Goal: Information Seeking & Learning: Learn about a topic

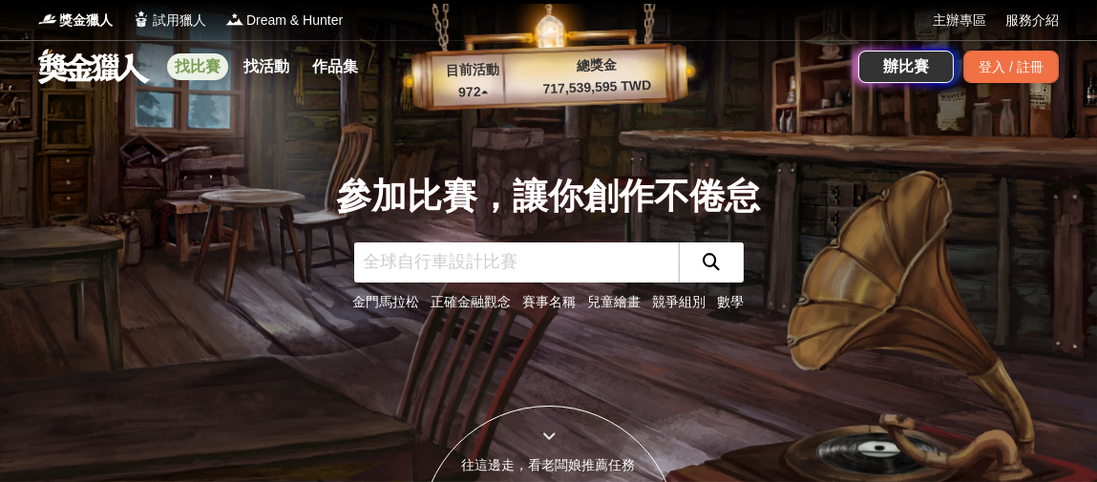
click at [203, 68] on link "找比賽" at bounding box center [197, 66] width 61 height 27
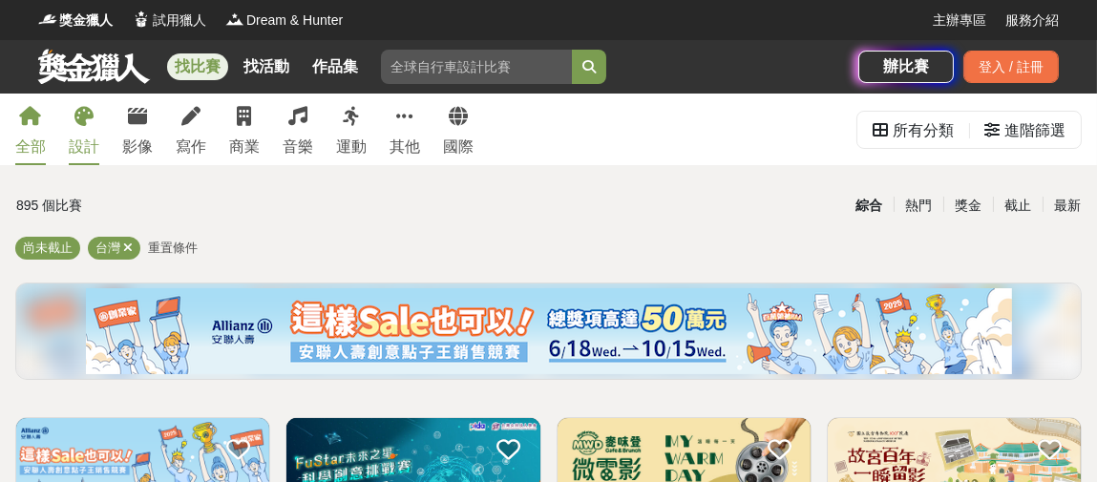
click at [85, 148] on div "設計" at bounding box center [84, 147] width 31 height 23
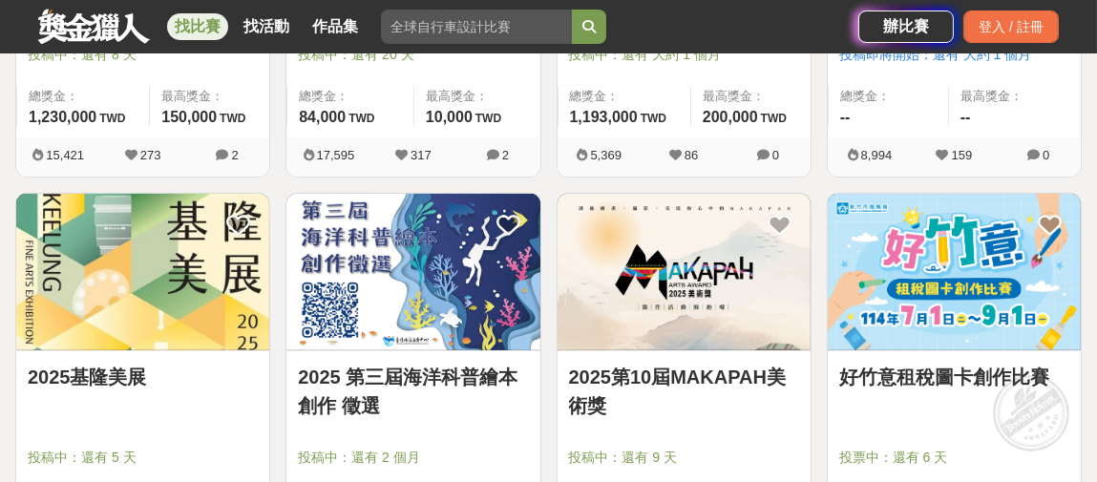
scroll to position [669, 0]
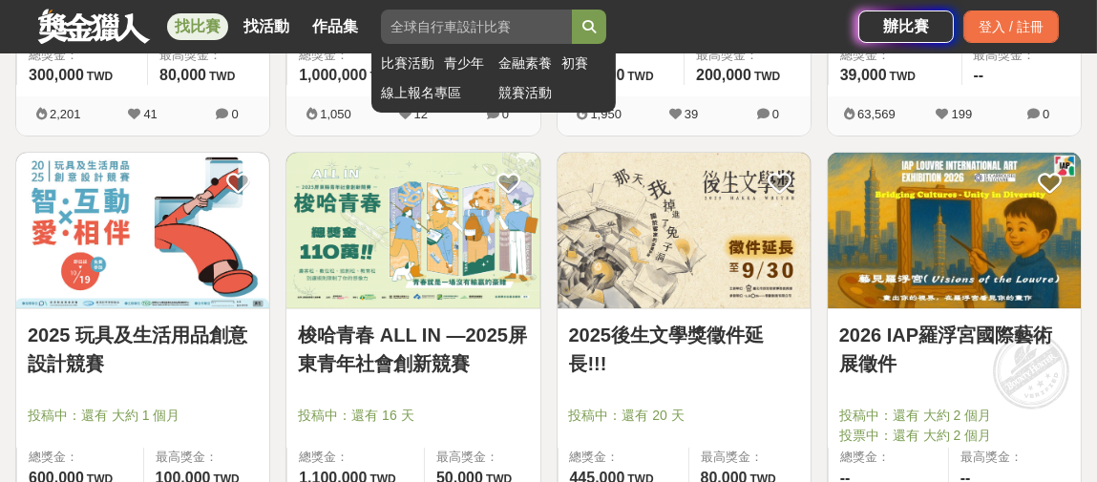
click at [462, 22] on input "search" at bounding box center [476, 27] width 191 height 34
click at [572, 10] on button "submit" at bounding box center [589, 27] width 34 height 34
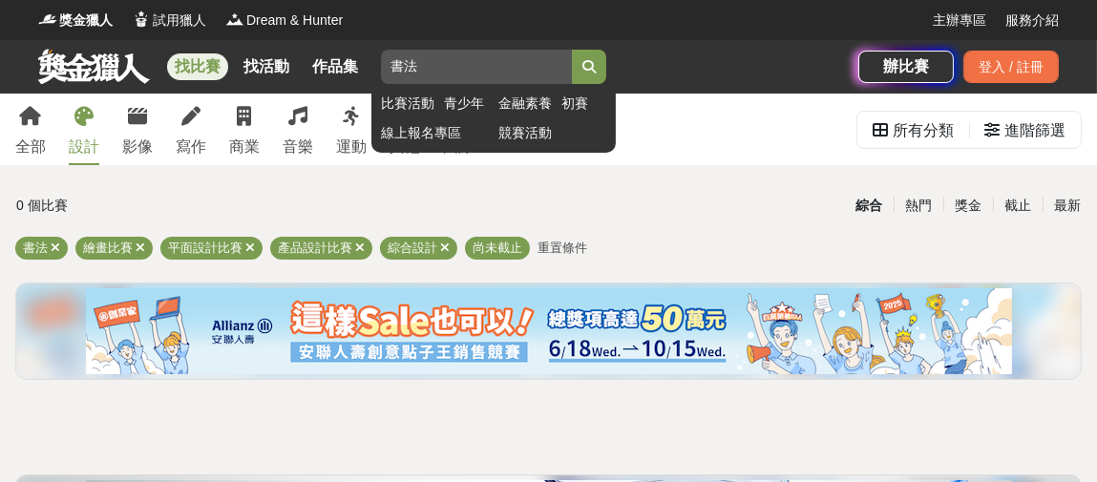
type input "書"
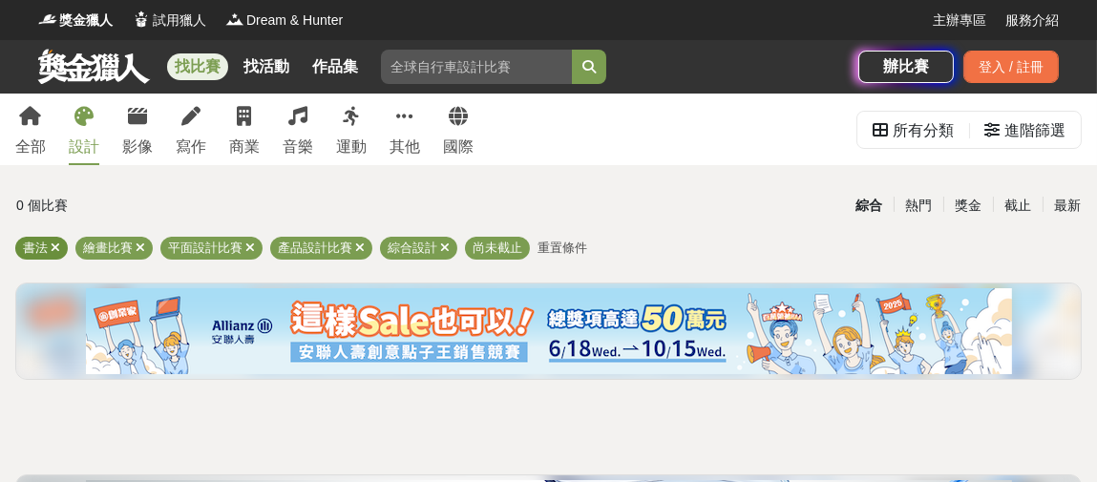
click at [53, 250] on icon at bounding box center [56, 248] width 10 height 12
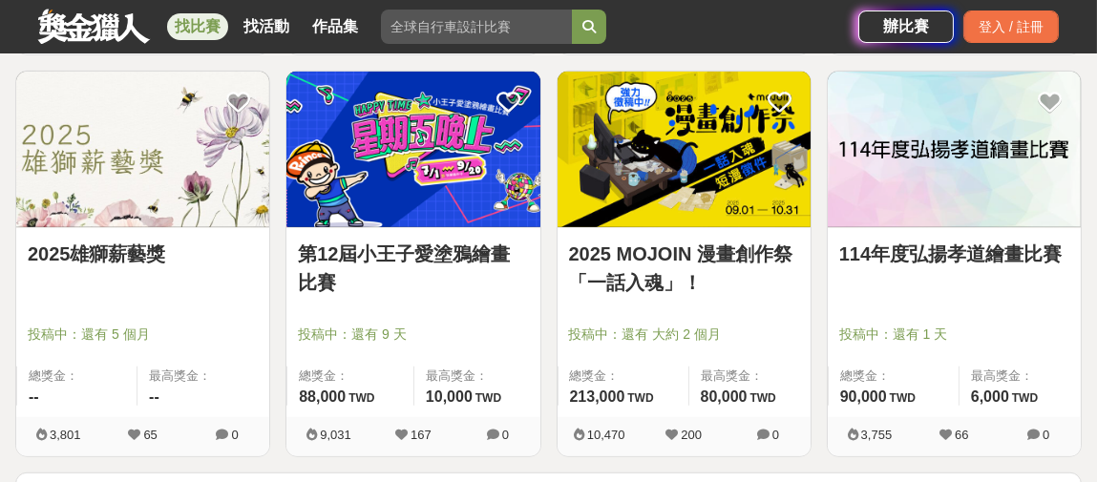
scroll to position [2388, 0]
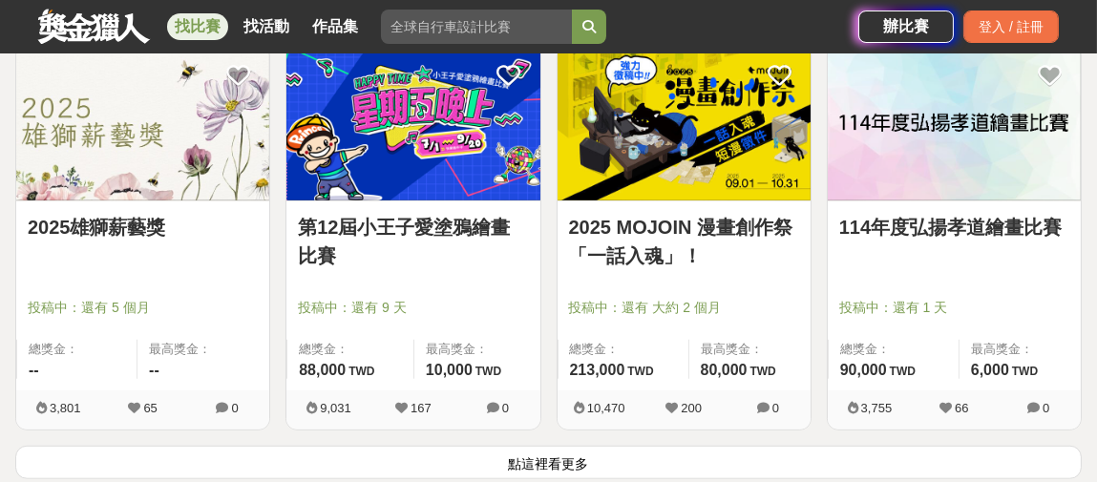
click at [541, 454] on button "點這裡看更多" at bounding box center [548, 462] width 1067 height 33
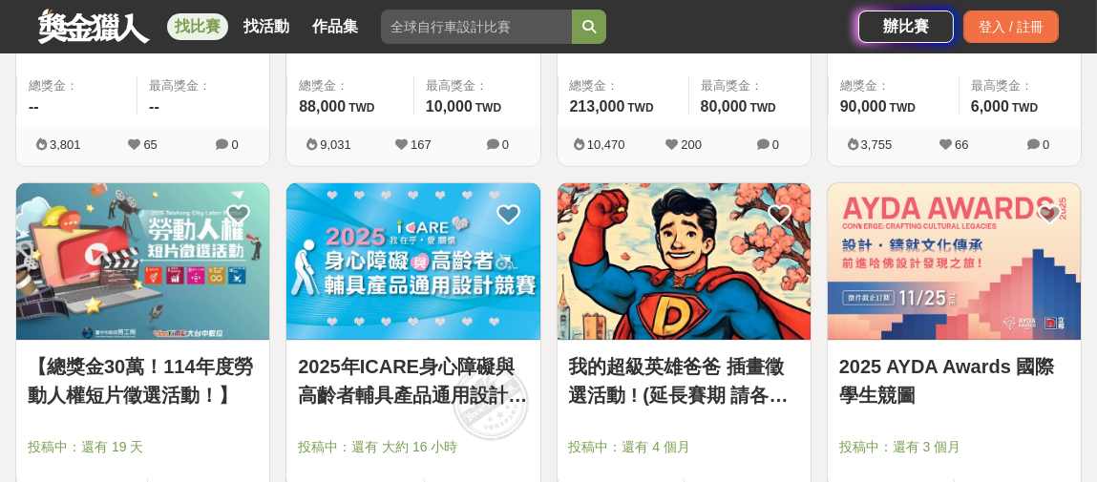
scroll to position [2674, 0]
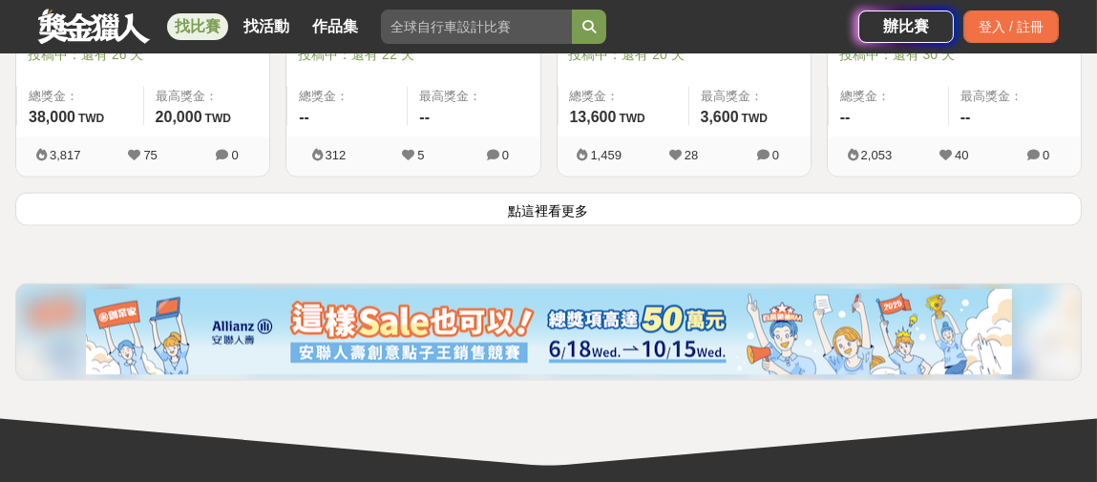
scroll to position [5062, 0]
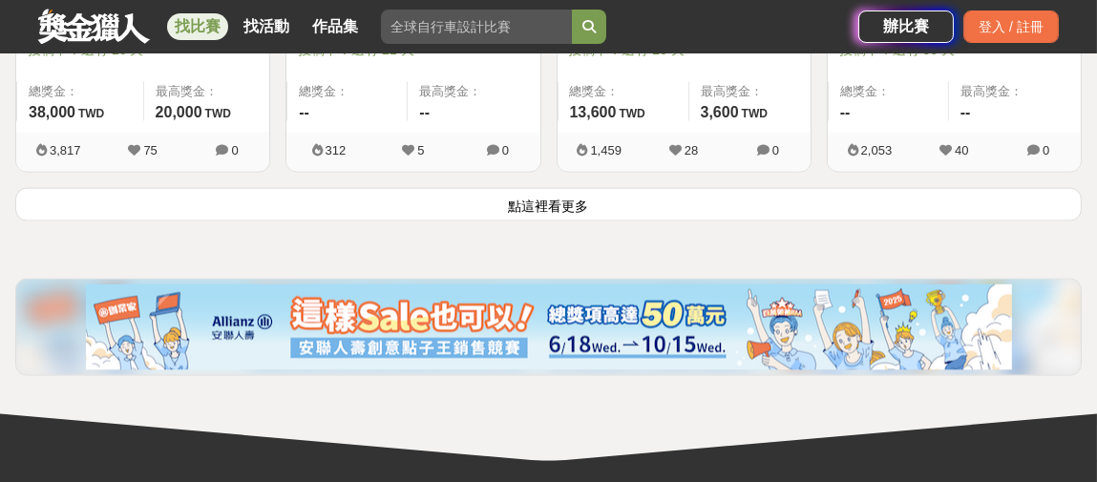
click at [626, 193] on button "點這裡看更多" at bounding box center [548, 204] width 1067 height 33
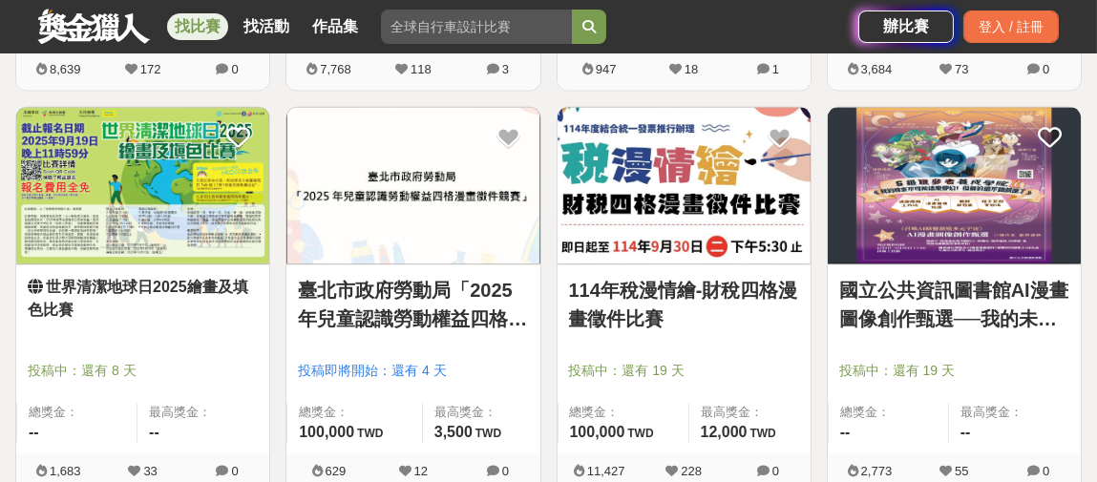
scroll to position [5922, 0]
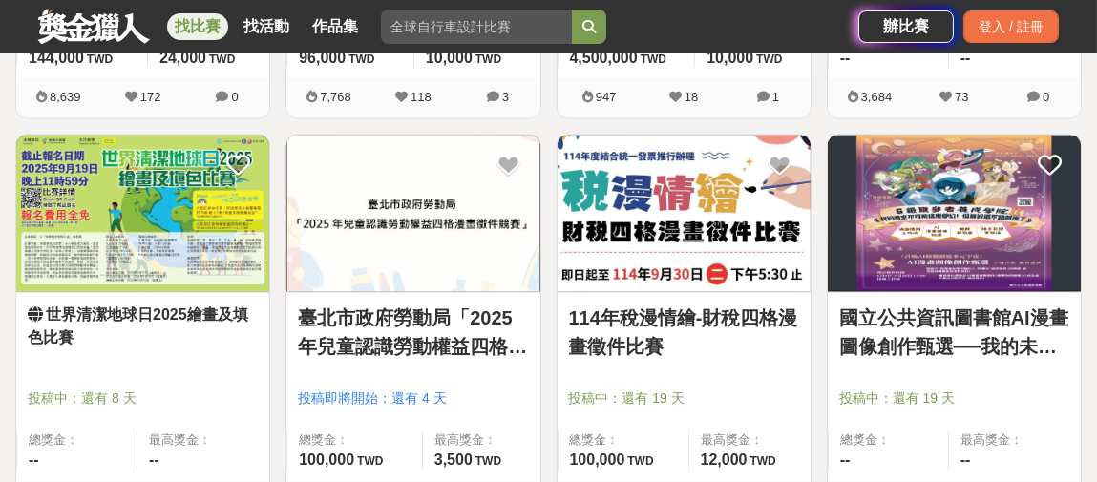
click at [547, 241] on div "臺北市政府勞動局「2025年兒童認識勞動權益四格漫畫徵件競賽」 投稿即將開始：還有 4 天 總獎金： 100,000 100,000 TWD 最高獎金： 3,…" at bounding box center [413, 336] width 270 height 403
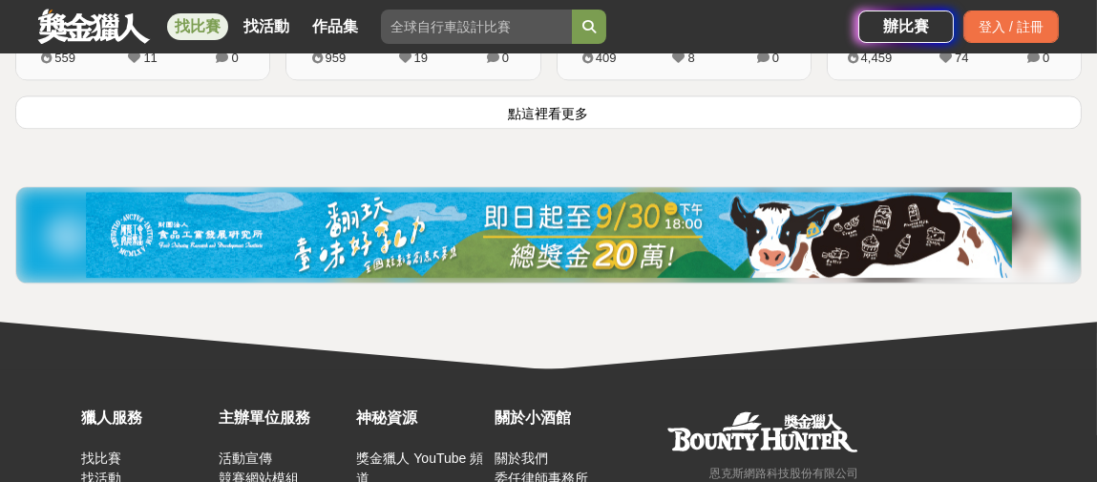
scroll to position [7546, 0]
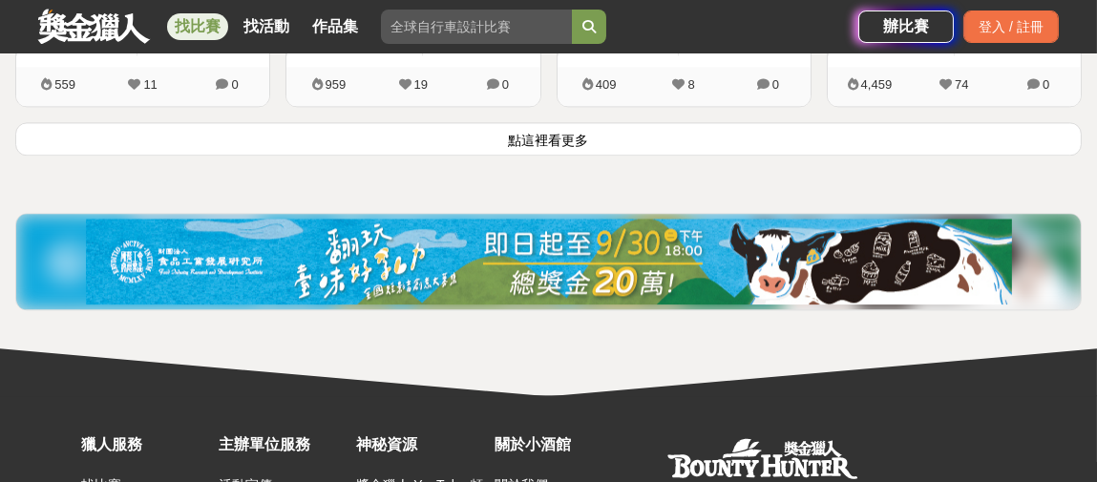
click at [560, 137] on button "點這裡看更多" at bounding box center [548, 138] width 1067 height 33
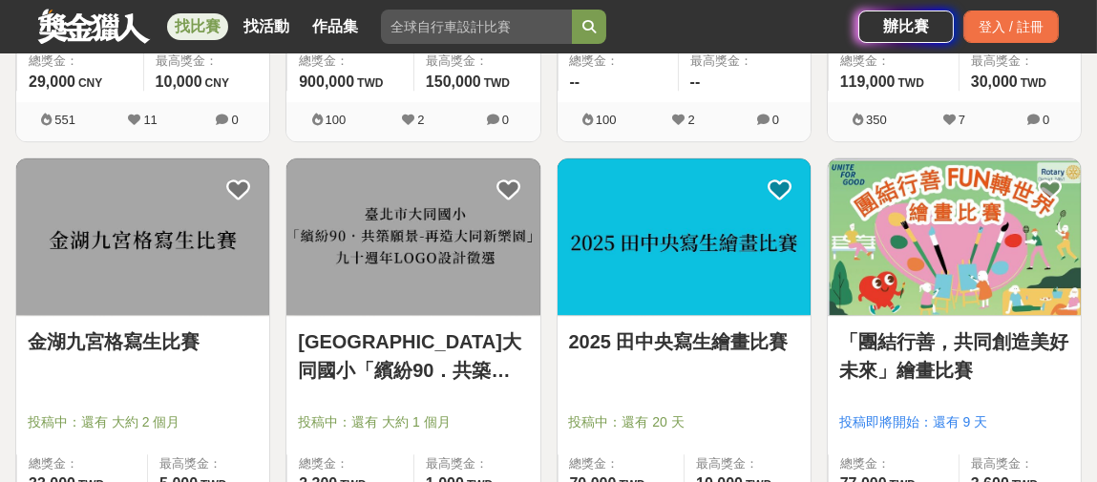
scroll to position [9551, 0]
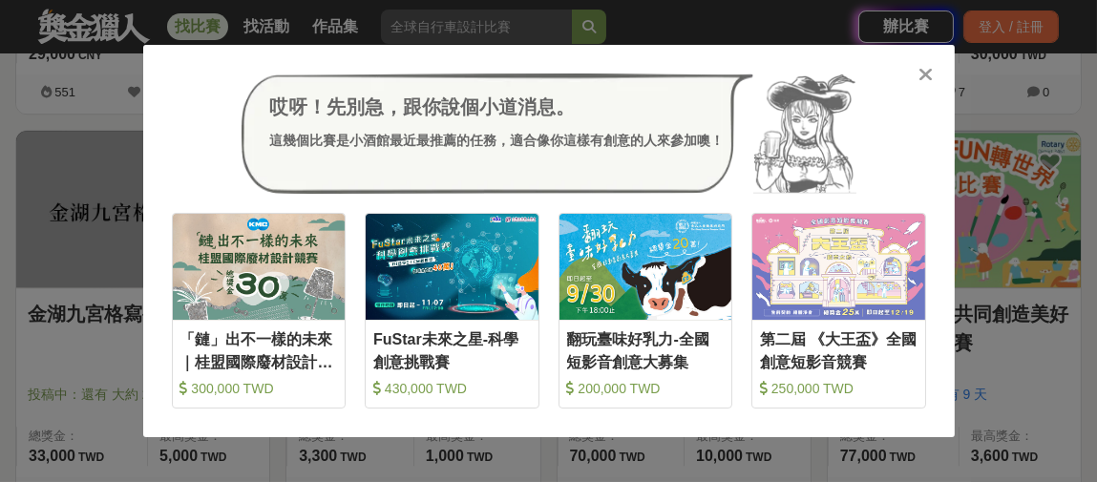
click at [928, 75] on icon at bounding box center [926, 74] width 14 height 19
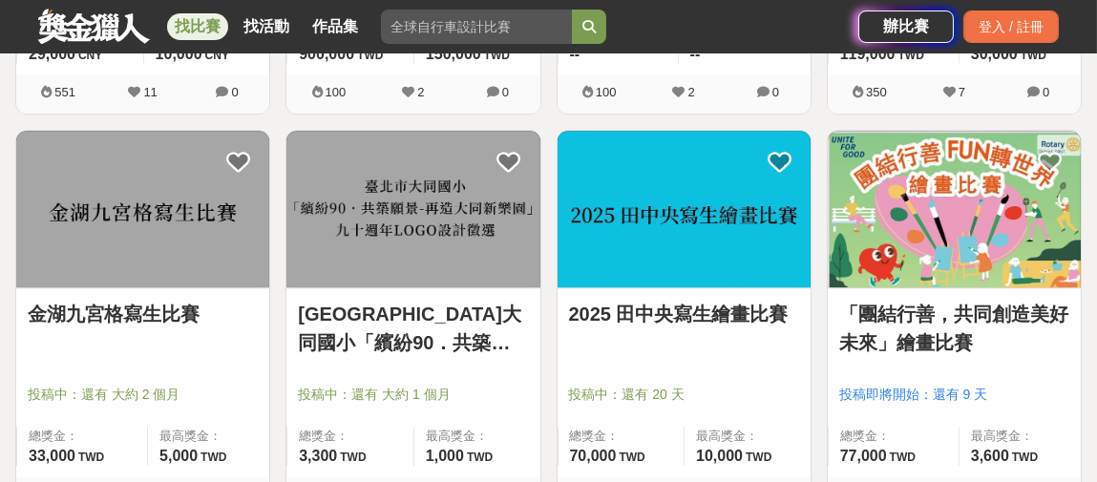
scroll to position [9934, 0]
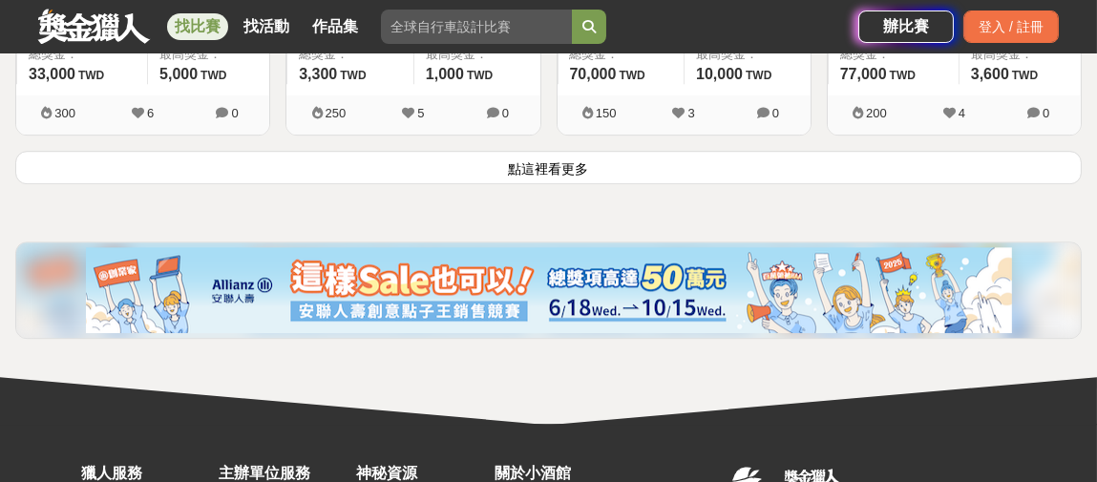
click at [568, 151] on button "點這裡看更多" at bounding box center [548, 167] width 1067 height 33
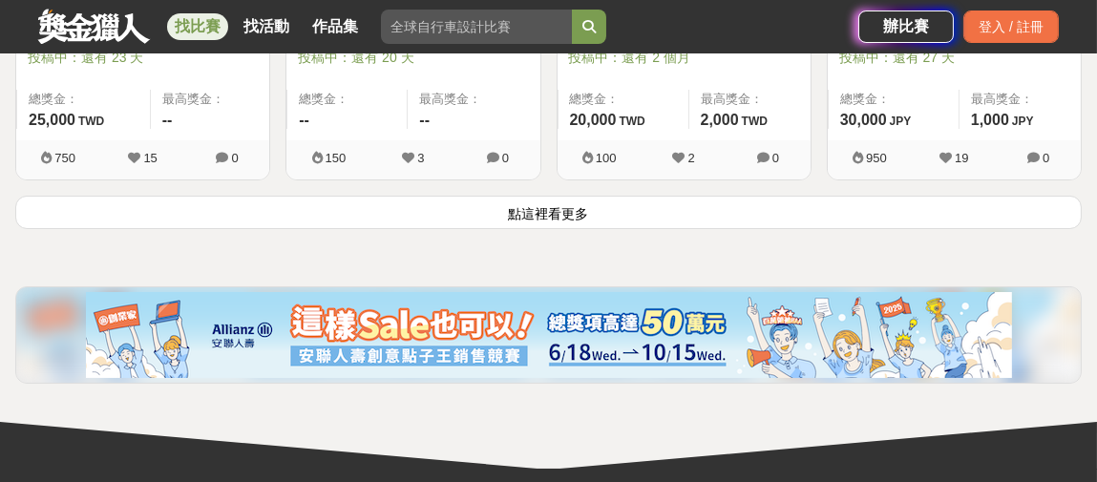
scroll to position [12321, 0]
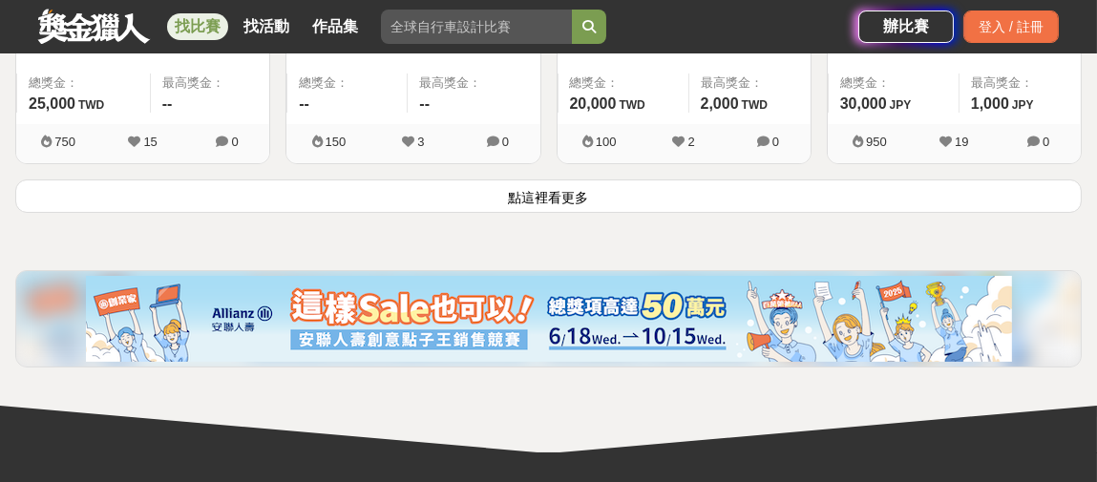
click at [486, 180] on button "點這裡看更多" at bounding box center [548, 196] width 1067 height 33
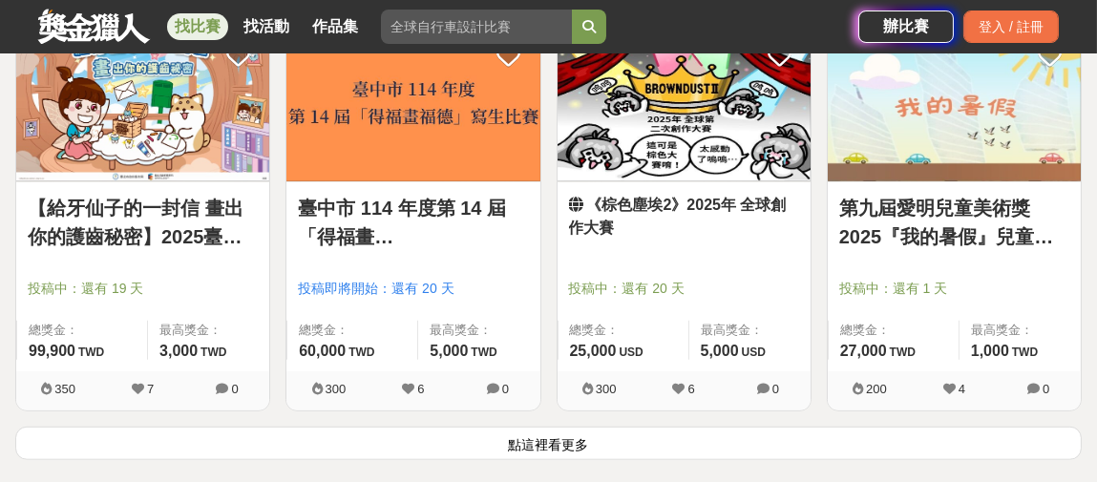
scroll to position [14518, 0]
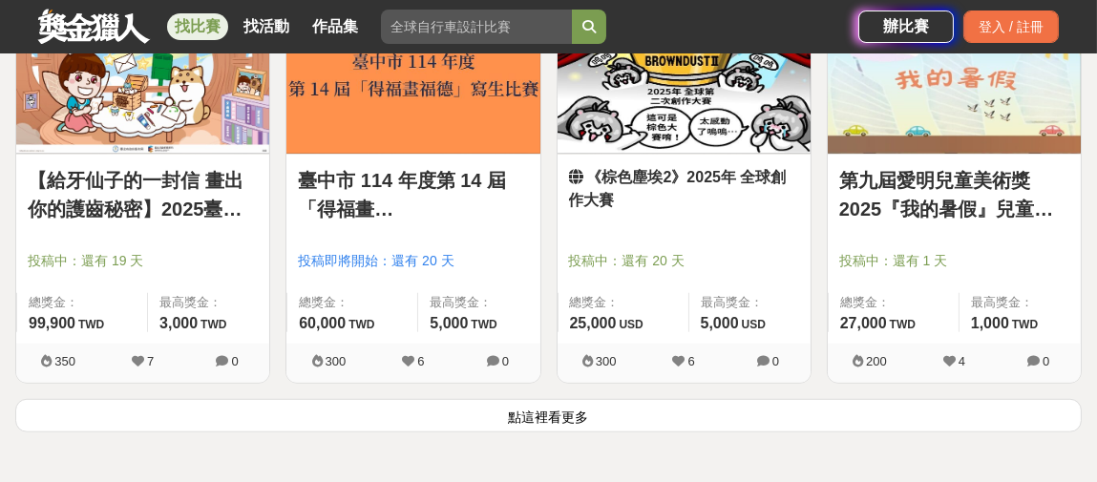
click at [571, 399] on button "點這裡看更多" at bounding box center [548, 415] width 1067 height 33
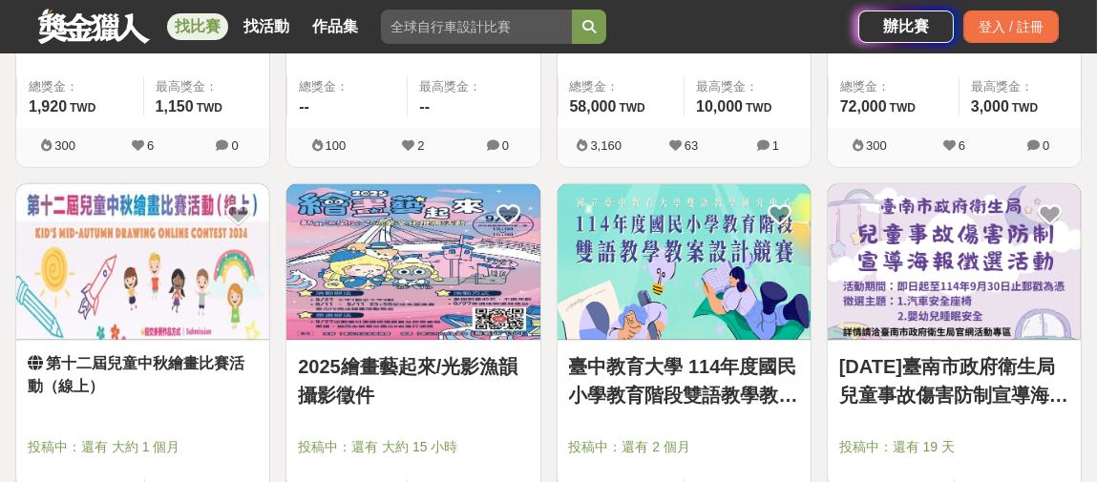
scroll to position [15569, 0]
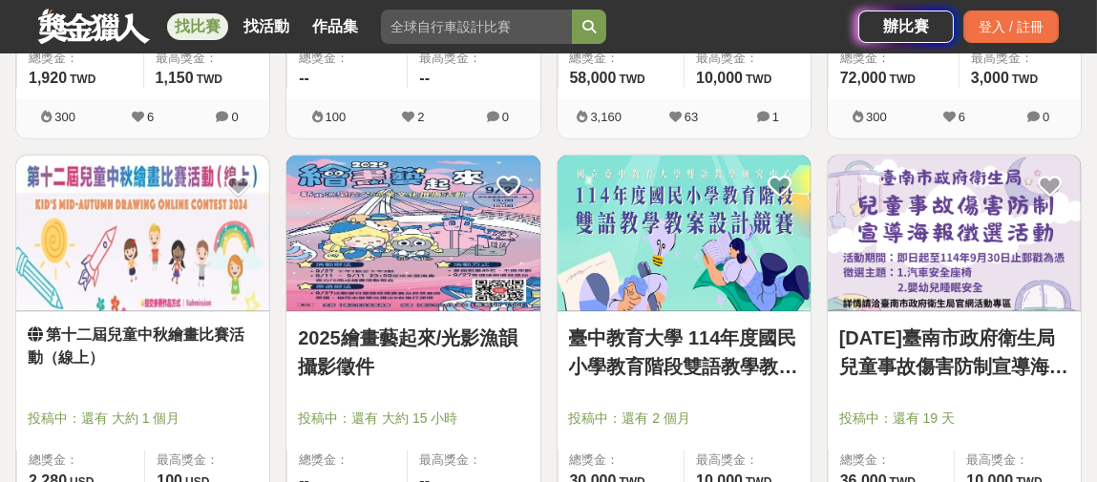
click at [549, 317] on div "臺中教育大學 114年度國民小學教育階段雙語教學教案設計競賽 投稿中：還有 2 個月 總獎金： 30,000 30,000 TWD 最高獎金： 10,000 …" at bounding box center [684, 356] width 270 height 403
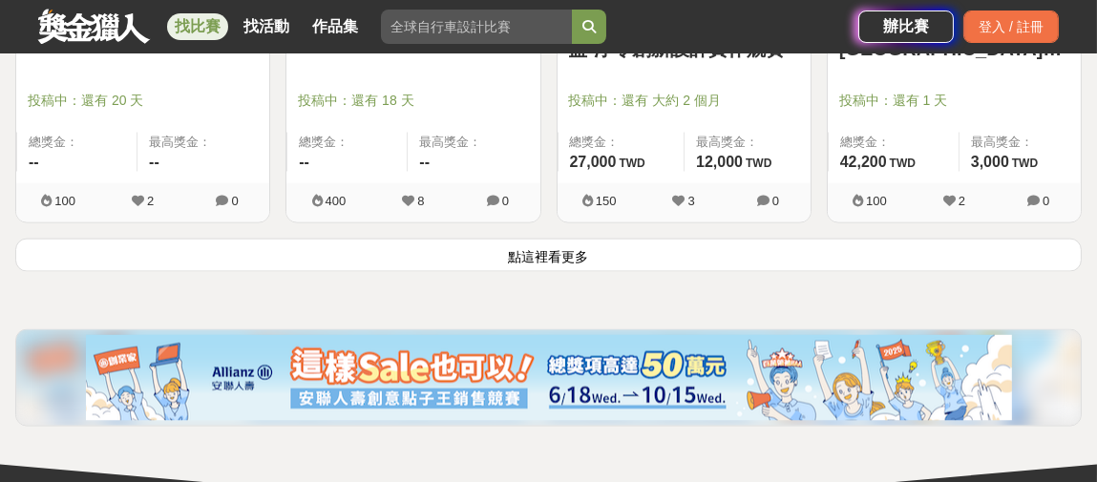
scroll to position [17097, 0]
click at [622, 238] on button "點這裡看更多" at bounding box center [548, 254] width 1067 height 33
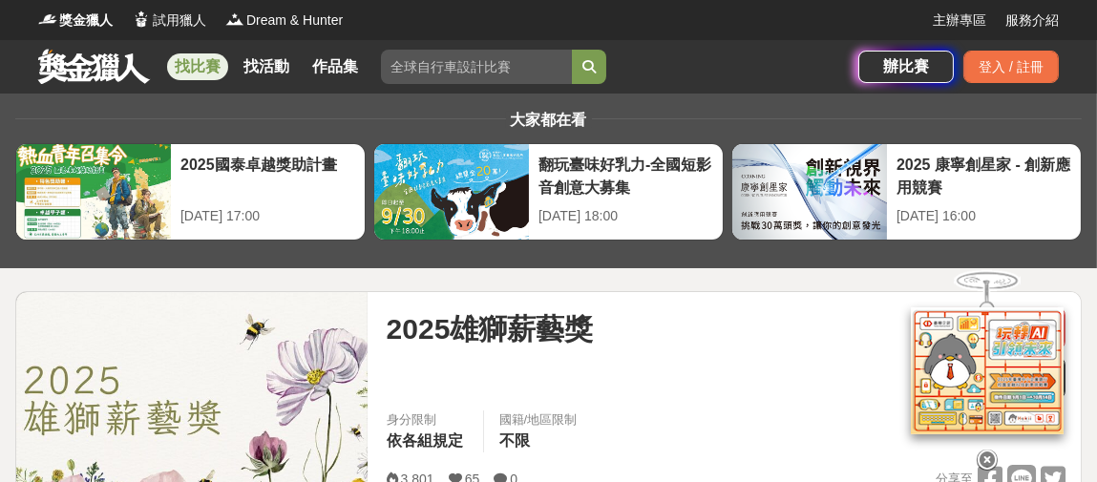
click at [985, 448] on icon at bounding box center [987, 458] width 21 height 21
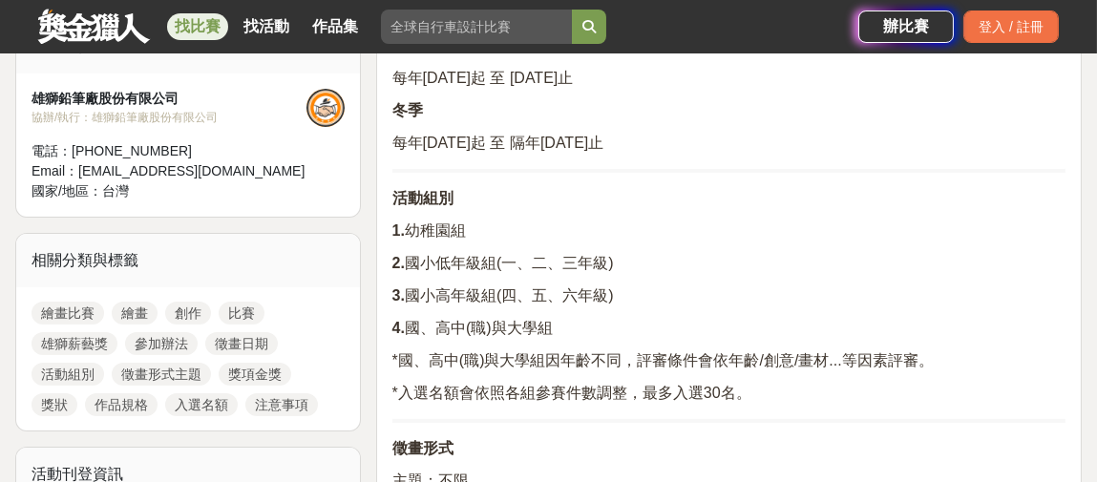
scroll to position [764, 0]
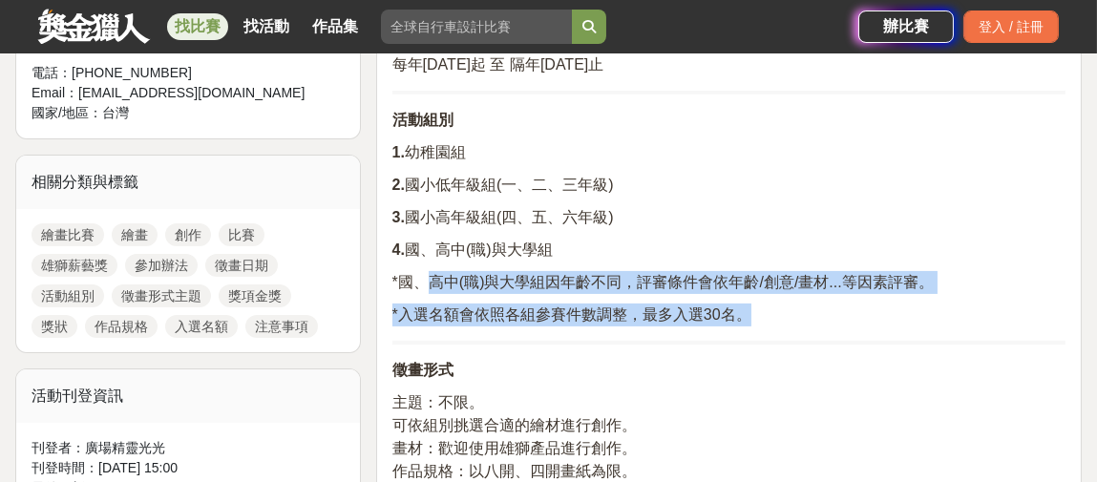
drag, startPoint x: 436, startPoint y: 278, endPoint x: 754, endPoint y: 311, distance: 319.8
click at [659, 313] on span "*入選名額會依照各組參賽件數調整，最多入選30名。" at bounding box center [572, 315] width 359 height 16
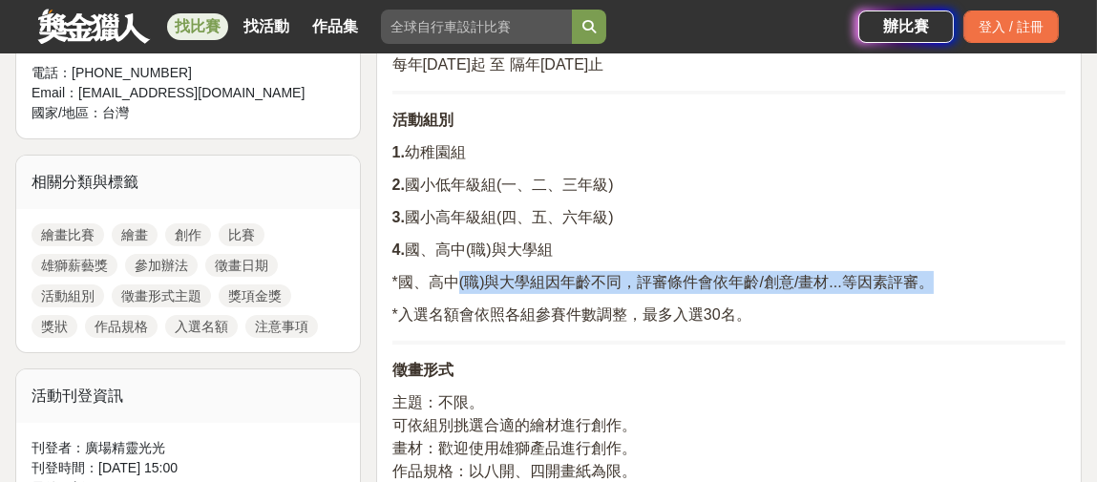
drag, startPoint x: 462, startPoint y: 278, endPoint x: 769, endPoint y: 324, distance: 310.0
click at [705, 311] on span "*入選名額會依照各組參賽件數調整，最多入選30名。" at bounding box center [572, 315] width 359 height 16
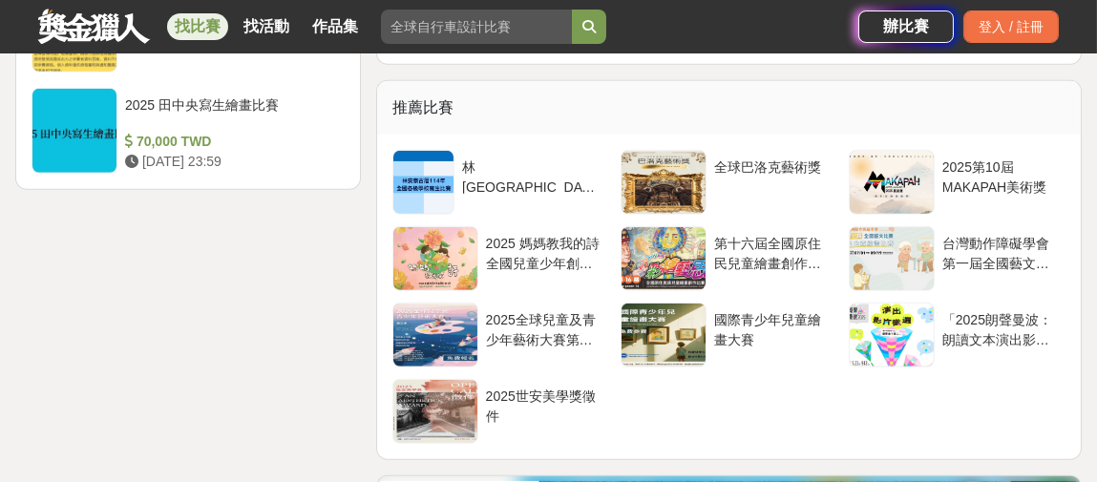
scroll to position [2961, 0]
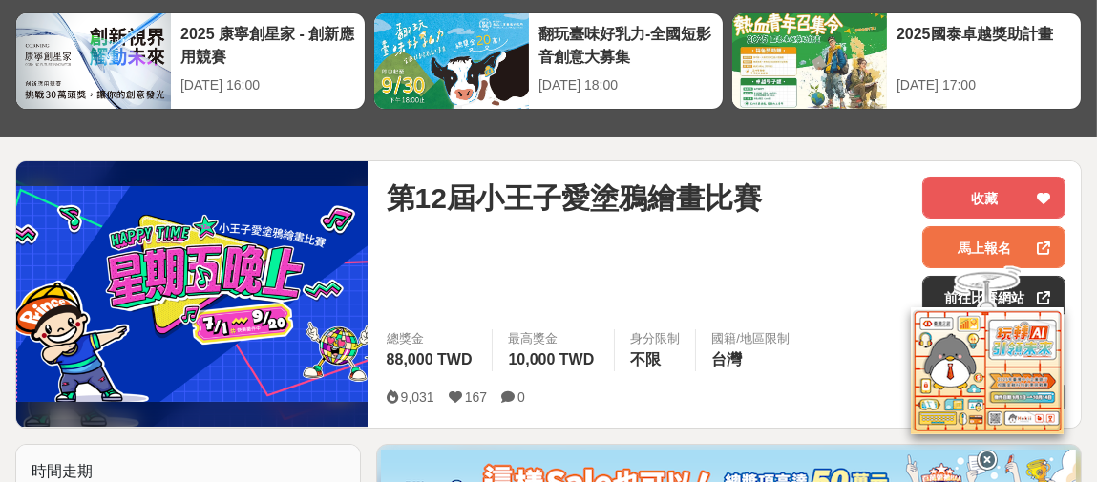
scroll to position [287, 0]
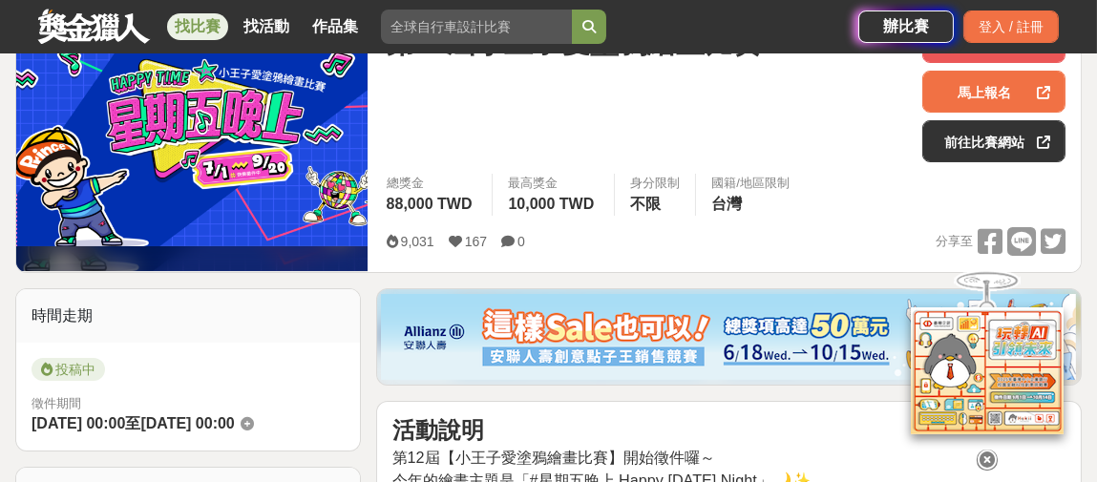
click at [989, 447] on icon at bounding box center [987, 457] width 21 height 21
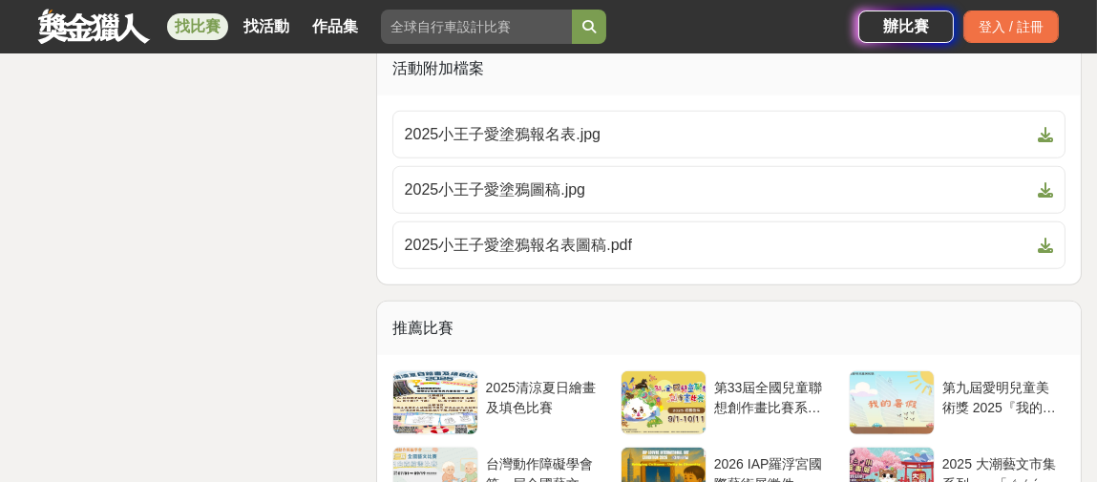
scroll to position [2865, 0]
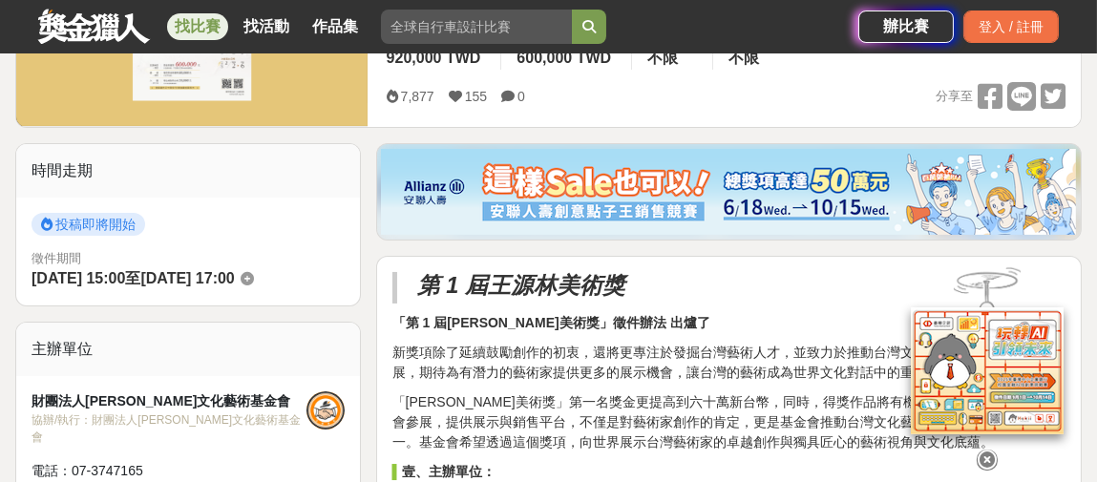
scroll to position [478, 0]
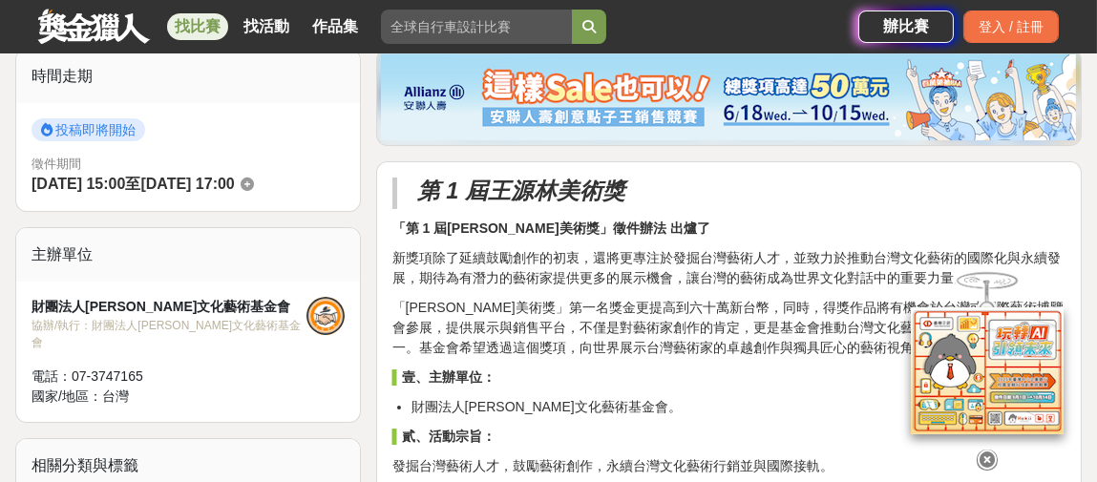
click at [982, 452] on icon at bounding box center [987, 446] width 21 height 21
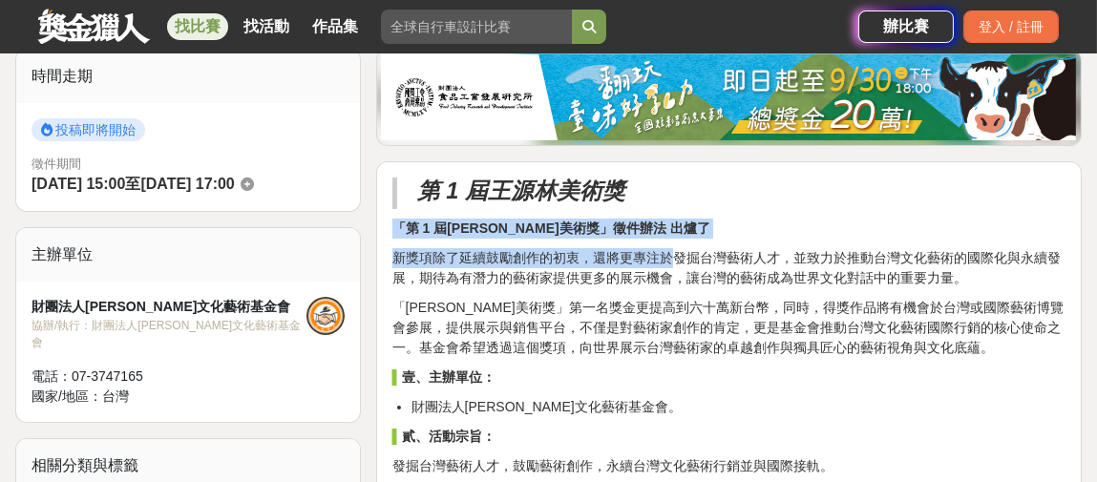
drag, startPoint x: 394, startPoint y: 225, endPoint x: 668, endPoint y: 245, distance: 274.8
click at [609, 254] on p "新獎項除了延續鼓勵創作的初衷，還將更專注於發掘台灣藝術人才，並致力於推動台灣文化藝術的國際化與永續發展，期待為有潛力的藝術家提供更多的展示機會，讓台灣的藝術成…" at bounding box center [729, 268] width 673 height 40
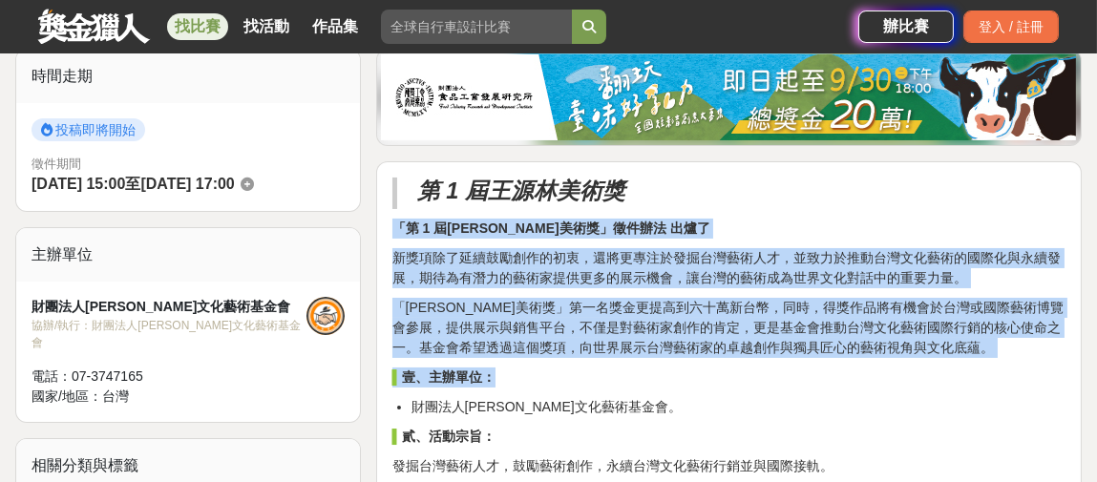
drag, startPoint x: 392, startPoint y: 224, endPoint x: 933, endPoint y: 362, distance: 559.0
click at [852, 333] on p "「王源林美術獎」第一名獎金更提高到六十萬新台幣，同時，得獎作品將有機會於台灣或國際藝術博覽會參展，提供展示與銷售平台，不僅是對藝術家創作的肯定，更是基金會推動…" at bounding box center [729, 328] width 673 height 60
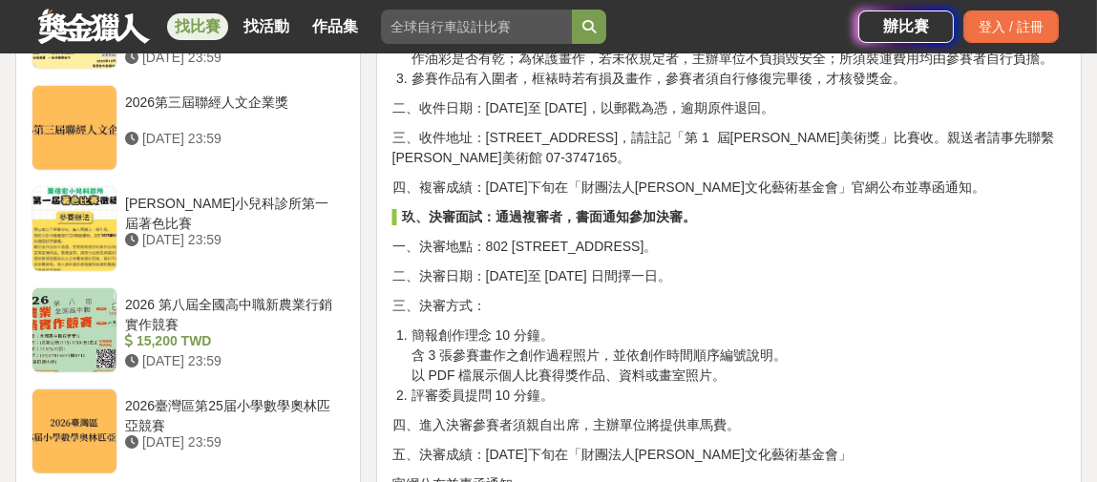
scroll to position [2579, 0]
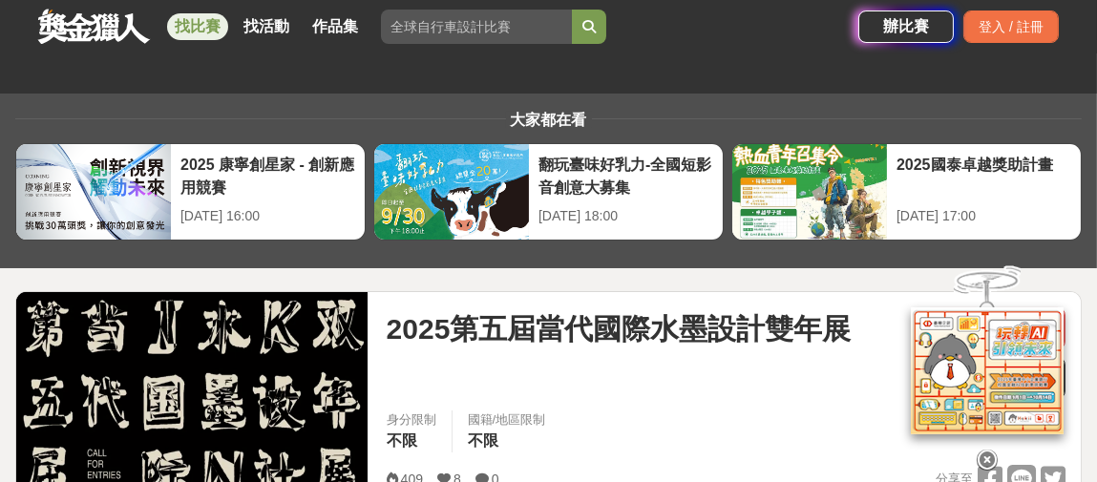
scroll to position [191, 0]
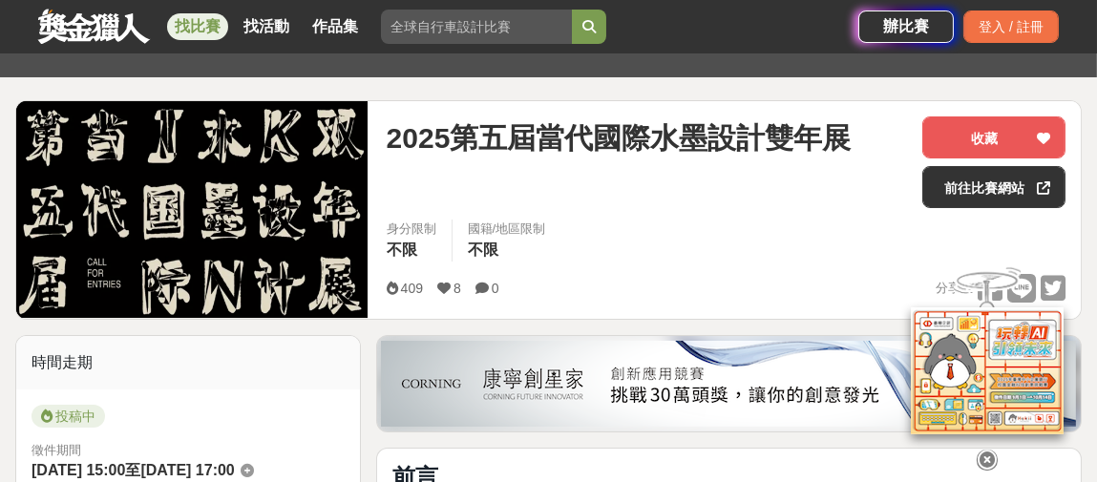
click at [987, 450] on icon at bounding box center [987, 460] width 21 height 21
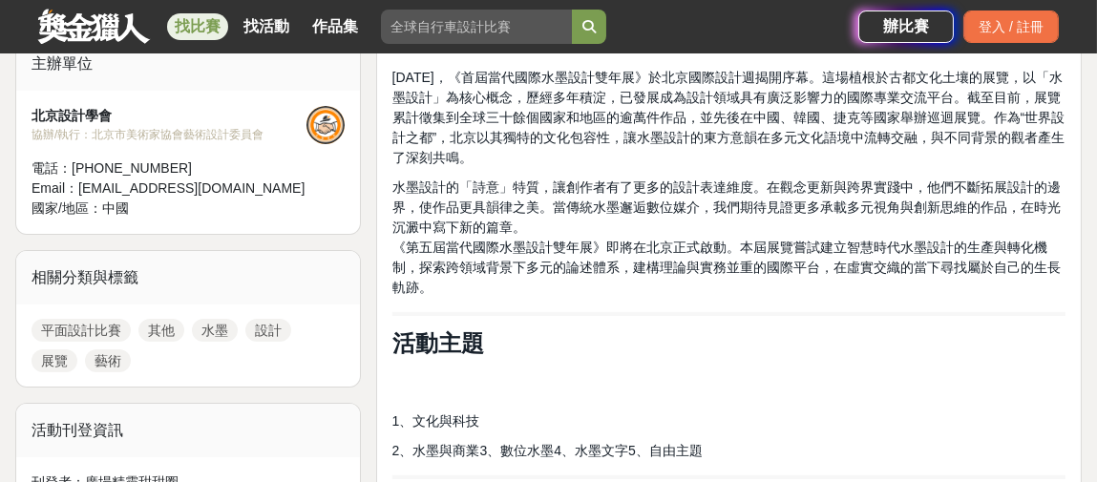
scroll to position [573, 0]
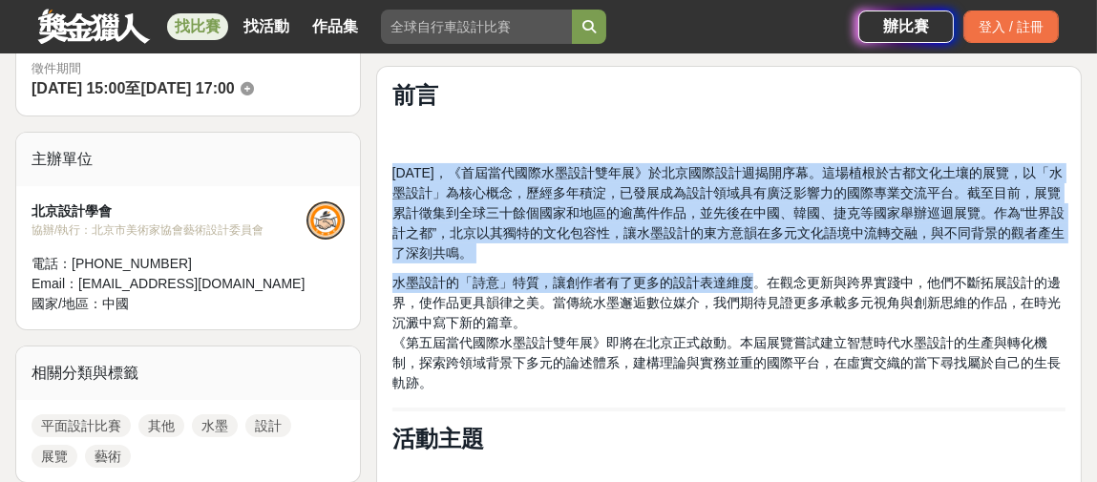
drag, startPoint x: 391, startPoint y: 170, endPoint x: 755, endPoint y: 275, distance: 378.8
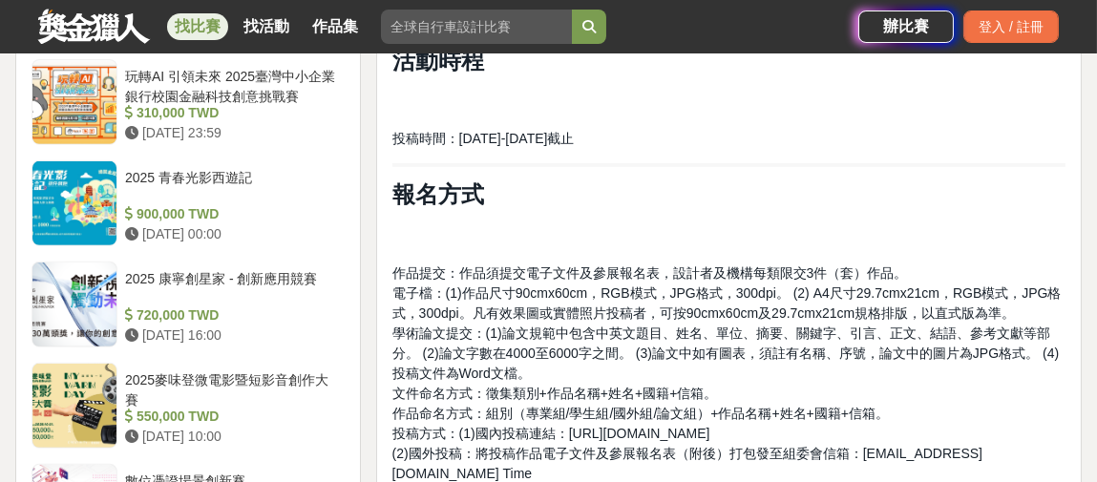
scroll to position [1528, 0]
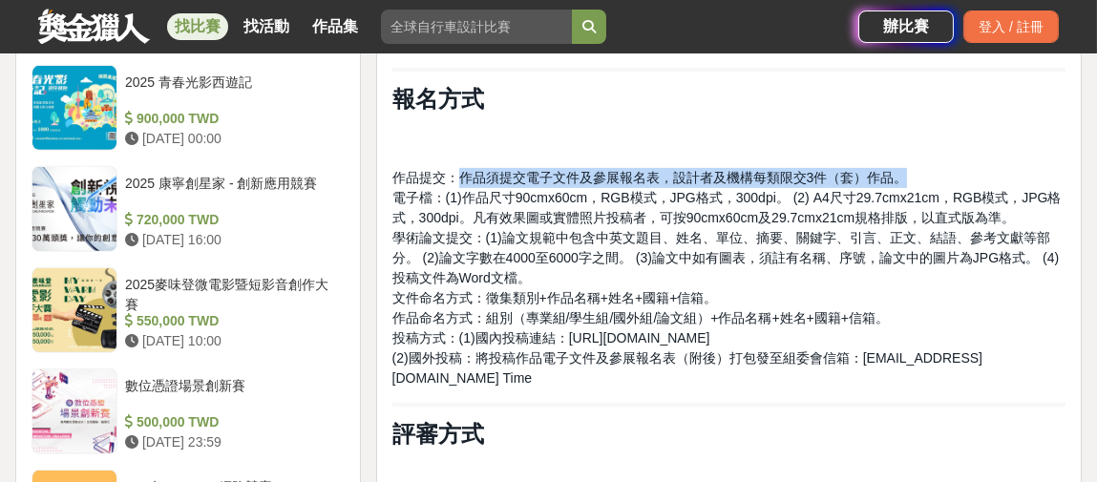
drag, startPoint x: 454, startPoint y: 177, endPoint x: 916, endPoint y: 177, distance: 462.3
click at [916, 177] on p "作品提交：作品須提交電子文件及參展報名表，設計者及機構每類限交3件（套）作品。 電子檔：(1)作品尺寸90cmx60cm，RGB模式，JPG格式，300dpi…" at bounding box center [729, 278] width 673 height 221
click at [903, 178] on span "作品提交：作品須提交電子文件及參展報名表，設計者及機構每類限交3件（套）作品。" at bounding box center [651, 177] width 516 height 15
drag, startPoint x: 910, startPoint y: 178, endPoint x: 457, endPoint y: 181, distance: 453.7
click at [457, 181] on p "作品提交：作品須提交電子文件及參展報名表，設計者及機構每類限交3件（套）作品。 電子檔：(1)作品尺寸90cmx60cm，RGB模式，JPG格式，300dpi…" at bounding box center [729, 278] width 673 height 221
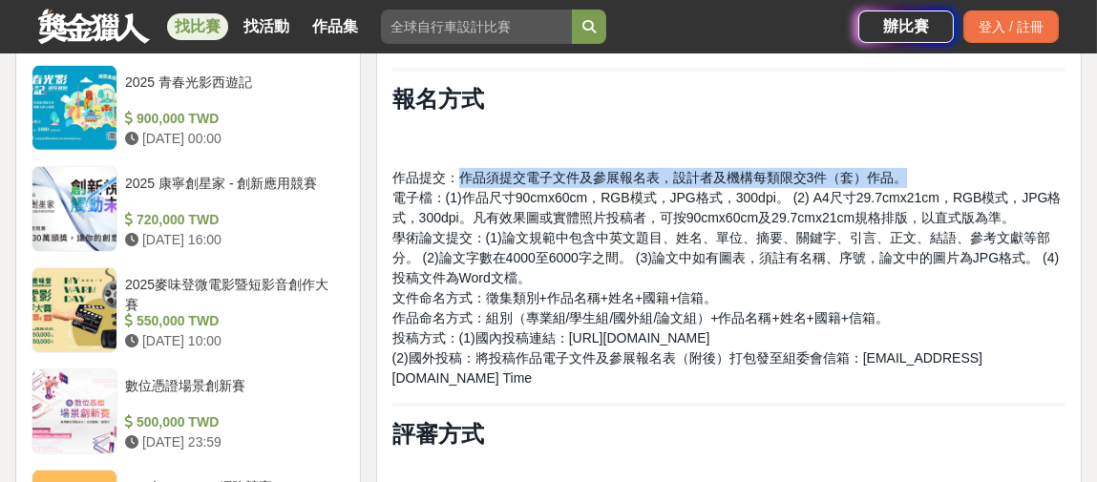
click at [481, 174] on span "作品提交：作品須提交電子文件及參展報名表，設計者及機構每類限交3件（套）作品。" at bounding box center [651, 177] width 516 height 15
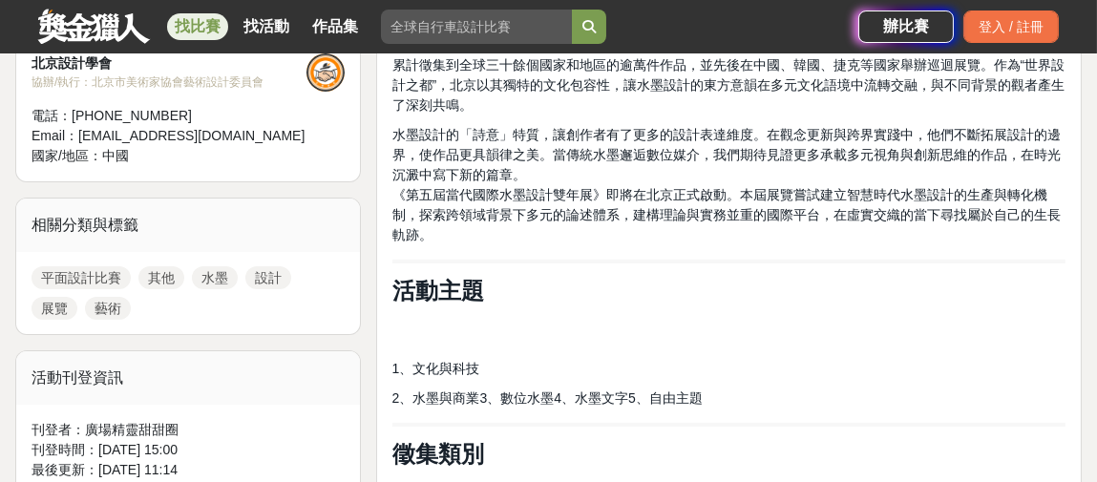
scroll to position [573, 0]
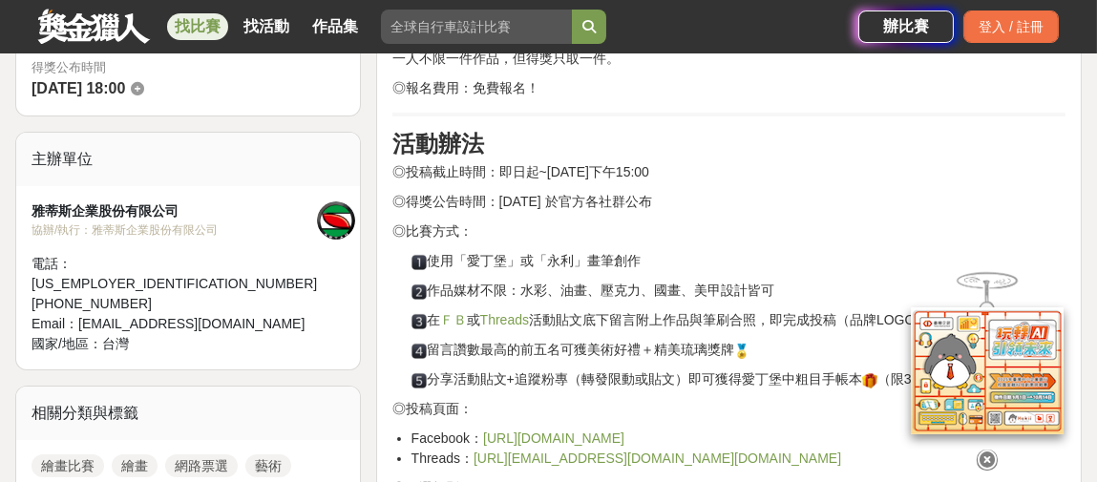
scroll to position [669, 0]
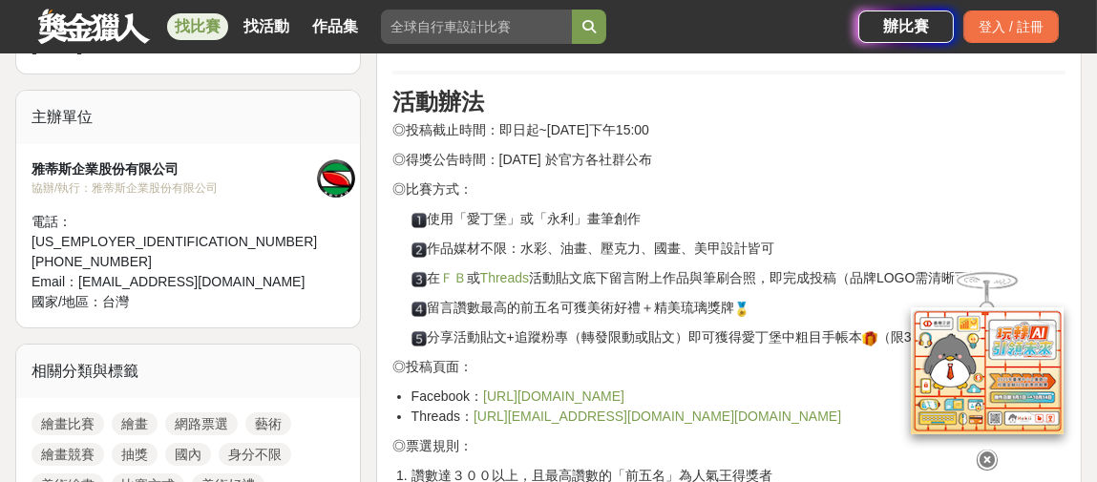
click at [991, 457] on icon at bounding box center [987, 459] width 21 height 21
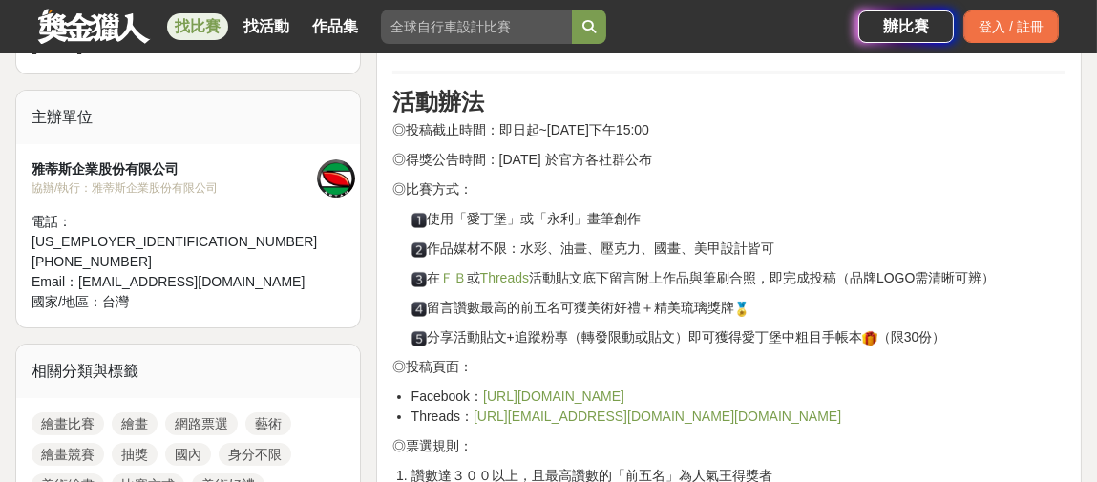
drag, startPoint x: 452, startPoint y: 215, endPoint x: 658, endPoint y: 205, distance: 206.5
click at [658, 209] on p "使用「愛丁堡」或「永利」畫筆創作" at bounding box center [739, 219] width 654 height 20
click at [646, 217] on p "使用「愛丁堡」或「永利」畫筆創作" at bounding box center [739, 219] width 654 height 20
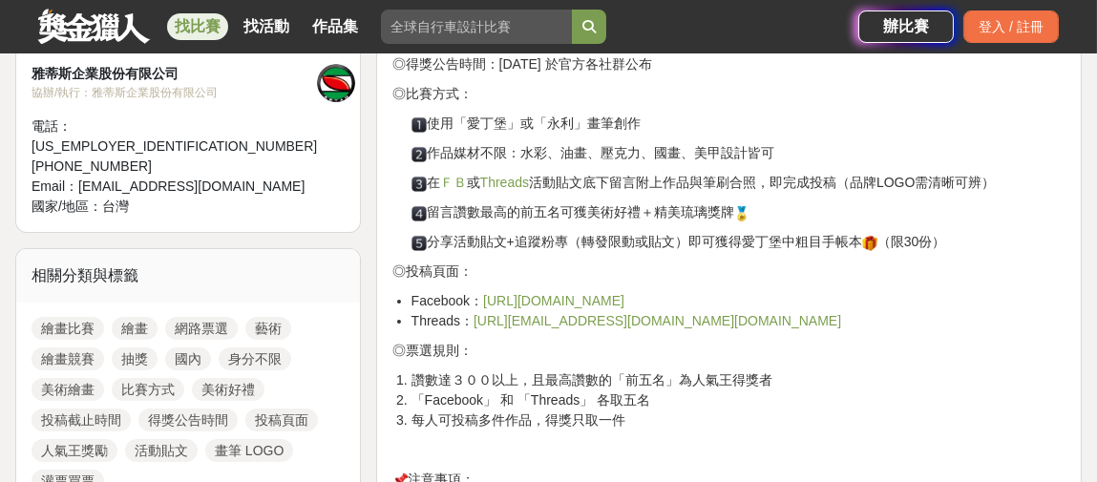
scroll to position [1146, 0]
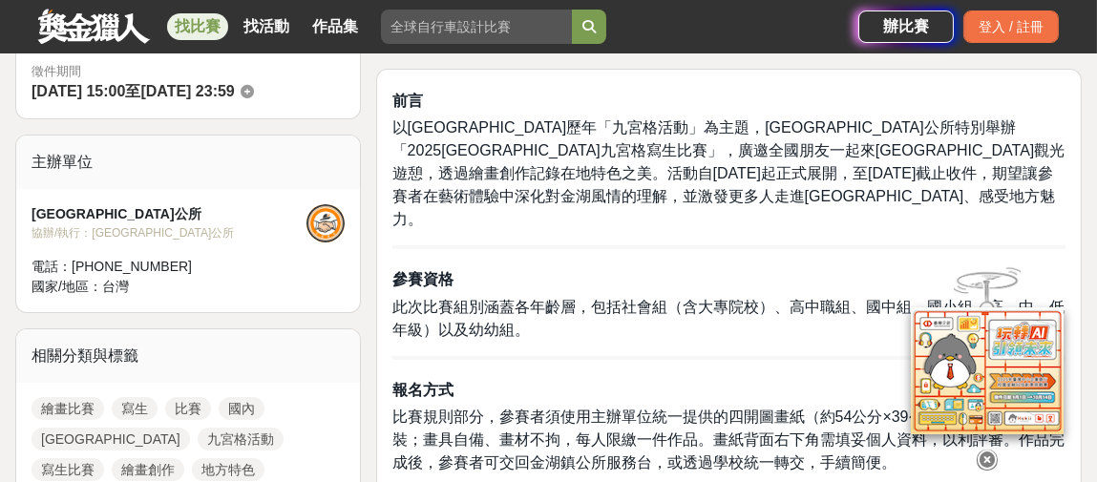
scroll to position [573, 0]
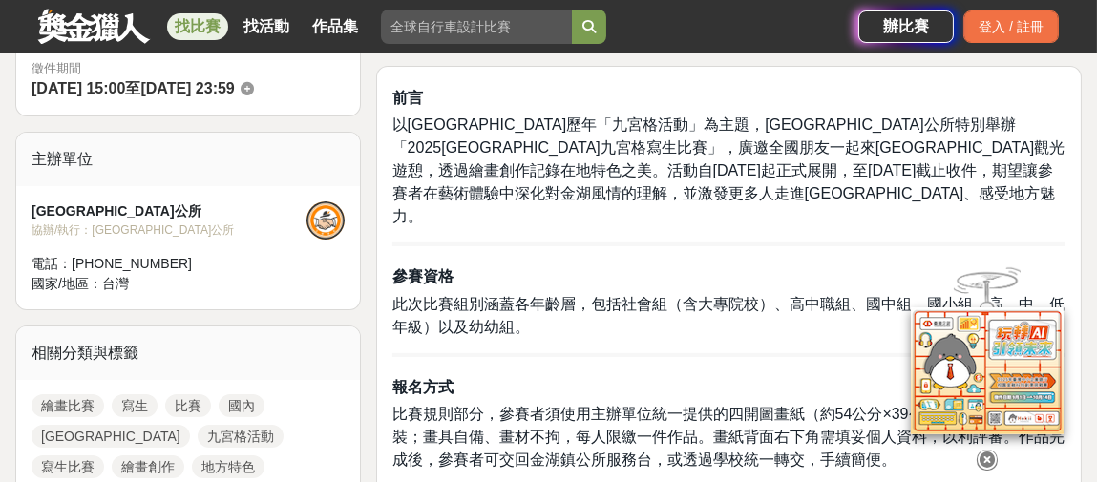
click at [983, 453] on icon at bounding box center [987, 460] width 21 height 21
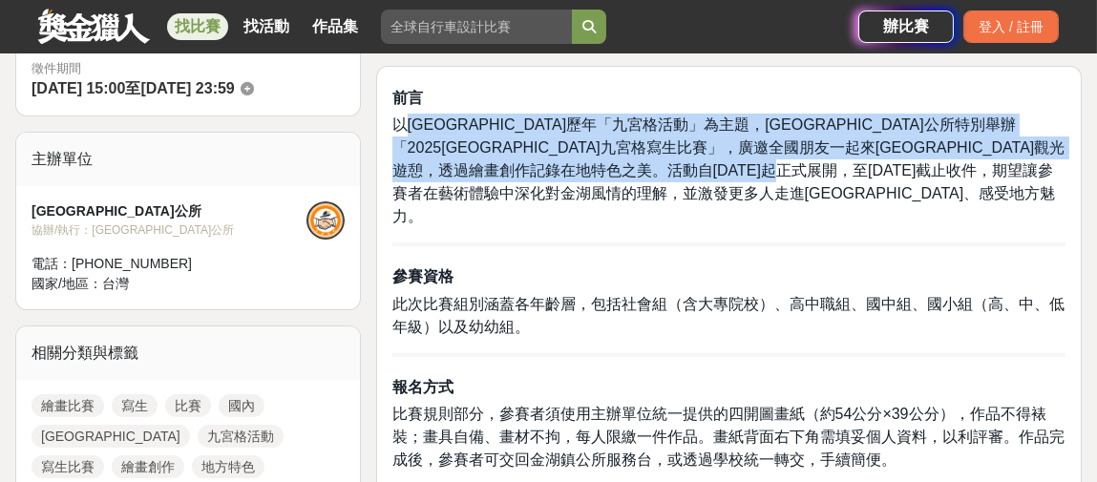
drag, startPoint x: 408, startPoint y: 122, endPoint x: 493, endPoint y: 199, distance: 114.3
click at [493, 199] on p "以金湖鎮歷年「九宮格活動」為主題，金湖鎮公所特別舉辦「2025金湖九宮格寫生比賽」，廣邀全國朋友一起來金湖鎮觀光遊憩，透過繪畫創作記錄在地特色之美。活動自9月…" at bounding box center [729, 171] width 673 height 115
click at [474, 199] on p "以金湖鎮歷年「九宮格活動」為主題，金湖鎮公所特別舉辦「2025金湖九宮格寫生比賽」，廣邀全國朋友一起來金湖鎮觀光遊憩，透過繪畫創作記錄在地特色之美。活動自9月…" at bounding box center [729, 171] width 673 height 115
drag, startPoint x: 457, startPoint y: 188, endPoint x: 394, endPoint y: 104, distance: 105.1
click at [394, 104] on div "前言 以金湖鎮歷年「九宮格活動」為主題，金湖鎮公所特別舉辦「2025金湖九宮格寫生比賽」，廣邀全國朋友一起來金湖鎮觀光遊憩，透過繪畫創作記錄在地特色之美。活動…" at bounding box center [729, 467] width 673 height 771
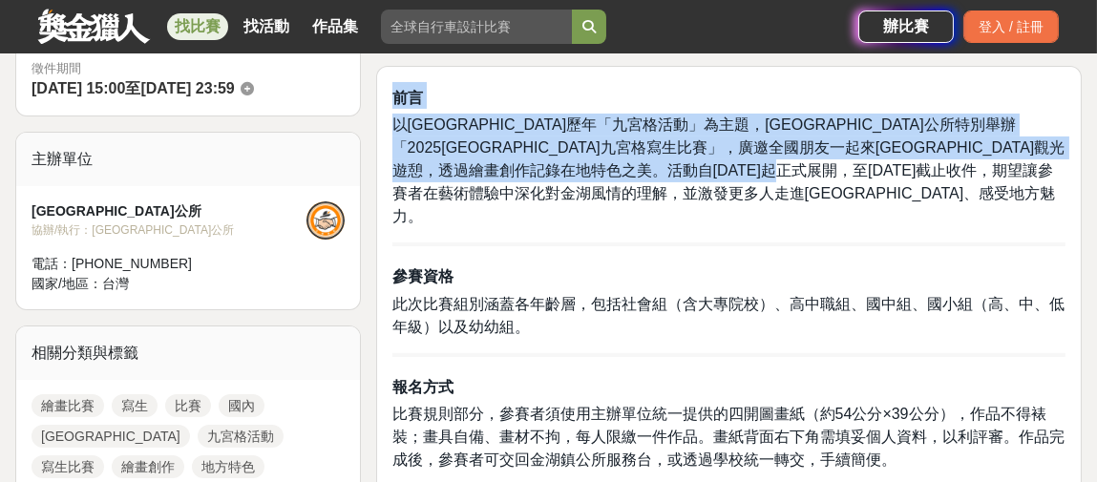
click at [529, 123] on span "以金湖鎮歷年「九宮格活動」為主題，金湖鎮公所特別舉辦「2025金湖九宮格寫生比賽」，廣邀全國朋友一起來金湖鎮觀光遊憩，透過繪畫創作記錄在地特色之美。活動自9月…" at bounding box center [729, 171] width 673 height 108
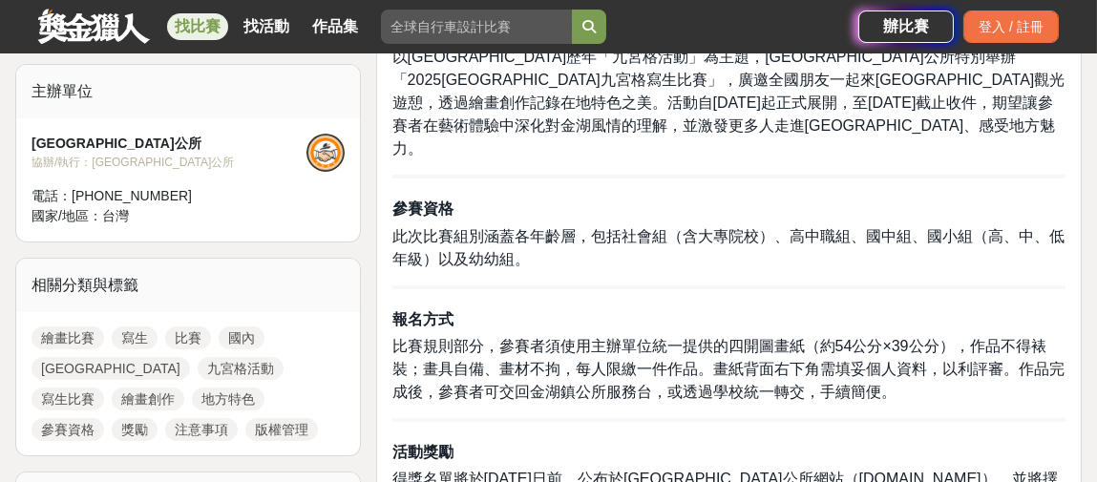
scroll to position [669, 0]
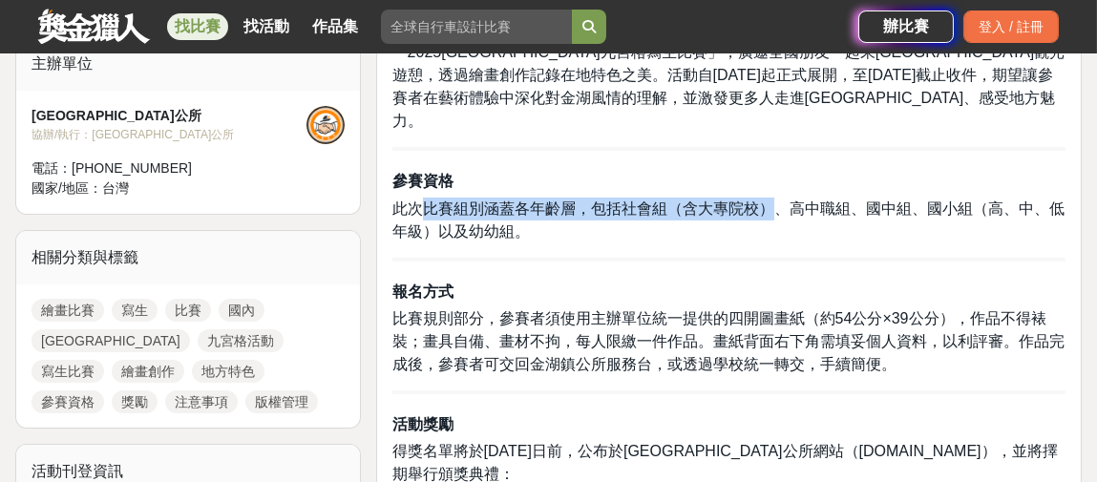
drag, startPoint x: 422, startPoint y: 181, endPoint x: 767, endPoint y: 185, distance: 344.8
click at [767, 201] on span "此次比賽組別涵蓋各年齡層，包括社會組（含大專院校）、高中職組、國中組、國小組（高、中、低年級）以及幼幼組。" at bounding box center [729, 220] width 672 height 39
click at [586, 201] on span "此次比賽組別涵蓋各年齡層，包括社會組（含大專院校）、高中職組、國中組、國小組（高、中、低年級）以及幼幼組。" at bounding box center [729, 220] width 672 height 39
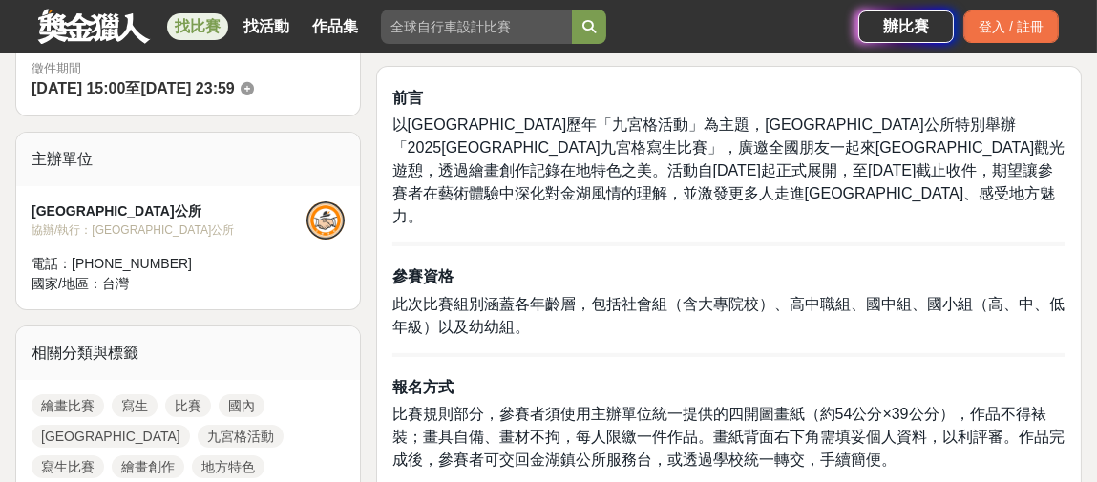
scroll to position [478, 0]
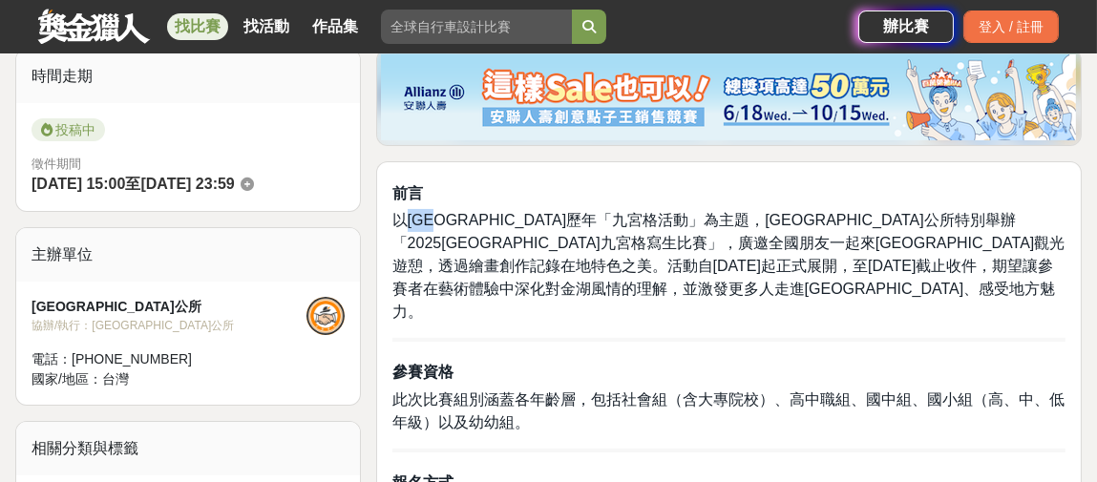
drag, startPoint x: 410, startPoint y: 221, endPoint x: 445, endPoint y: 221, distance: 35.3
click at [445, 221] on span "以金湖鎮歷年「九宮格活動」為主題，金湖鎮公所特別舉辦「2025金湖九宮格寫生比賽」，廣邀全國朋友一起來金湖鎮觀光遊憩，透過繪畫創作記錄在地特色之美。活動自9月…" at bounding box center [729, 266] width 673 height 108
copy span "金湖鎮"
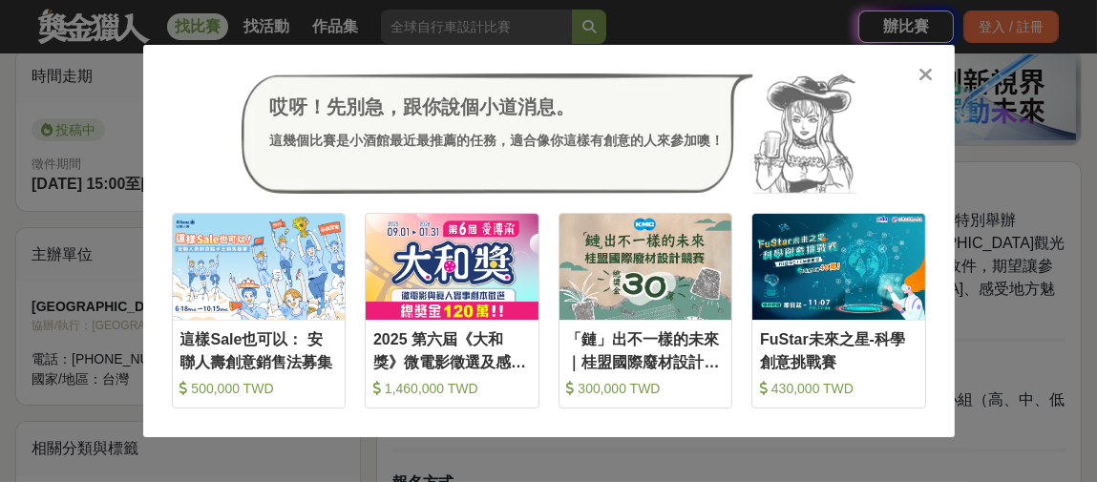
click at [927, 76] on icon at bounding box center [926, 74] width 14 height 19
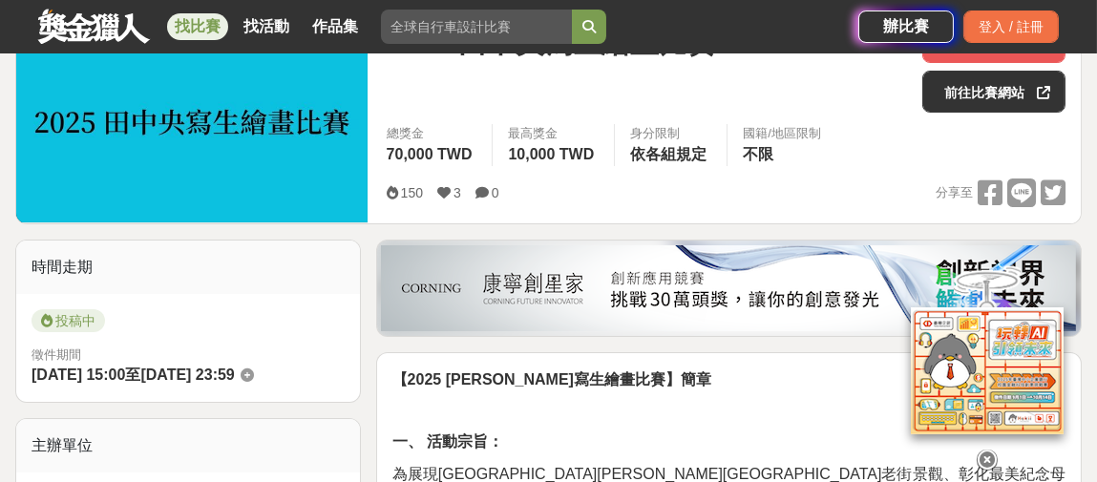
scroll to position [573, 0]
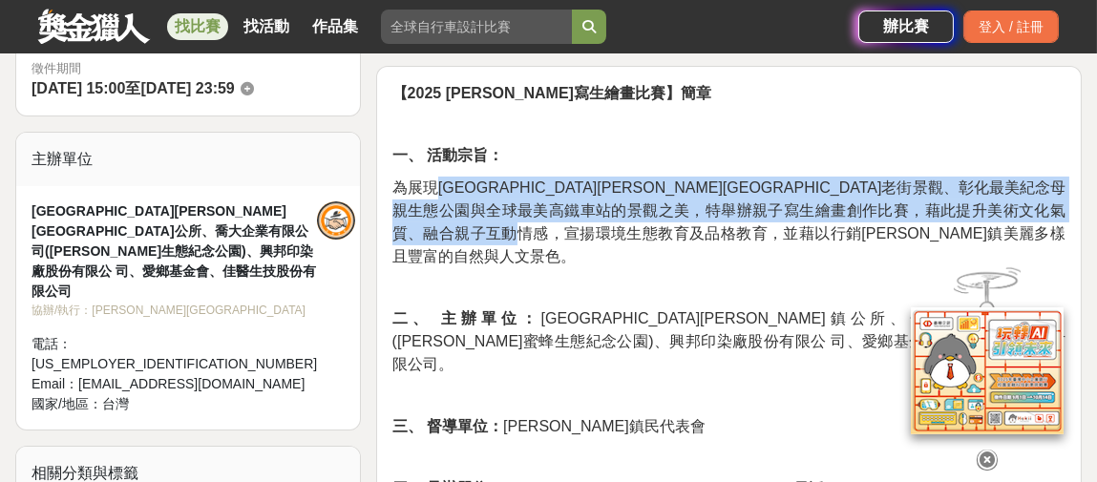
drag, startPoint x: 432, startPoint y: 185, endPoint x: 828, endPoint y: 234, distance: 399.4
click at [828, 234] on p "為展現[GEOGRAPHIC_DATA][PERSON_NAME][GEOGRAPHIC_DATA]老街景觀、彰化最美紀念母親生態公園與全球最美高鐵車站的景觀…" at bounding box center [729, 223] width 673 height 92
click at [652, 219] on span "為展現彰化縣田中鎮老街景觀、彰化最美紀念母親生態公園與全球最美高鐵車站的景觀之美，特舉辦親子寫生繪畫創作比賽，藉此提升美術文化氣質、融合親子互動情感，宣揚環境…" at bounding box center [729, 222] width 673 height 85
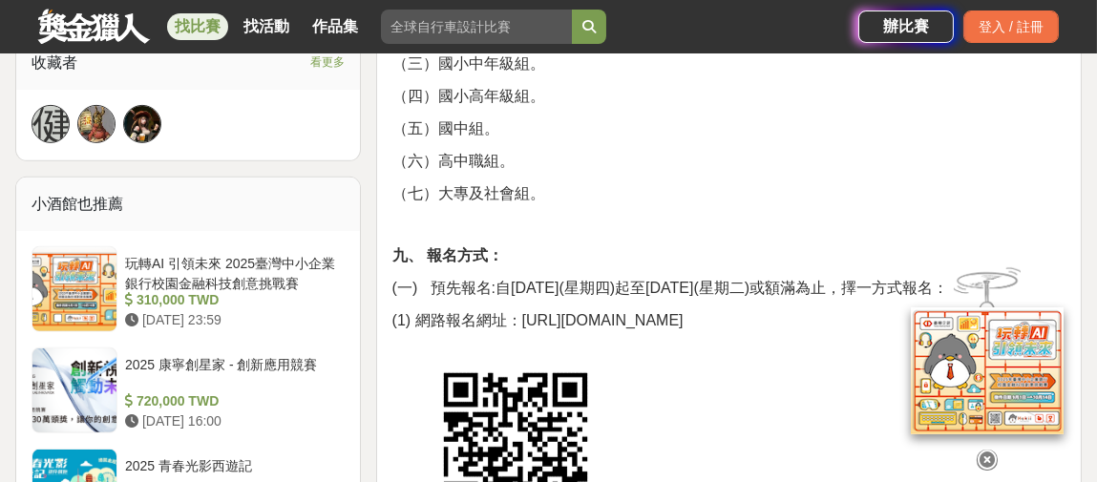
scroll to position [1433, 0]
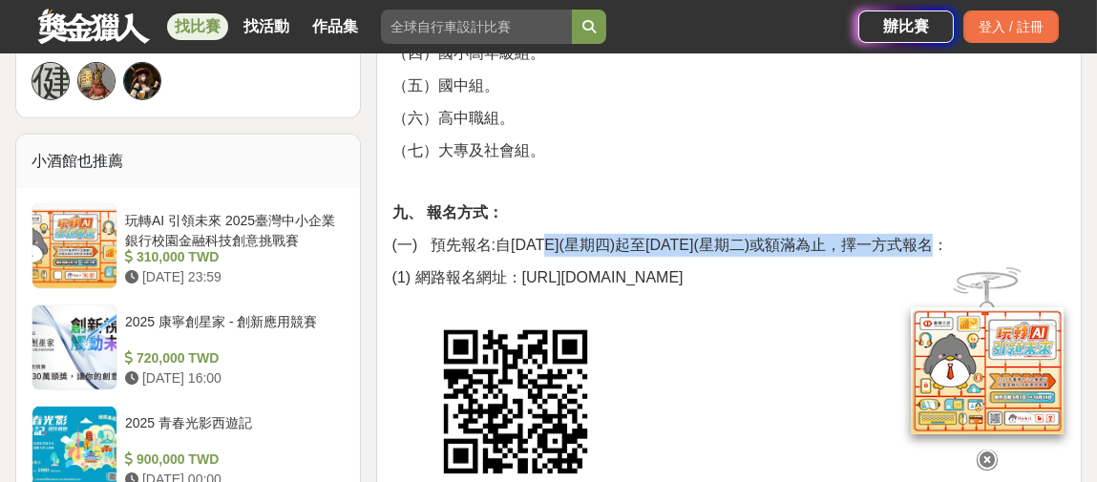
drag, startPoint x: 543, startPoint y: 174, endPoint x: 969, endPoint y: 169, distance: 426.0
click at [949, 237] on span "(一) 預先報名:自114年9月4日(星期四)起至9月30(星期二)或額滿為止，擇一方式報名：" at bounding box center [671, 245] width 557 height 16
click at [932, 237] on span "(一) 預先報名:自114年9月4日(星期四)起至9月30(星期二)或額滿為止，擇一方式報名：" at bounding box center [671, 245] width 557 height 16
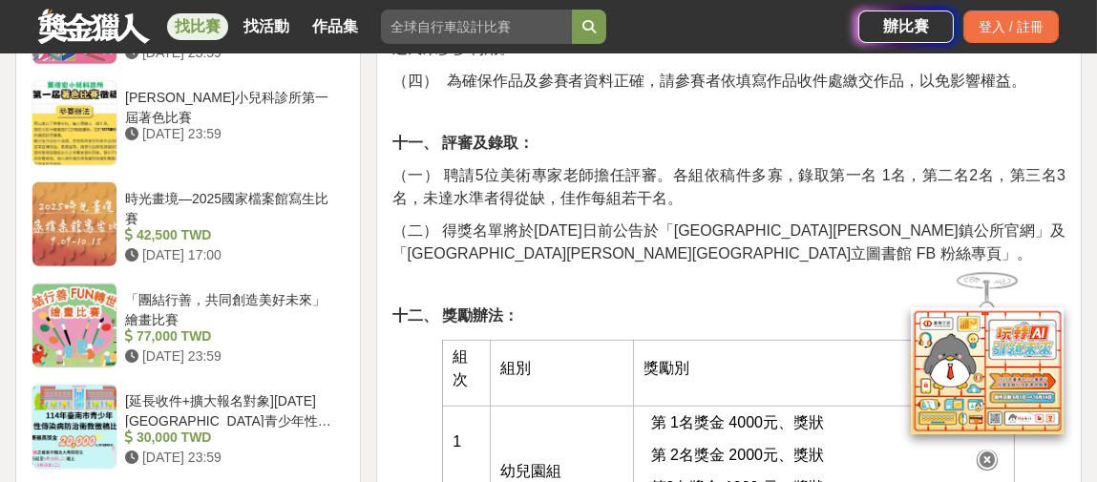
scroll to position [2292, 0]
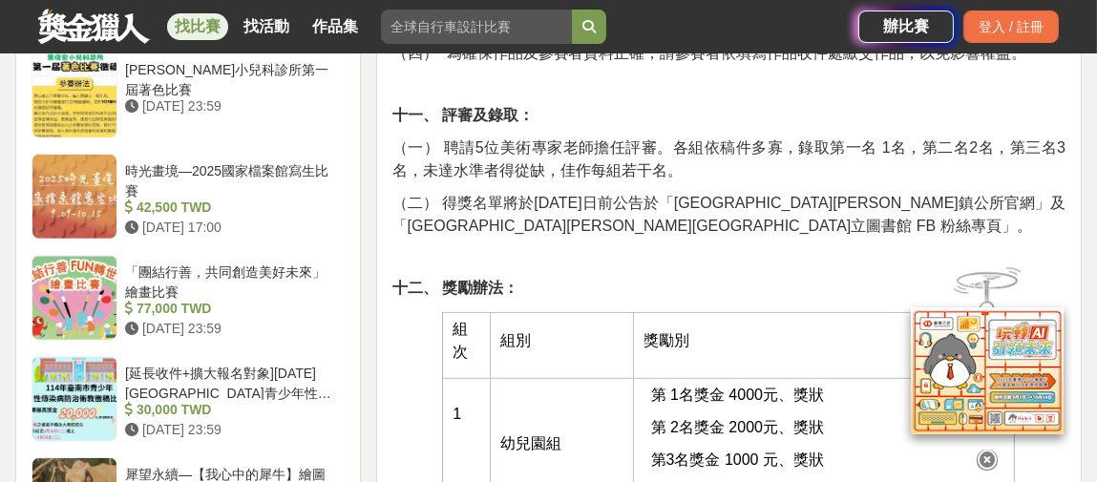
click at [988, 458] on icon at bounding box center [987, 451] width 21 height 21
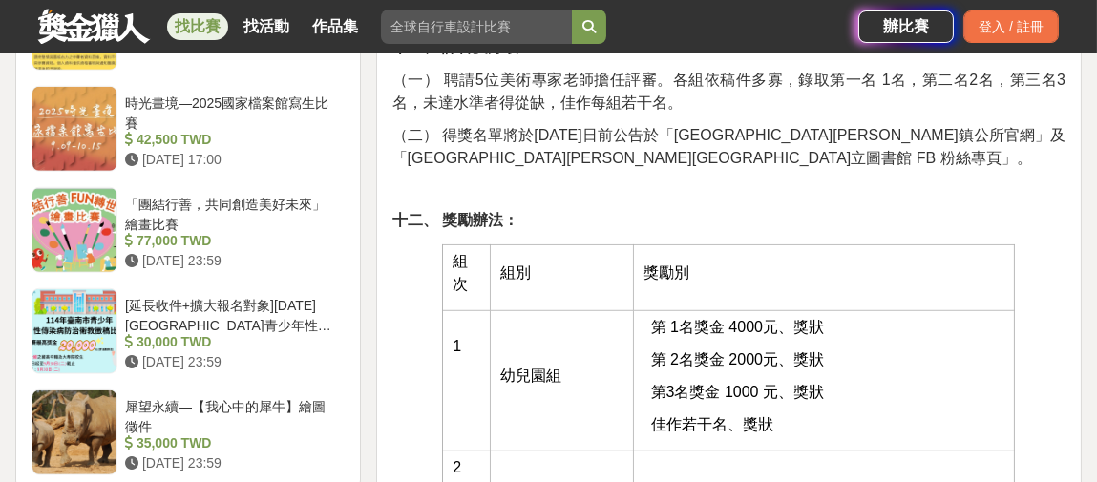
scroll to position [2388, 0]
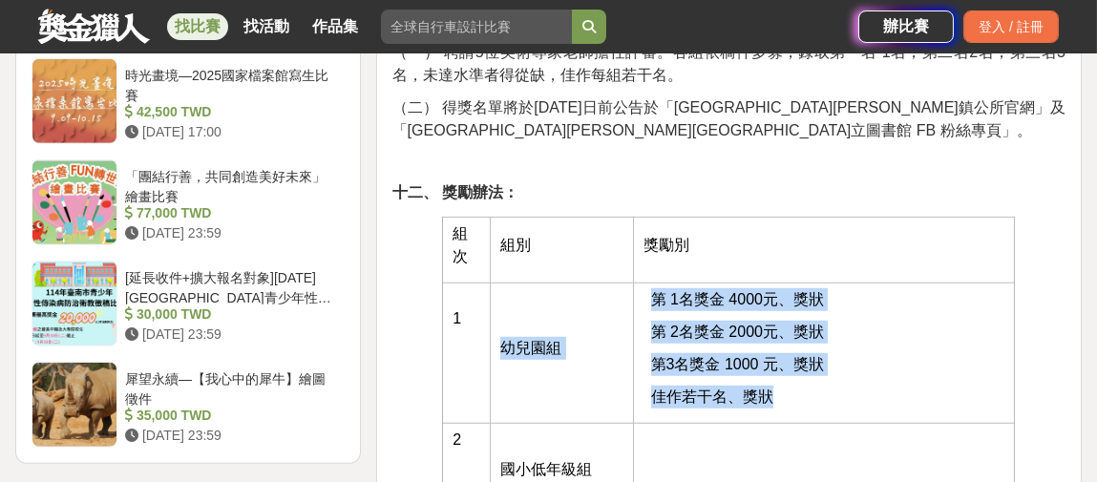
drag, startPoint x: 787, startPoint y: 279, endPoint x: 492, endPoint y: 196, distance: 306.6
click at [492, 283] on tr "1 幼兒園組 第 1名獎金 4000元、獎狀 第 2名獎金 2000元、獎狀 第3名獎金 1000 元、獎狀 佳作若干名、獎狀" at bounding box center [729, 353] width 572 height 140
click at [513, 283] on td "幼兒園組" at bounding box center [562, 353] width 143 height 140
drag, startPoint x: 518, startPoint y: 175, endPoint x: 800, endPoint y: 286, distance: 303.7
click at [800, 286] on tr "1 幼兒園組 第 1名獎金 4000元、獎狀 第 2名獎金 2000元、獎狀 第3名獎金 1000 元、獎狀 佳作若干名、獎狀" at bounding box center [729, 353] width 572 height 140
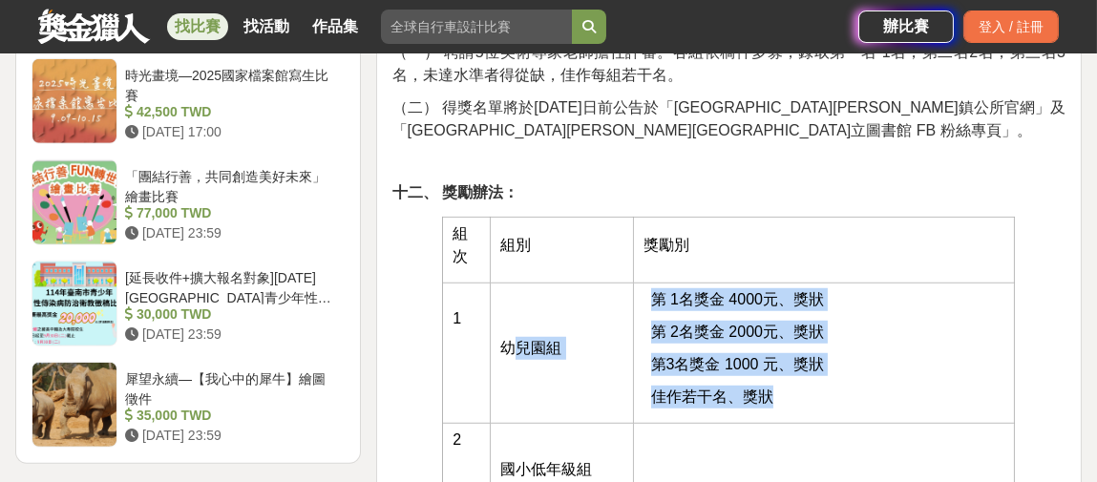
click at [786, 292] on td "第 1名獎金 4000元、獎狀 第 2名獎金 2000元、獎狀 第3名獎金 1000 元、獎狀 佳作若干名、獎狀" at bounding box center [824, 353] width 381 height 140
drag, startPoint x: 792, startPoint y: 279, endPoint x: 497, endPoint y: 181, distance: 310.8
click at [497, 283] on tr "1 幼兒園組 第 1名獎金 4000元、獎狀 第 2名獎金 2000元、獎狀 第3名獎金 1000 元、獎狀 佳作若干名、獎狀" at bounding box center [729, 353] width 572 height 140
click at [523, 283] on td "幼兒園組" at bounding box center [562, 353] width 143 height 140
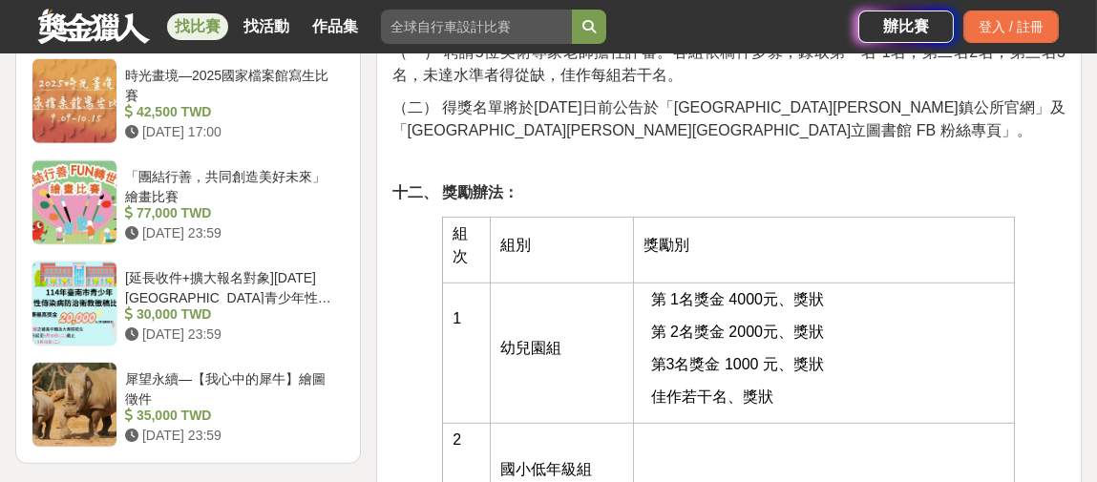
click at [757, 291] on span "第 1名獎金 4000元、獎狀" at bounding box center [737, 299] width 173 height 16
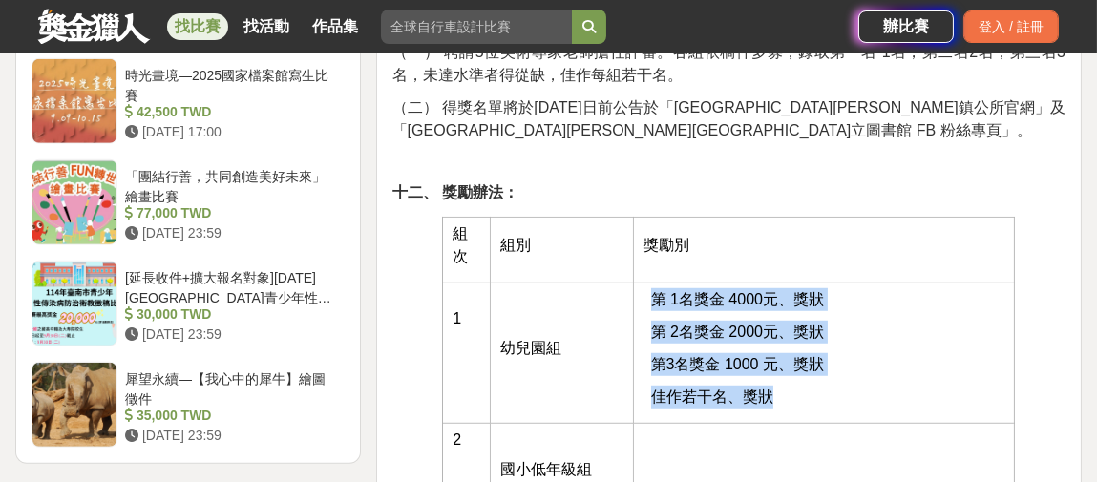
drag, startPoint x: 651, startPoint y: 175, endPoint x: 786, endPoint y: 291, distance: 178.1
click at [786, 291] on td "第 1名獎金 4000元、獎狀 第 2名獎金 2000元、獎狀 第3名獎金 1000 元、獎狀 佳作若干名、獎狀" at bounding box center [824, 353] width 381 height 140
click at [806, 386] on p "佳作若干名、獎狀" at bounding box center [828, 397] width 354 height 23
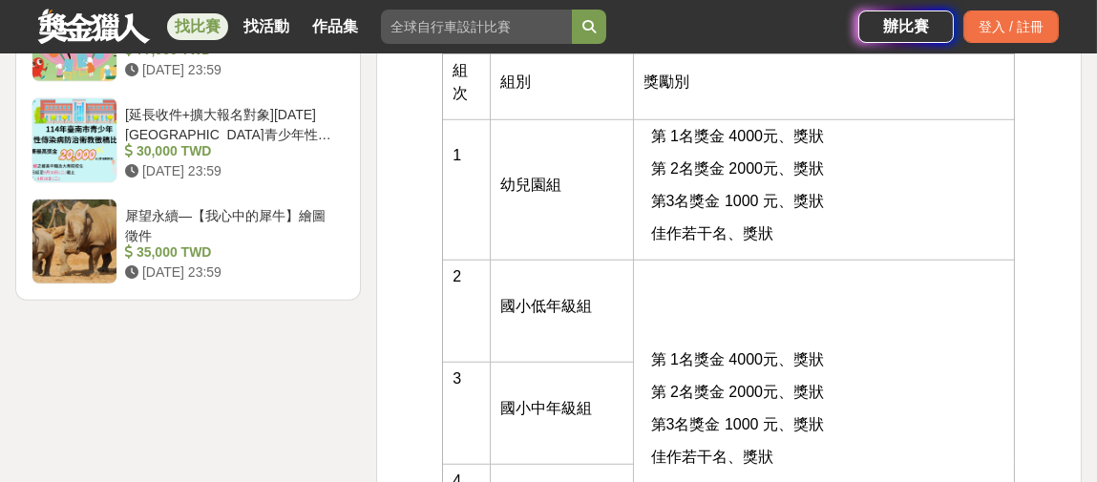
scroll to position [2579, 0]
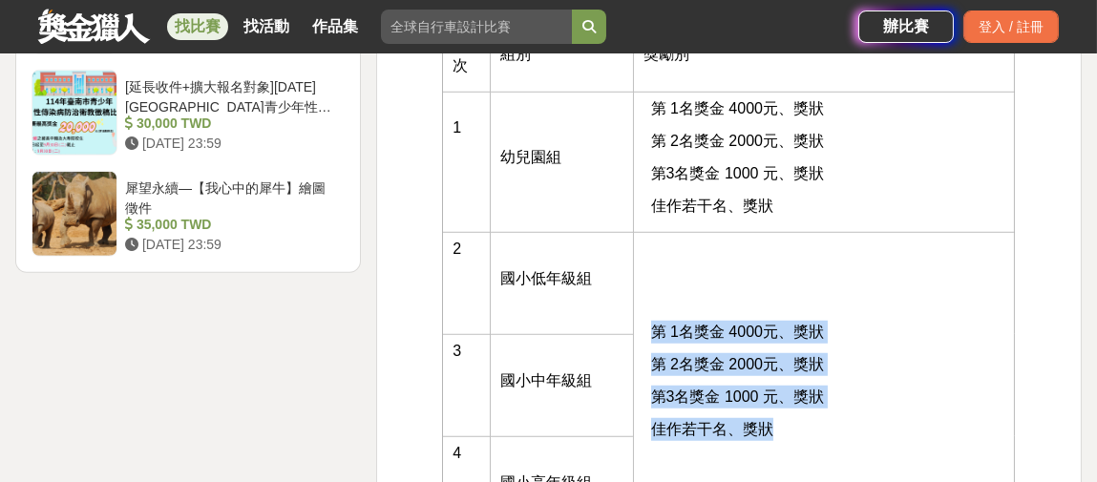
drag, startPoint x: 794, startPoint y: 310, endPoint x: 650, endPoint y: 201, distance: 181.3
click at [650, 232] on td "第 1名獎金 4000元、獎狀 第 2名獎金 2000元、獎狀 第3名獎金 1000 元、獎狀 佳作若干名、獎狀" at bounding box center [824, 385] width 381 height 307
click at [703, 232] on td "第 1名獎金 4000元、獎狀 第 2名獎金 2000元、獎狀 第3名獎金 1000 元、獎狀 佳作若干名、獎狀" at bounding box center [824, 385] width 381 height 307
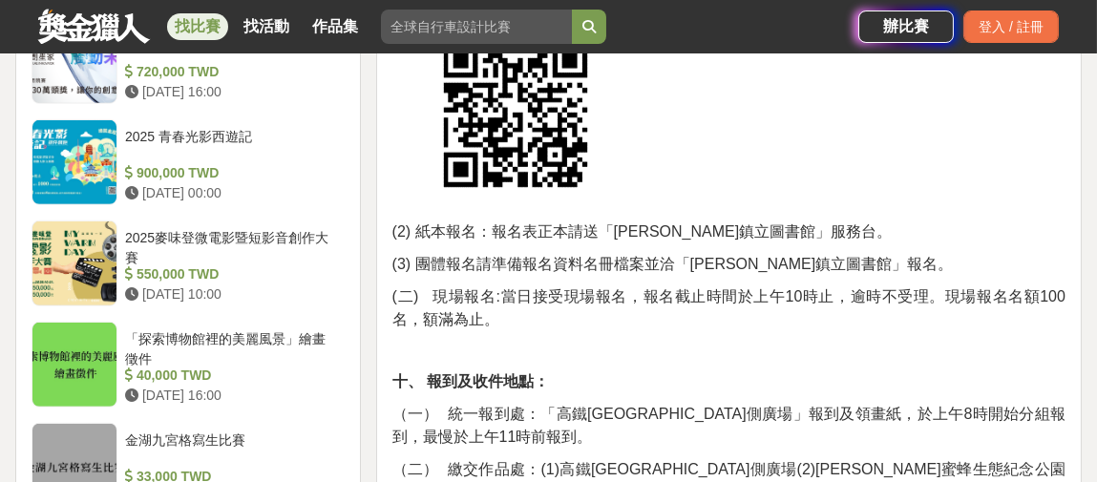
scroll to position [1815, 0]
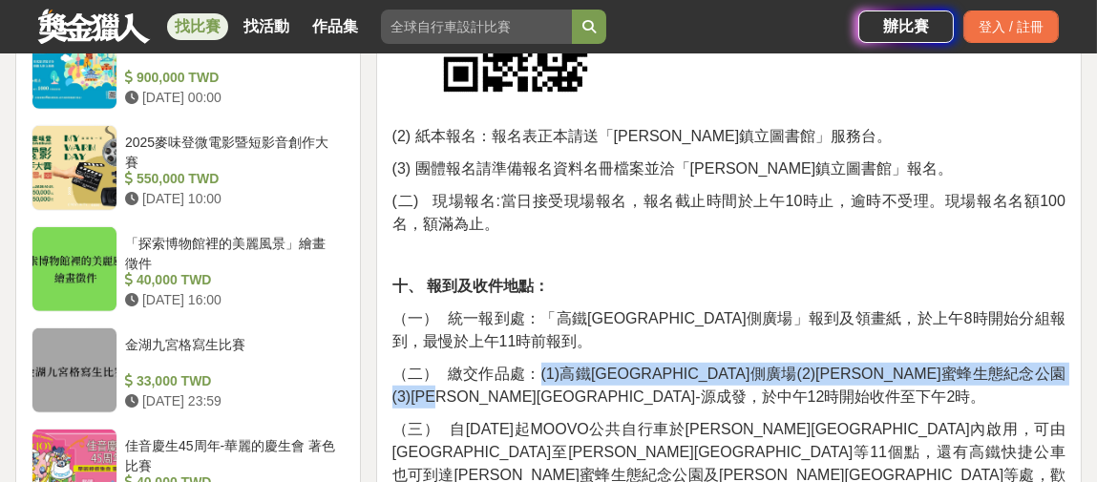
drag, startPoint x: 603, startPoint y: 327, endPoint x: 534, endPoint y: 307, distance: 71.6
click at [534, 363] on p "（二） 繳交作品處：(1)高鐵彰化站三號門側廣場(2)陳羅蜜蜂生態紀念公園(3)田中老街-源成發，於中午12時開始收件至下午2時。" at bounding box center [729, 386] width 673 height 46
click at [547, 366] on span "（二） 繳交作品處：(1)高鐵彰化站三號門側廣場(2)陳羅蜜蜂生態紀念公園(3)田中老街-源成發，於中午12時開始收件至下午2時。" at bounding box center [729, 385] width 673 height 39
click at [601, 363] on p "（二） 繳交作品處：(1)高鐵彰化站三號門側廣場(2)陳羅蜜蜂生態紀念公園(3)田中老街-源成發，於中午12時開始收件至下午2時。" at bounding box center [729, 386] width 673 height 46
click at [623, 363] on p "（二） 繳交作品處：(1)高鐵彰化站三號門側廣場(2)陳羅蜜蜂生態紀念公園(3)田中老街-源成發，於中午12時開始收件至下午2時。" at bounding box center [729, 386] width 673 height 46
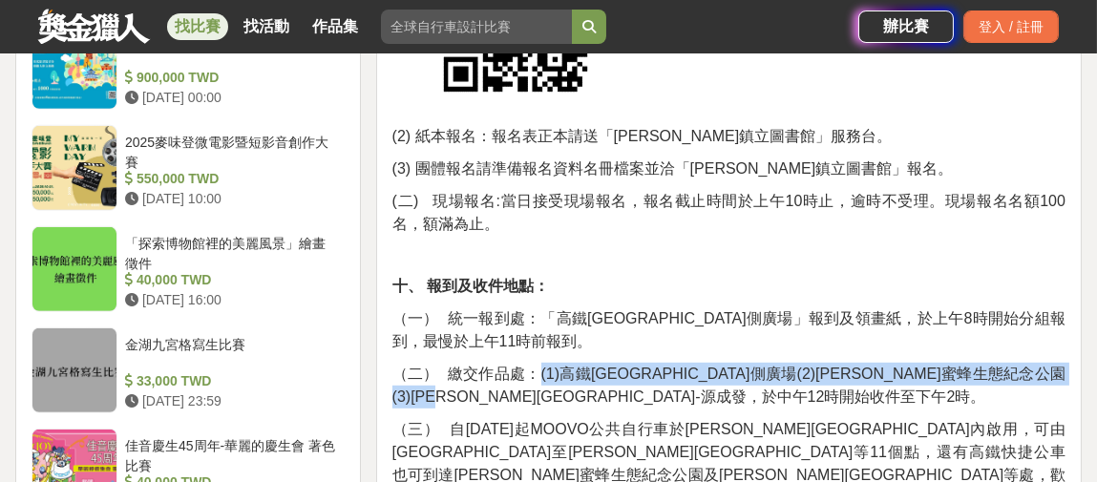
drag, startPoint x: 597, startPoint y: 328, endPoint x: 537, endPoint y: 305, distance: 64.4
click at [537, 363] on p "（二） 繳交作品處：(1)高鐵彰化站三號門側廣場(2)陳羅蜜蜂生態紀念公園(3)田中老街-源成發，於中午12時開始收件至下午2時。" at bounding box center [729, 386] width 673 height 46
click at [551, 366] on span "（二） 繳交作品處：(1)高鐵彰化站三號門側廣場(2)陳羅蜜蜂生態紀念公園(3)田中老街-源成發，於中午12時開始收件至下午2時。" at bounding box center [729, 385] width 673 height 39
drag, startPoint x: 536, startPoint y: 305, endPoint x: 602, endPoint y: 330, distance: 70.8
click at [602, 363] on p "（二） 繳交作品處：(1)高鐵彰化站三號門側廣場(2)陳羅蜜蜂生態紀念公園(3)田中老街-源成發，於中午12時開始收件至下午2時。" at bounding box center [729, 386] width 673 height 46
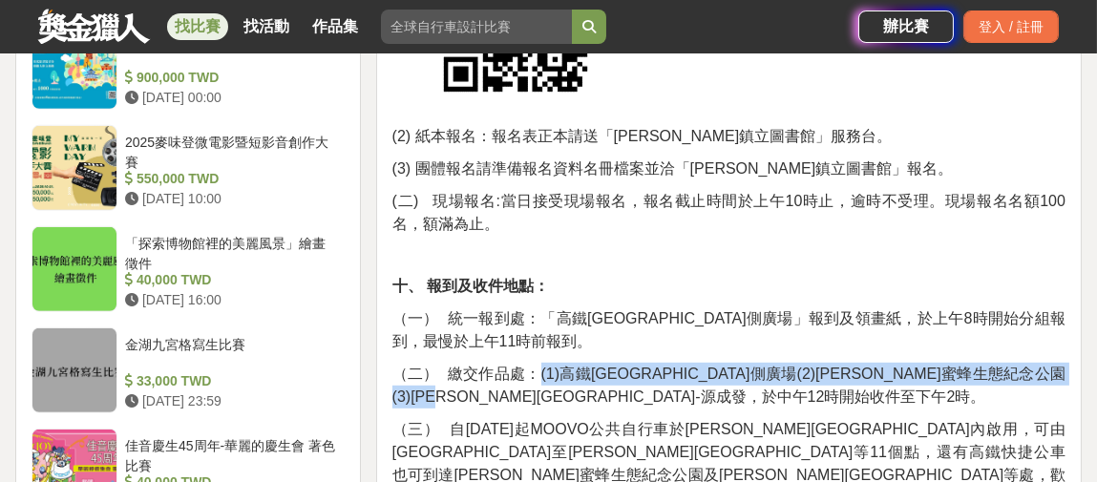
click at [586, 366] on span "（二） 繳交作品處：(1)高鐵彰化站三號門側廣場(2)陳羅蜜蜂生態紀念公園(3)田中老街-源成發，於中午12時開始收件至下午2時。" at bounding box center [729, 385] width 673 height 39
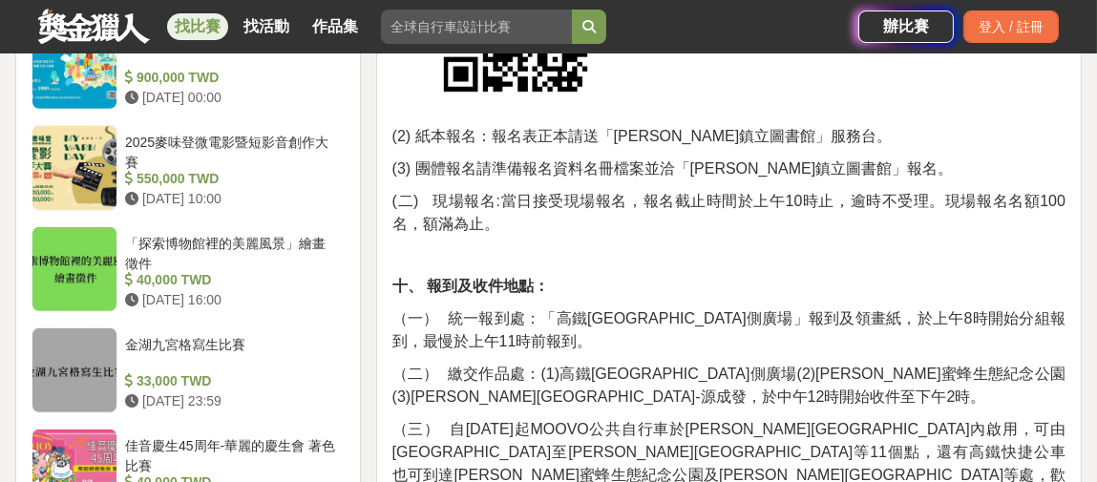
click at [599, 366] on span "（二） 繳交作品處：(1)高鐵彰化站三號門側廣場(2)陳羅蜜蜂生態紀念公園(3)田中老街-源成發，於中午12時開始收件至下午2時。" at bounding box center [729, 385] width 673 height 39
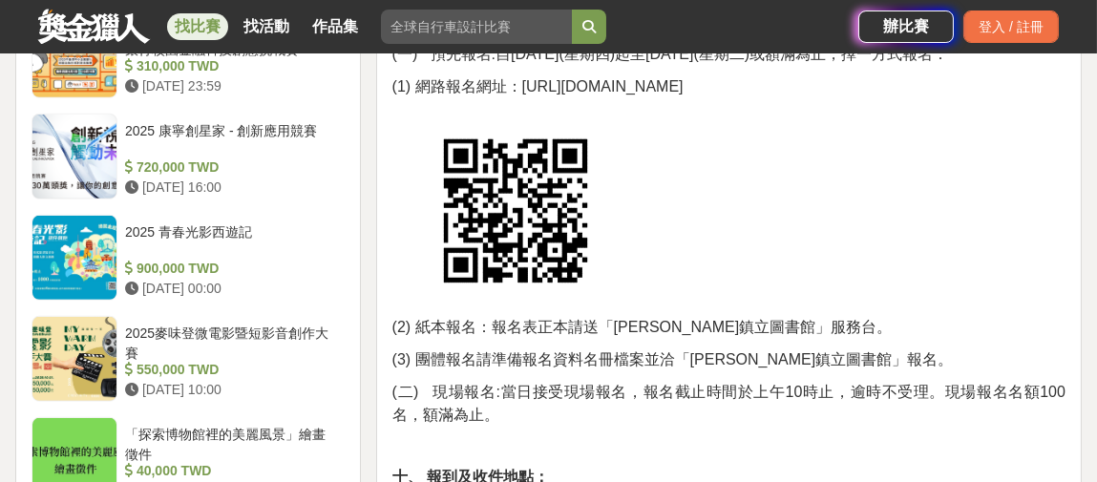
scroll to position [1528, 0]
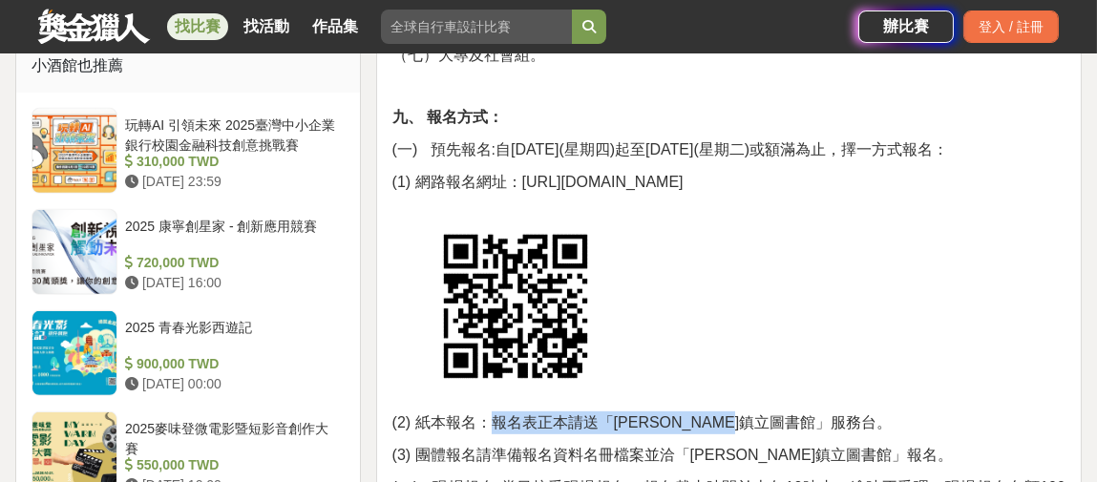
drag, startPoint x: 492, startPoint y: 349, endPoint x: 814, endPoint y: 347, distance: 321.9
click at [814, 389] on p "(2) 紙本報名：報名表正本請送「田中鎮立圖書館」服務台。" at bounding box center [729, 412] width 673 height 46
click at [772, 415] on span "(2) 紙本報名：報名表正本請送「田中鎮立圖書館」服務台。" at bounding box center [643, 423] width 500 height 16
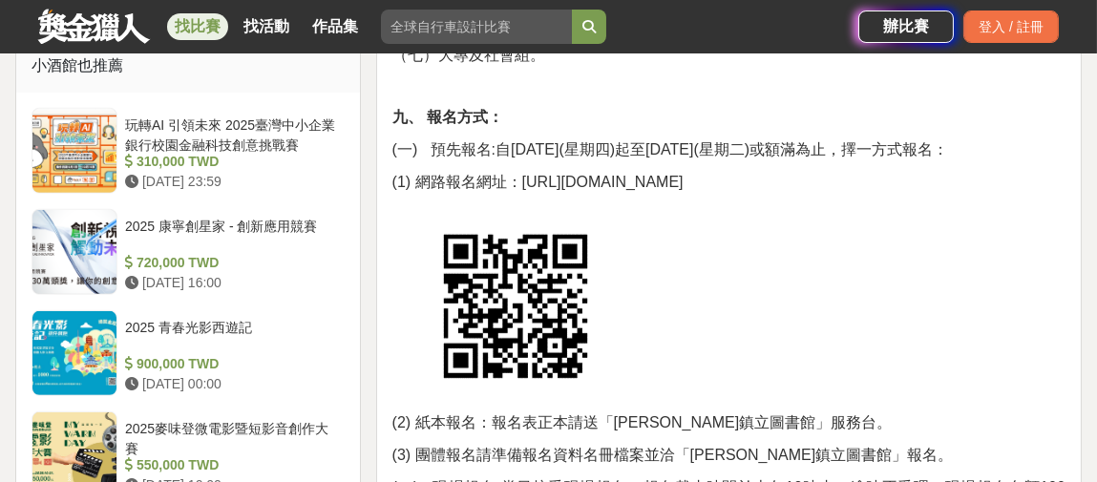
click at [804, 389] on p "(2) 紙本報名：報名表正本請送「田中鎮立圖書館」服務台。" at bounding box center [729, 412] width 673 height 46
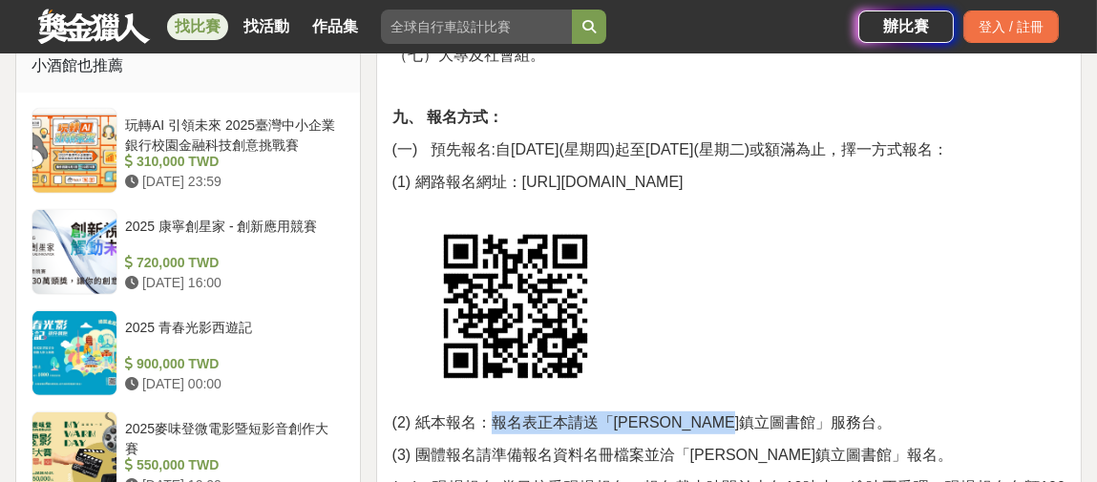
drag, startPoint x: 796, startPoint y: 351, endPoint x: 492, endPoint y: 352, distance: 303.7
click at [492, 389] on p "(2) 紙本報名：報名表正本請送「田中鎮立圖書館」服務台。" at bounding box center [729, 412] width 673 height 46
click at [506, 415] on span "(2) 紙本報名：報名表正本請送「田中鎮立圖書館」服務台。" at bounding box center [643, 423] width 500 height 16
drag, startPoint x: 493, startPoint y: 354, endPoint x: 803, endPoint y: 345, distance: 310.6
click at [803, 389] on p "(2) 紙本報名：報名表正本請送「田中鎮立圖書館」服務台。" at bounding box center [729, 412] width 673 height 46
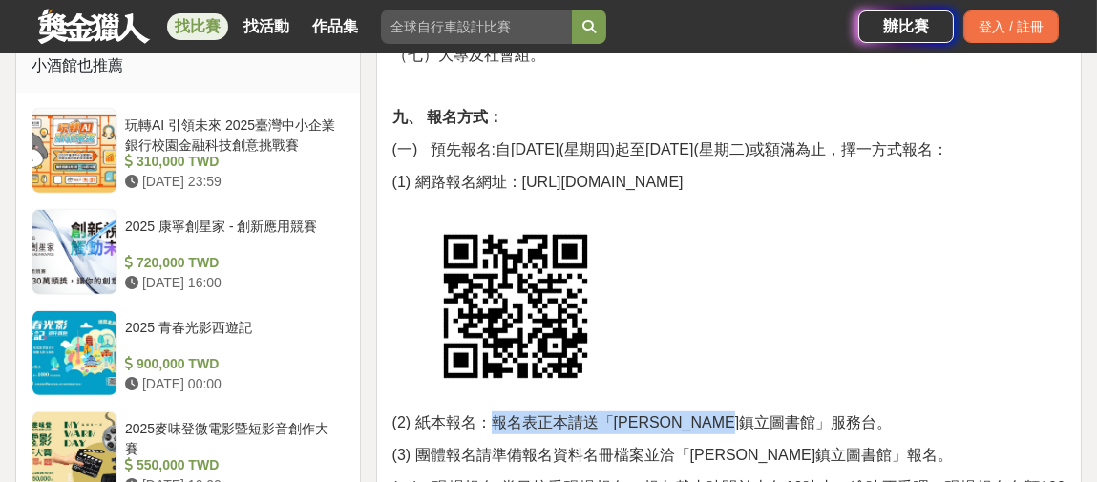
click at [844, 389] on p "(2) 紙本報名：報名表正本請送「田中鎮立圖書館」服務台。" at bounding box center [729, 412] width 673 height 46
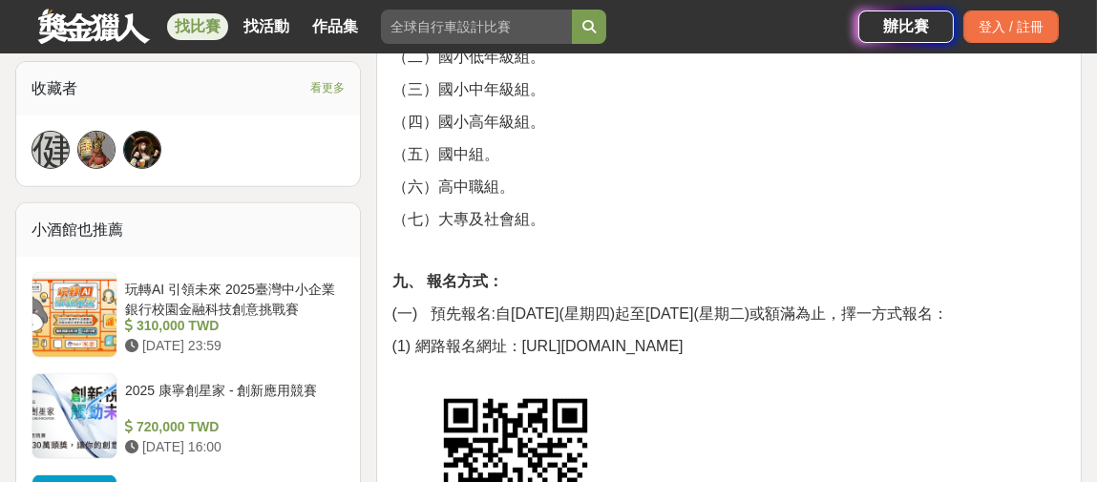
scroll to position [1337, 0]
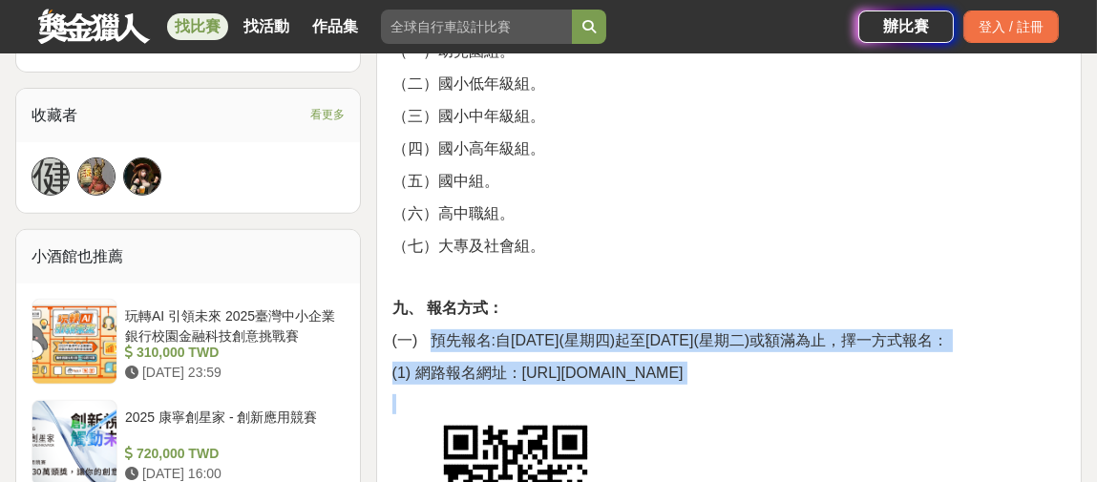
drag, startPoint x: 426, startPoint y: 268, endPoint x: 946, endPoint y: 317, distance: 521.9
click at [684, 365] on span "(1) 網路報名網址：https://www.beclass.com/rid=30500b768944d4a71d49" at bounding box center [538, 373] width 291 height 16
click at [924, 362] on p "(1) 網路報名網址：https://www.beclass.com/rid=30500b768944d4a71d49" at bounding box center [729, 373] width 673 height 23
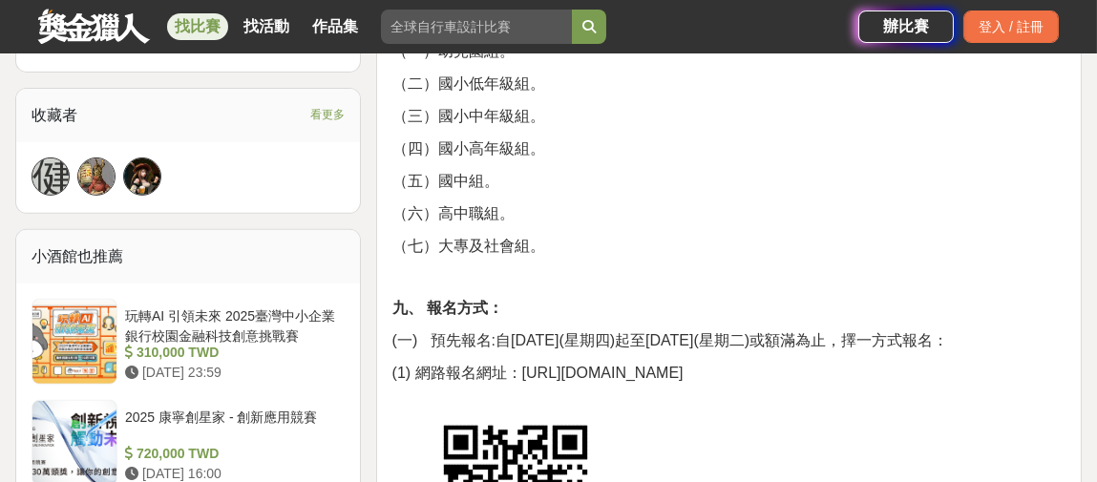
click at [935, 394] on p at bounding box center [729, 404] width 673 height 20
drag, startPoint x: 937, startPoint y: 306, endPoint x: 414, endPoint y: 260, distance: 525.4
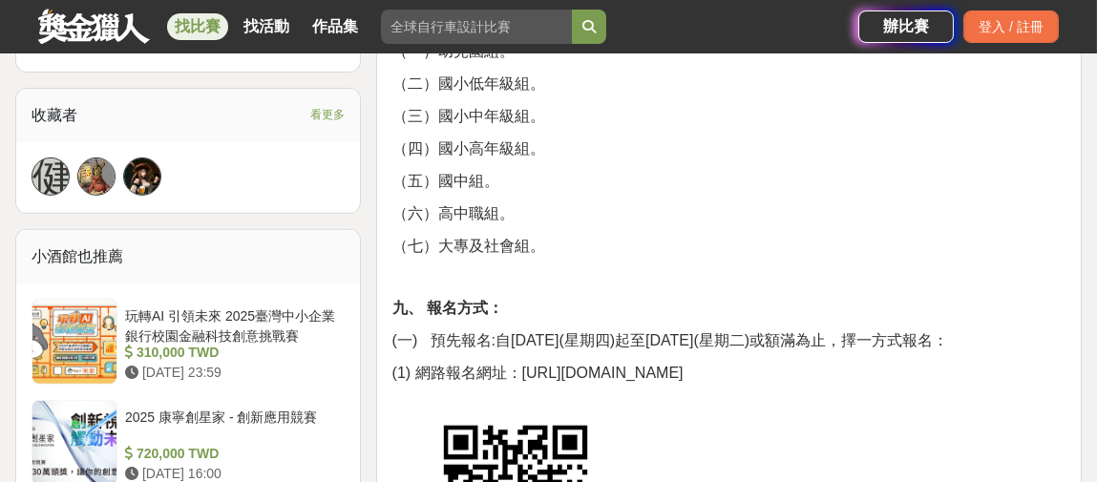
scroll to position [1433, 0]
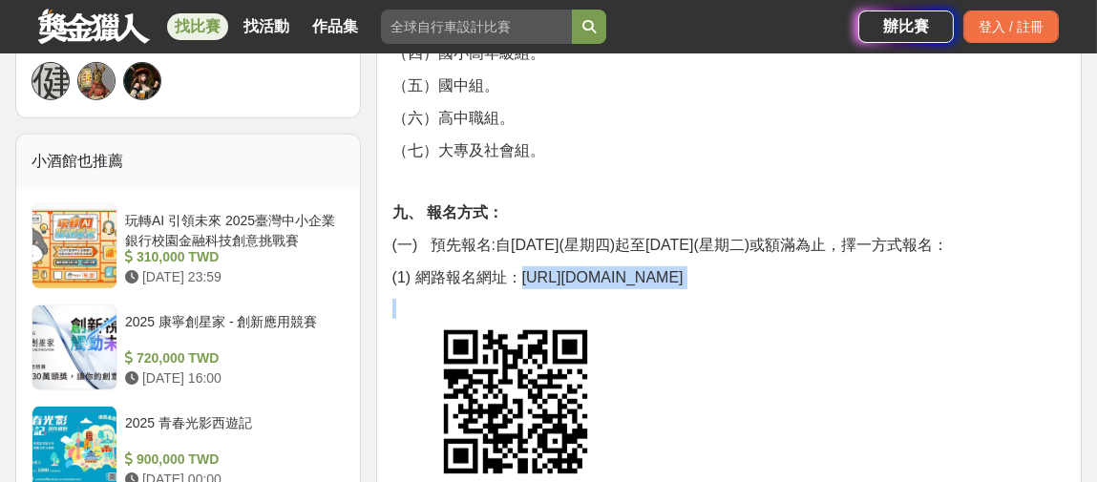
drag, startPoint x: 520, startPoint y: 204, endPoint x: 917, endPoint y: 220, distance: 397.6
click at [935, 329] on p at bounding box center [729, 402] width 673 height 146
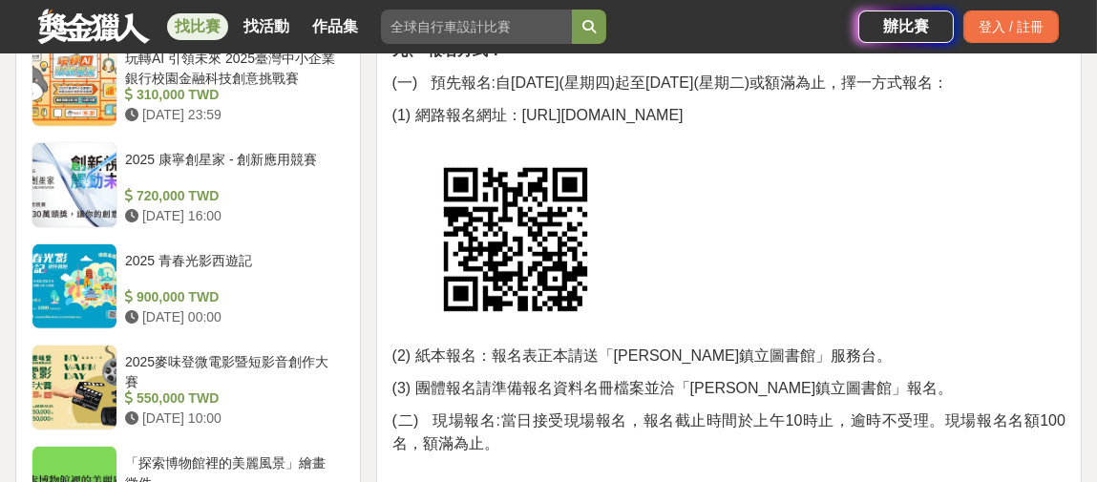
scroll to position [1624, 0]
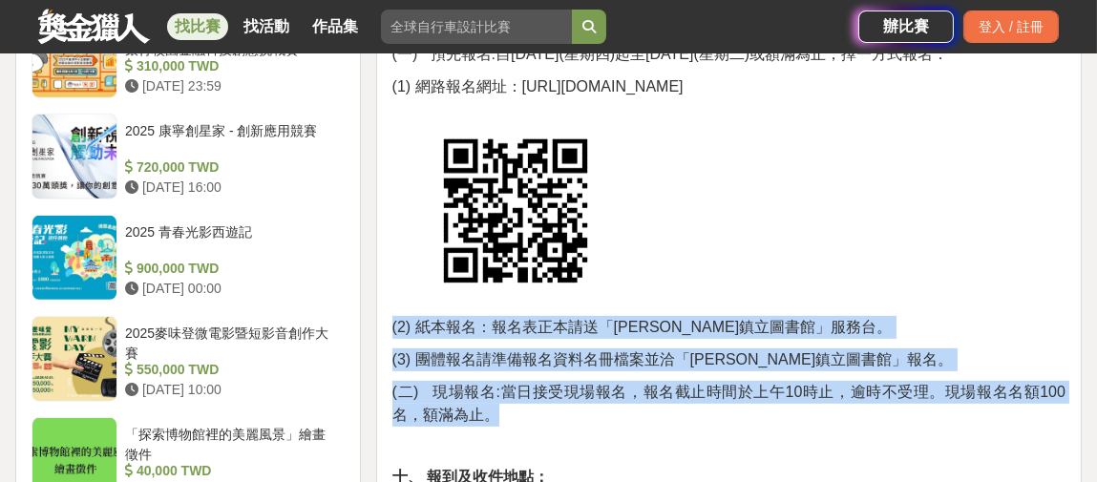
drag, startPoint x: 495, startPoint y: 349, endPoint x: 381, endPoint y: 249, distance: 151.0
click at [397, 319] on span "(2) 紙本報名：報名表正本請送「田中鎮立圖書館」服務台。" at bounding box center [643, 327] width 500 height 16
drag, startPoint x: 389, startPoint y: 255, endPoint x: 498, endPoint y: 352, distance: 146.1
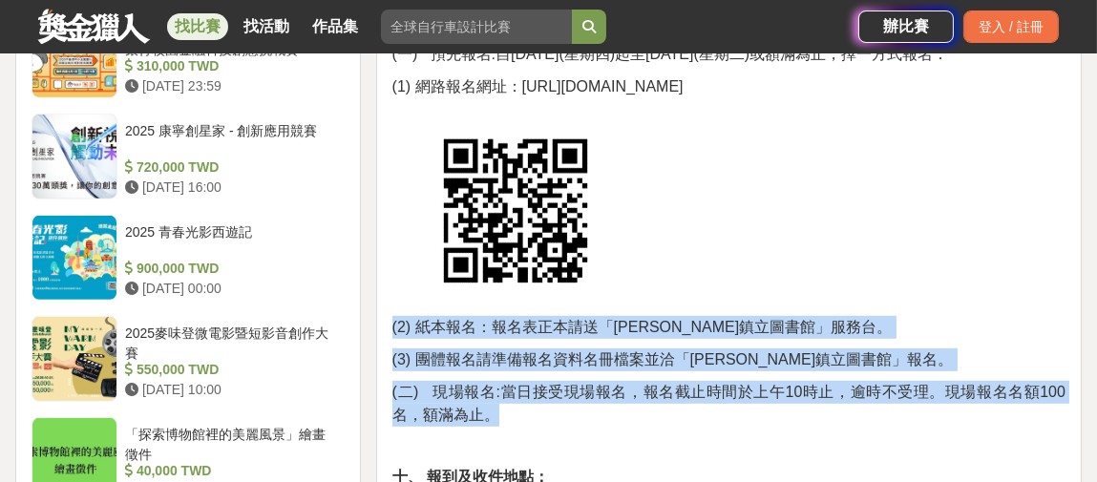
click at [486, 384] on span "(二) 現場報名:當日接受現場報名，報名截止時間於上午10時止，逾時不受理。現場報名名額100名，額滿為止。" at bounding box center [729, 403] width 673 height 39
drag, startPoint x: 502, startPoint y: 349, endPoint x: 397, endPoint y: 251, distance: 143.3
click at [407, 319] on span "(2) 紙本報名：報名表正本請送「田中鎮立圖書館」服務台。" at bounding box center [643, 327] width 500 height 16
drag, startPoint x: 385, startPoint y: 255, endPoint x: 498, endPoint y: 351, distance: 148.4
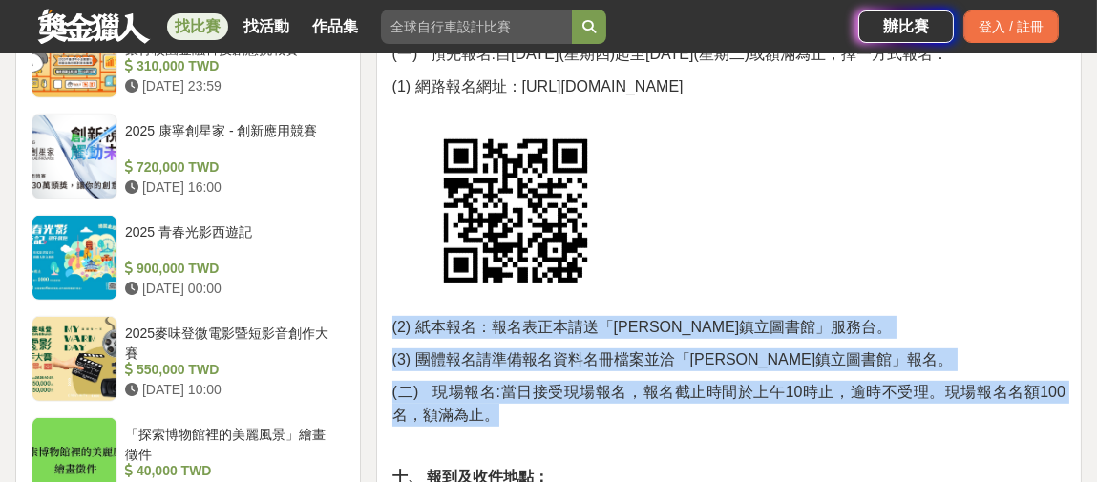
click at [488, 384] on span "(二) 現場報名:當日接受現場報名，報名截止時間於上午10時止，逾時不受理。現場報名名額100名，額滿為止。" at bounding box center [729, 403] width 673 height 39
click at [507, 381] on p "(二) 現場報名:當日接受現場報名，報名截止時間於上午10時止，逾時不受理。現場報名名額100名，額滿為止。" at bounding box center [729, 404] width 673 height 46
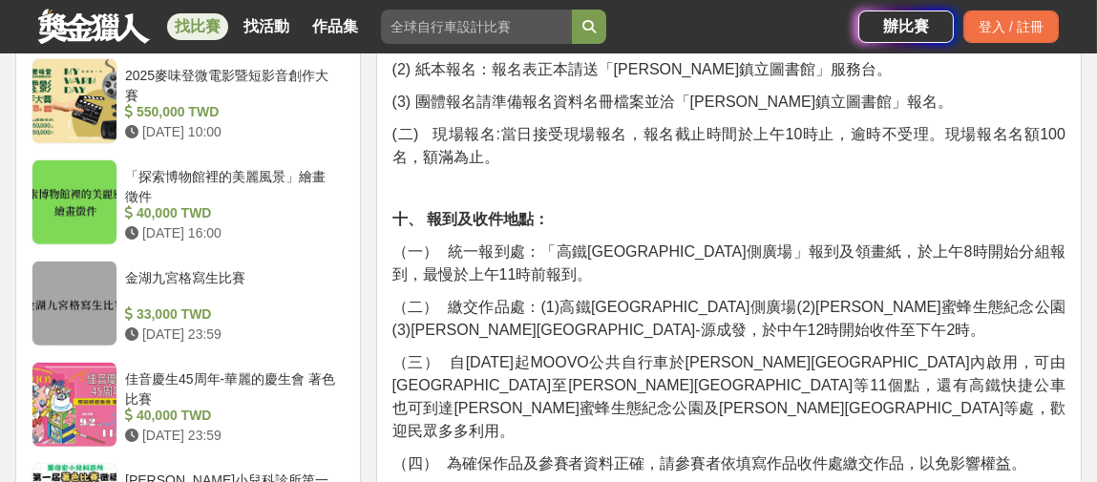
scroll to position [1910, 0]
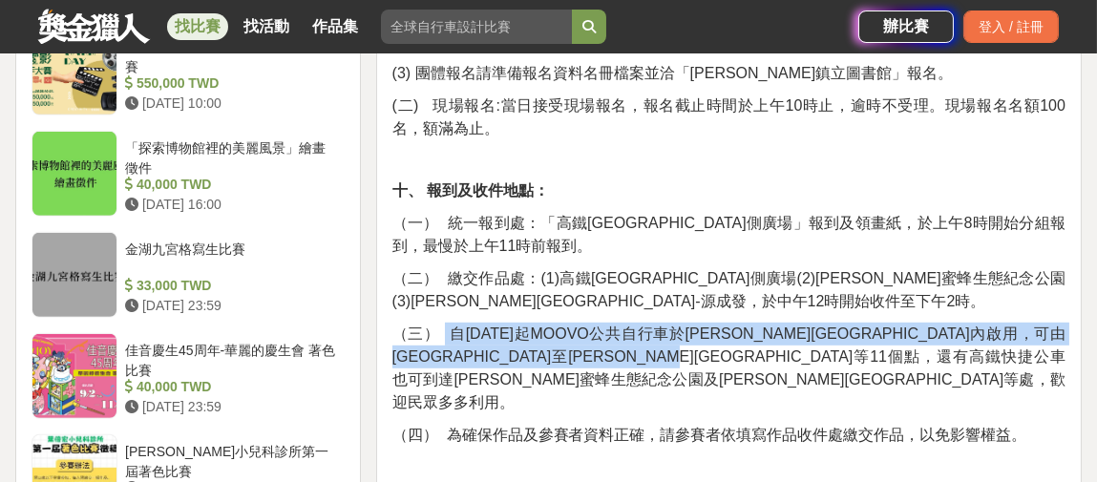
drag, startPoint x: 443, startPoint y: 261, endPoint x: 1014, endPoint y: 295, distance: 572.2
click at [1014, 326] on span "（三） 自113年6月起MOOVO公共自行車於田中鎮內啟用，可由彰化高鐵站至田中火車站等11個點，還有高鐵快捷公車也可到達陳羅蜜蜂生態紀念公園及田中老街等處，…" at bounding box center [729, 368] width 673 height 85
click at [942, 326] on span "（三） 自113年6月起MOOVO公共自行車於田中鎮內啟用，可由彰化高鐵站至田中火車站等11個點，還有高鐵快捷公車也可到達陳羅蜜蜂生態紀念公園及田中老街等處，…" at bounding box center [729, 368] width 673 height 85
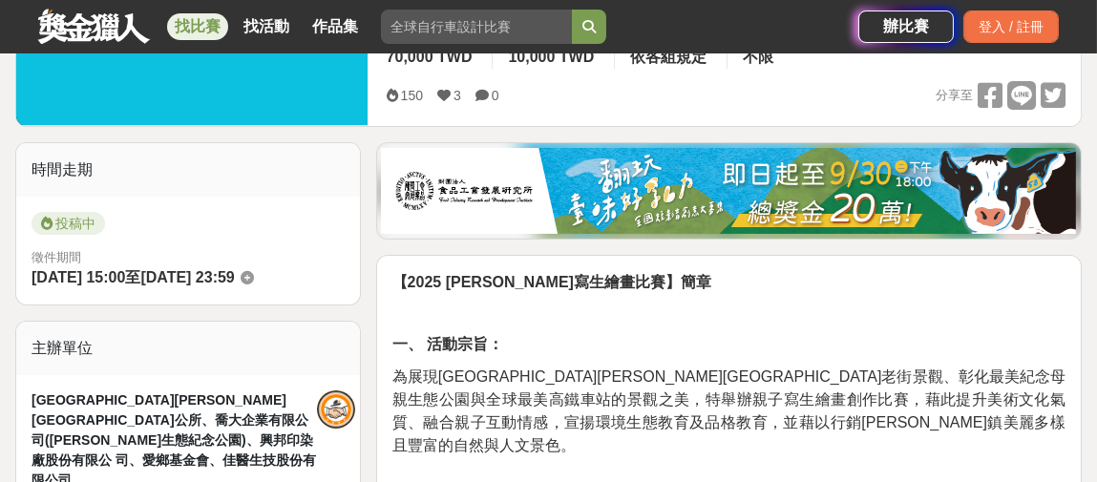
scroll to position [191, 0]
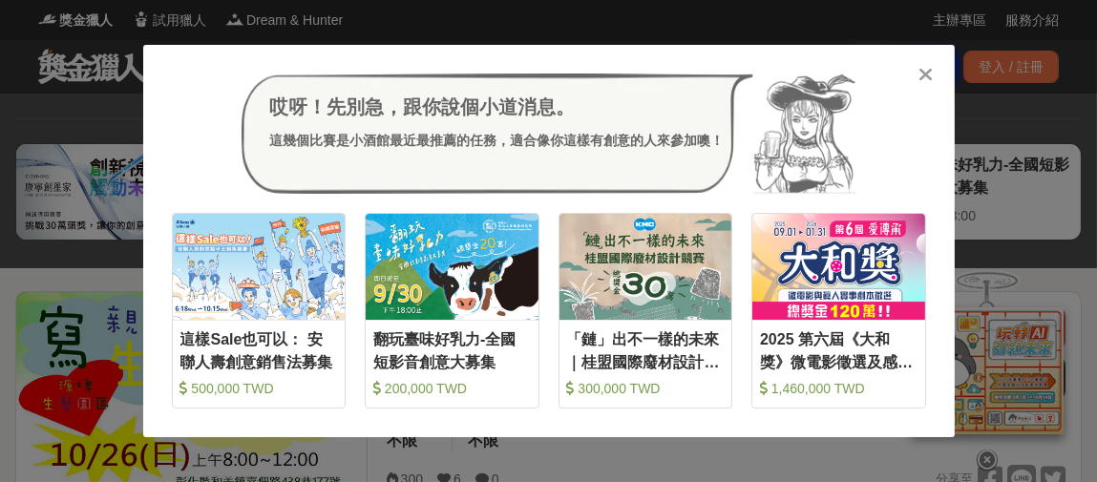
click at [927, 69] on icon at bounding box center [926, 74] width 14 height 19
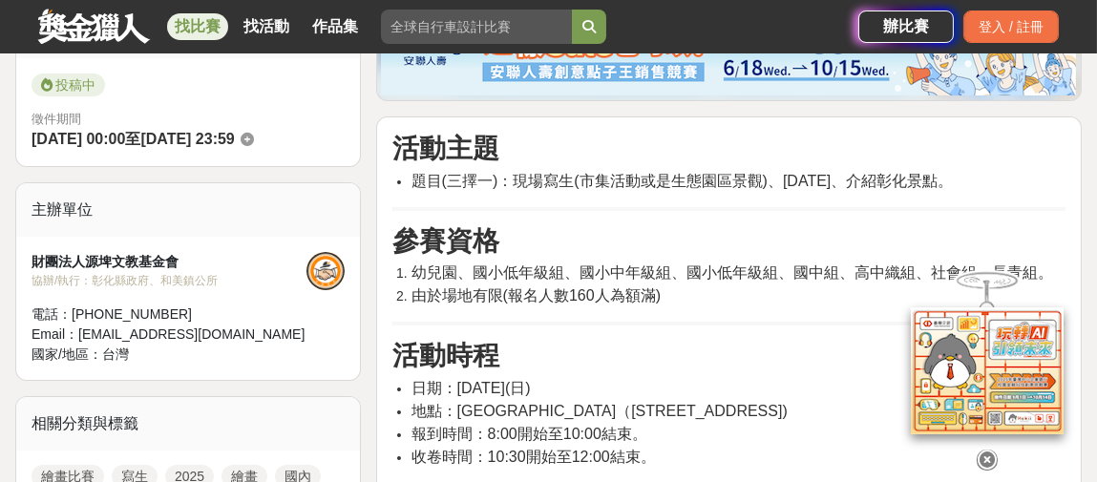
scroll to position [573, 0]
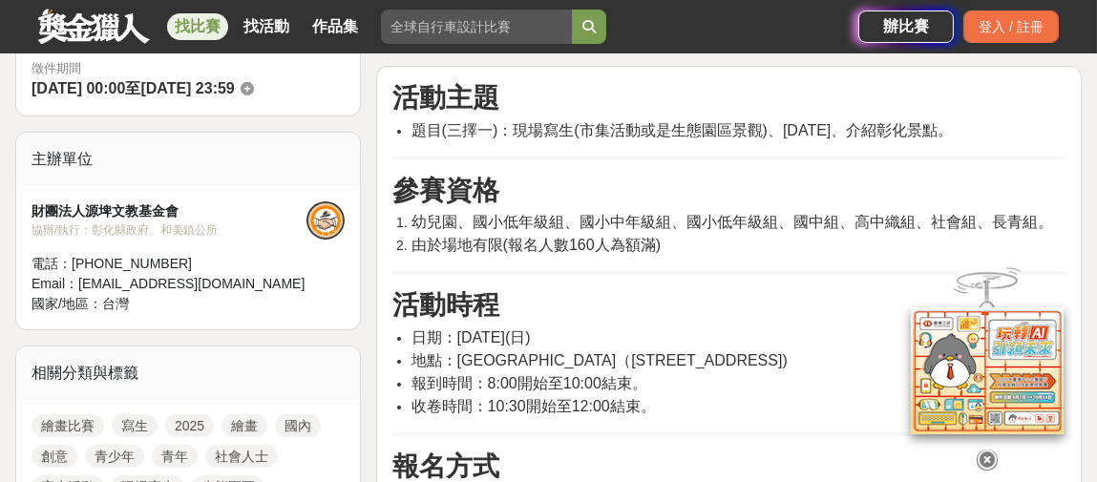
drag, startPoint x: 685, startPoint y: 254, endPoint x: 368, endPoint y: 221, distance: 318.9
click at [564, 243] on span "由於場地有限(報名人數160人為額滿)" at bounding box center [536, 245] width 249 height 16
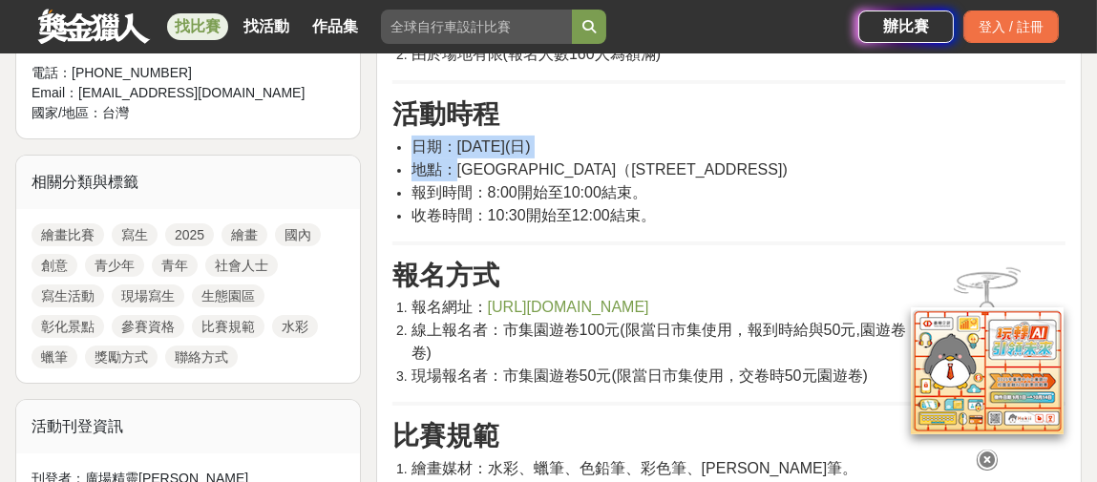
drag, startPoint x: 455, startPoint y: 167, endPoint x: 718, endPoint y: 224, distance: 269.8
click at [718, 224] on div "活動主題 題目(三擇一)：現場寫生(市集活動或是生態園區景觀)、重陽節、介紹彰化景點。 參賽資格 幼兒園、國小低年級組、國小中年級組、國小低年級組、國中組、高…" at bounding box center [729, 412] width 673 height 1042
click at [713, 224] on div "活動主題 題目(三擇一)：現場寫生(市集活動或是生態園區景觀)、重陽節、介紹彰化景點。 參賽資格 幼兒園、國小低年級組、國小中年級組、國小低年級組、國中組、高…" at bounding box center [729, 412] width 673 height 1042
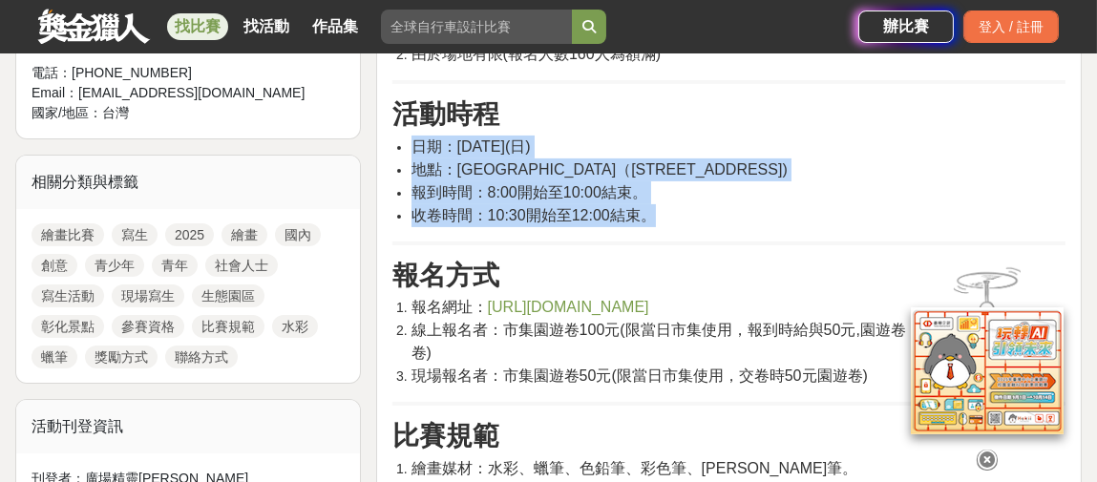
drag, startPoint x: 640, startPoint y: 215, endPoint x: 398, endPoint y: 139, distance: 253.2
click at [398, 139] on div "活動主題 題目(三擇一)：現場寫生(市集活動或是生態園區景觀)、重陽節、介紹彰化景點。 參賽資格 幼兒園、國小低年級組、國小中年級組、國小低年級組、國中組、高…" at bounding box center [729, 412] width 673 height 1042
click at [503, 161] on span "地點：源埤生態園區（彰化縣和美鎮嘉佃路438巷175號)" at bounding box center [600, 169] width 376 height 16
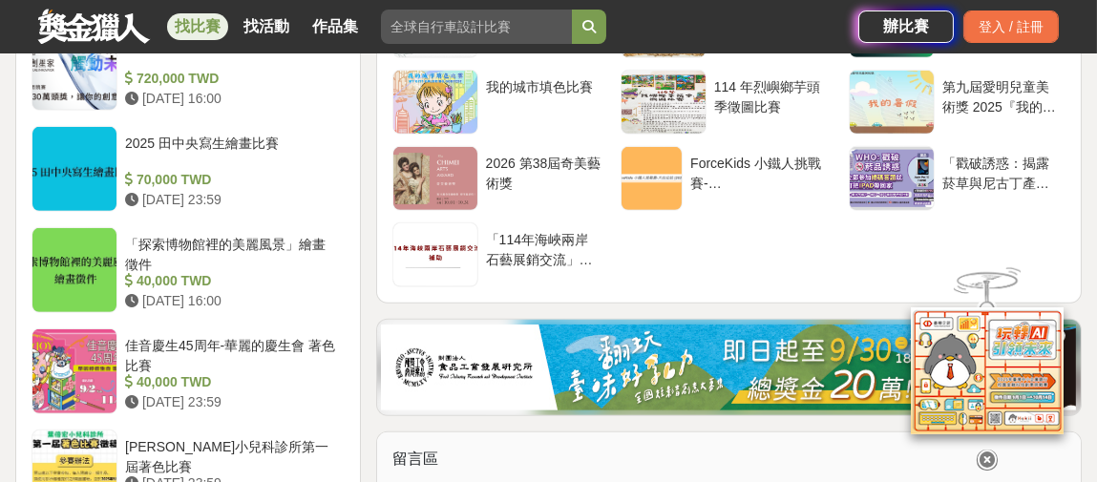
scroll to position [2197, 0]
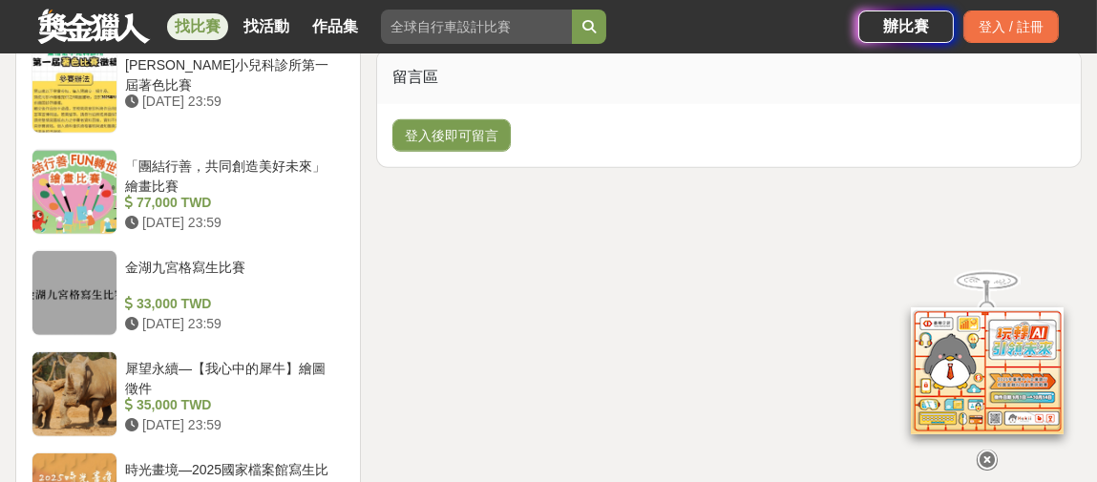
click at [991, 450] on icon at bounding box center [987, 459] width 21 height 21
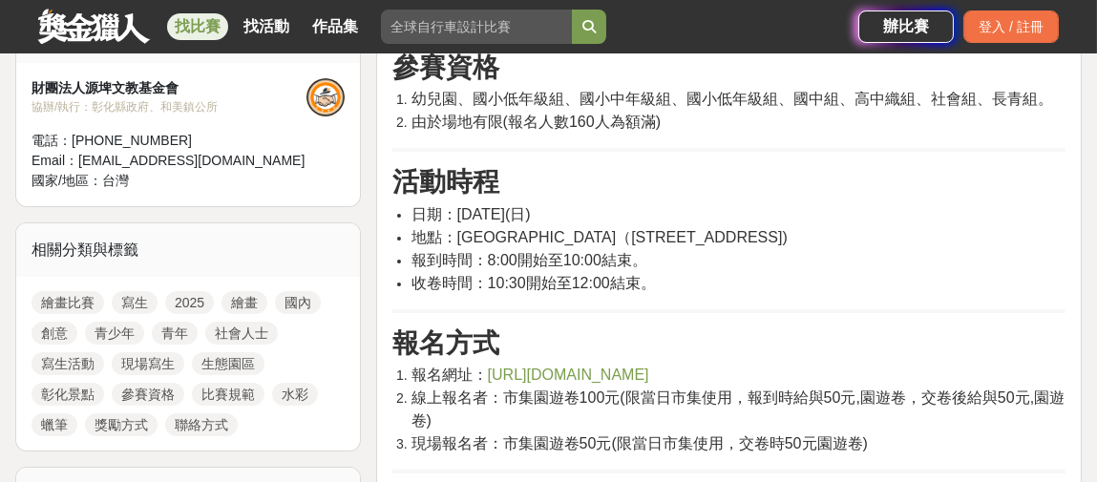
scroll to position [669, 0]
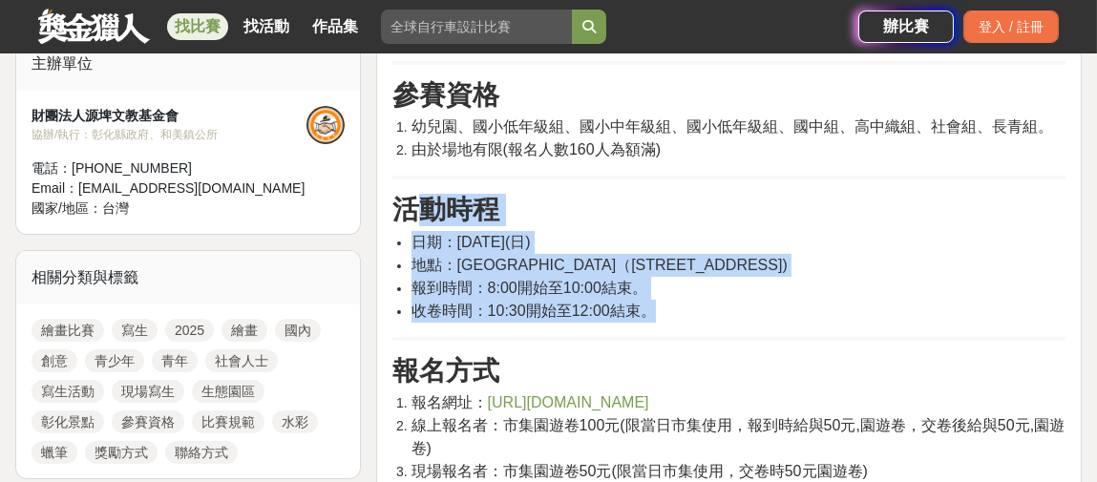
drag, startPoint x: 650, startPoint y: 295, endPoint x: 407, endPoint y: 222, distance: 254.4
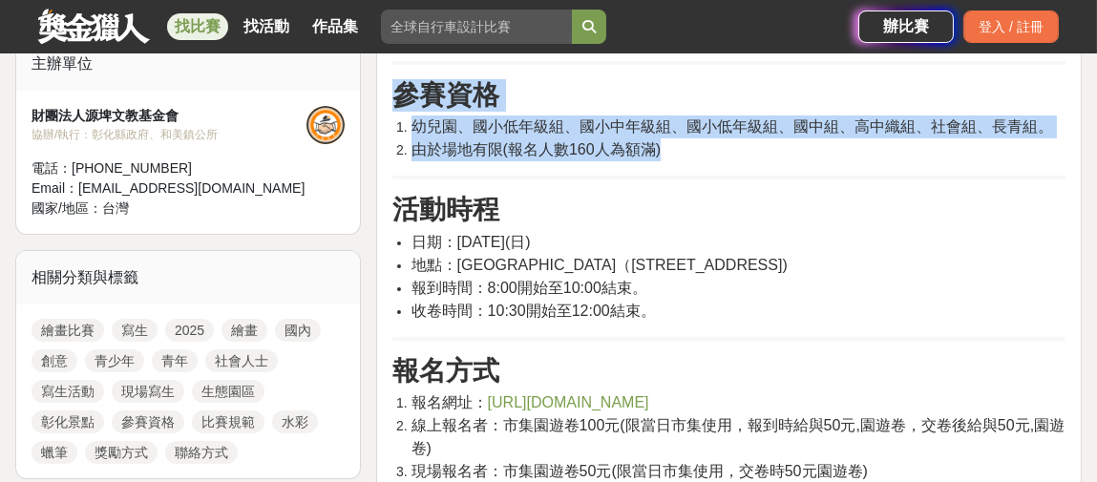
drag, startPoint x: 666, startPoint y: 142, endPoint x: 392, endPoint y: 74, distance: 282.6
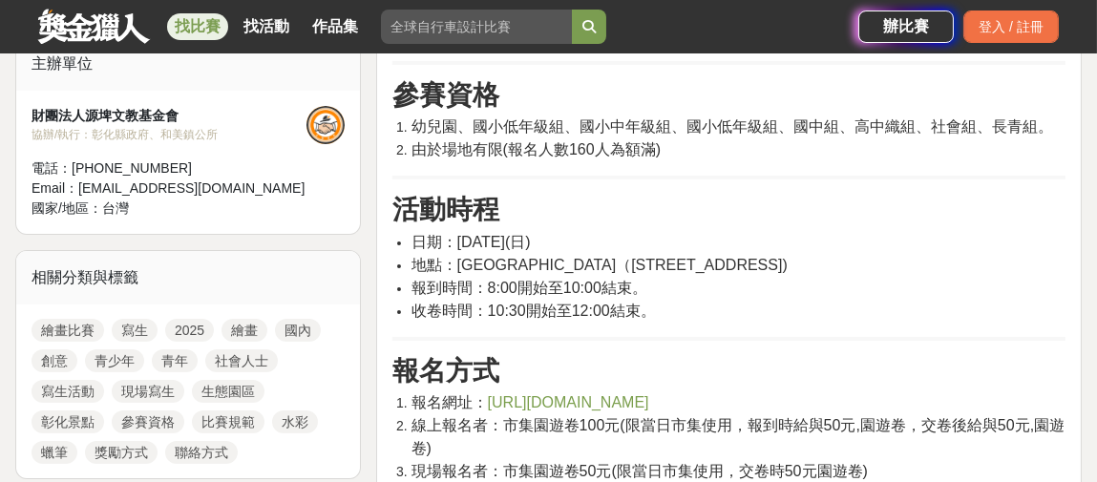
click at [576, 194] on h3 "活動時程" at bounding box center [729, 210] width 673 height 32
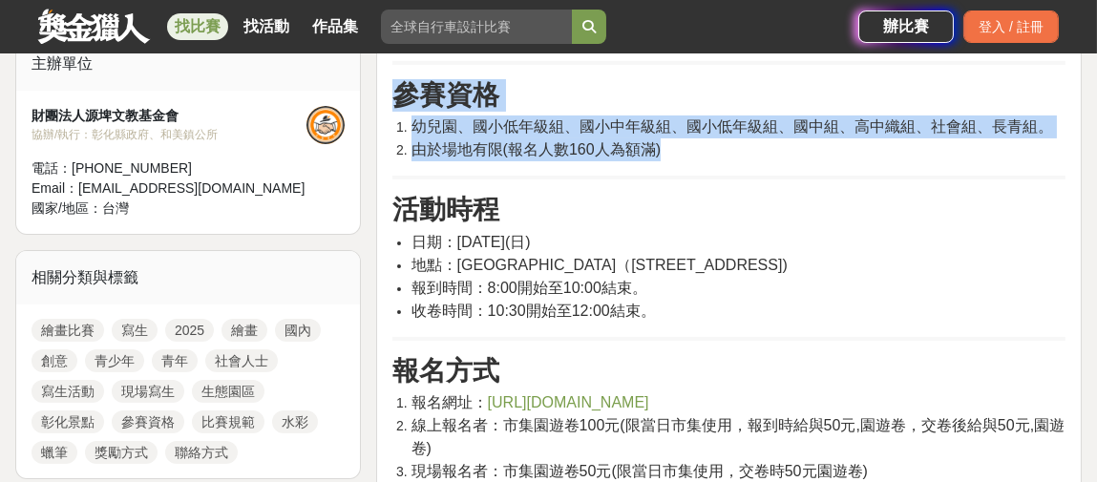
drag, startPoint x: 679, startPoint y: 147, endPoint x: 369, endPoint y: 104, distance: 313.4
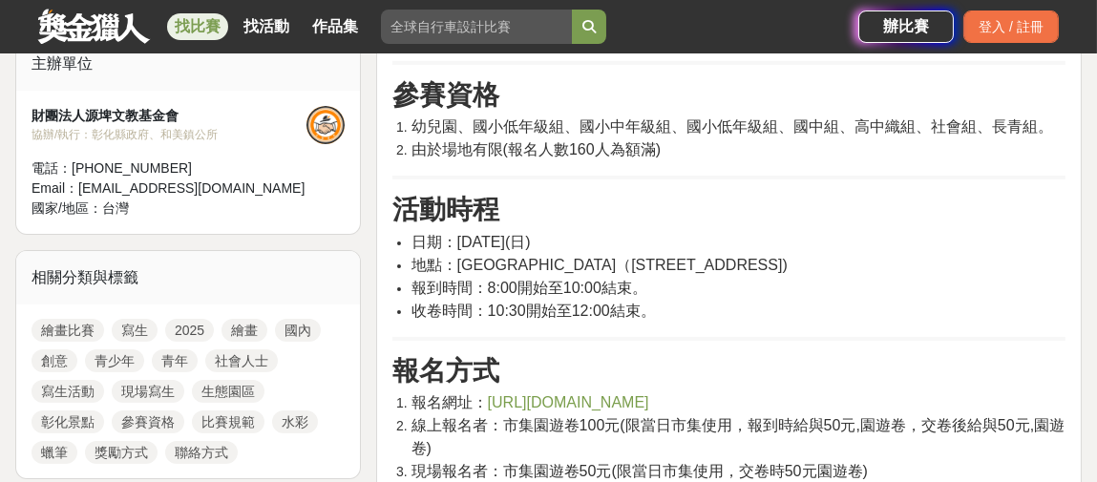
click at [571, 231] on li "日期：2025/10/26(日)" at bounding box center [739, 242] width 654 height 23
click at [639, 219] on h3 "活動時程" at bounding box center [729, 210] width 673 height 32
drag, startPoint x: 652, startPoint y: 310, endPoint x: 637, endPoint y: 310, distance: 15.3
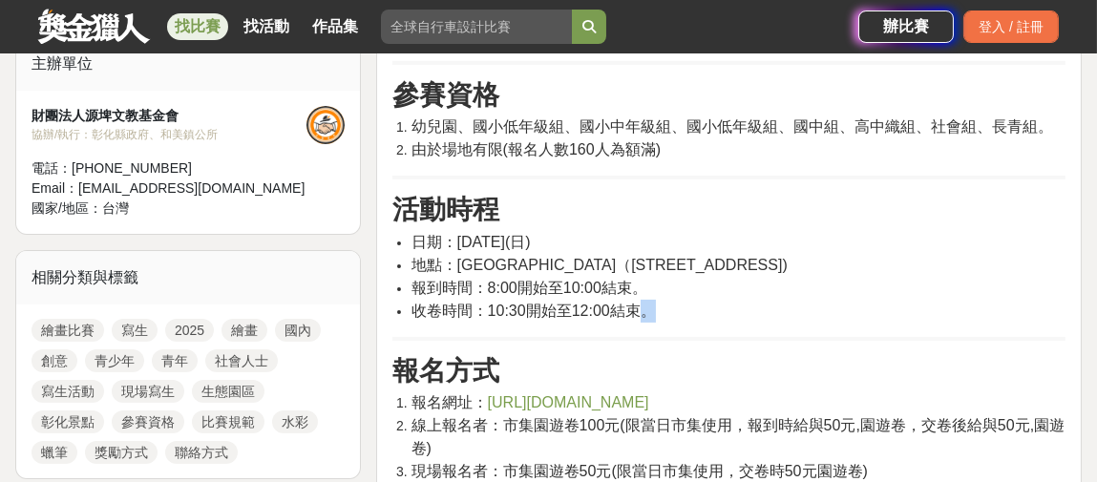
click at [637, 310] on span "收卷時間：10:30開始至12:00結束。" at bounding box center [534, 311] width 245 height 16
click at [642, 306] on span "收卷時間：10:30開始至12:00結束。" at bounding box center [534, 311] width 245 height 16
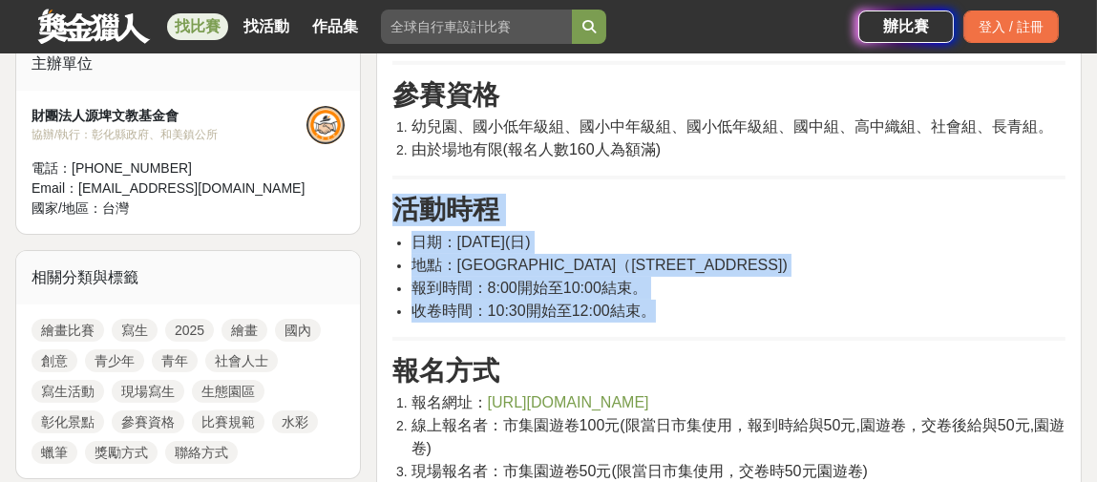
drag, startPoint x: 674, startPoint y: 308, endPoint x: 389, endPoint y: 202, distance: 304.3
click at [614, 231] on li "日期：2025/10/26(日)" at bounding box center [739, 242] width 654 height 23
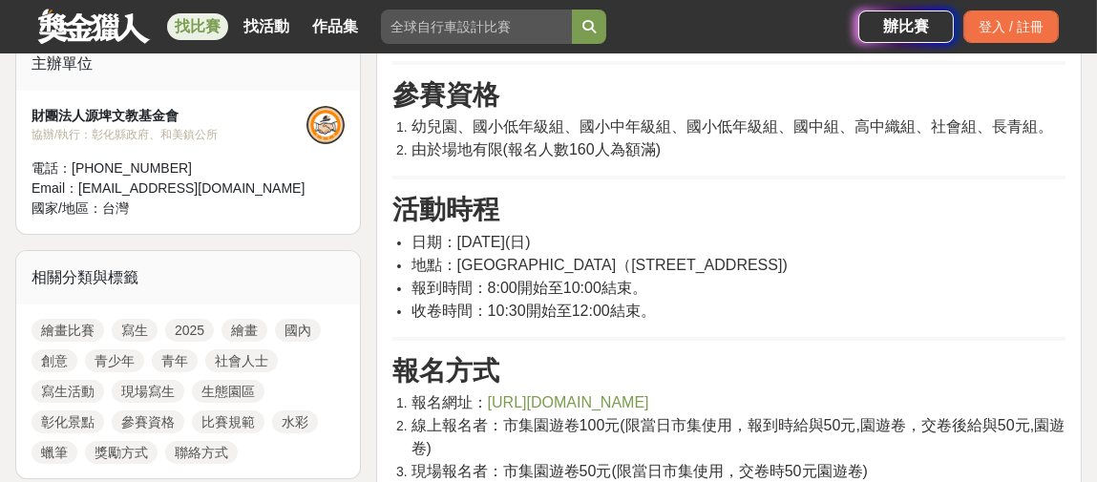
click at [663, 235] on li "日期：2025/10/26(日)" at bounding box center [739, 242] width 654 height 23
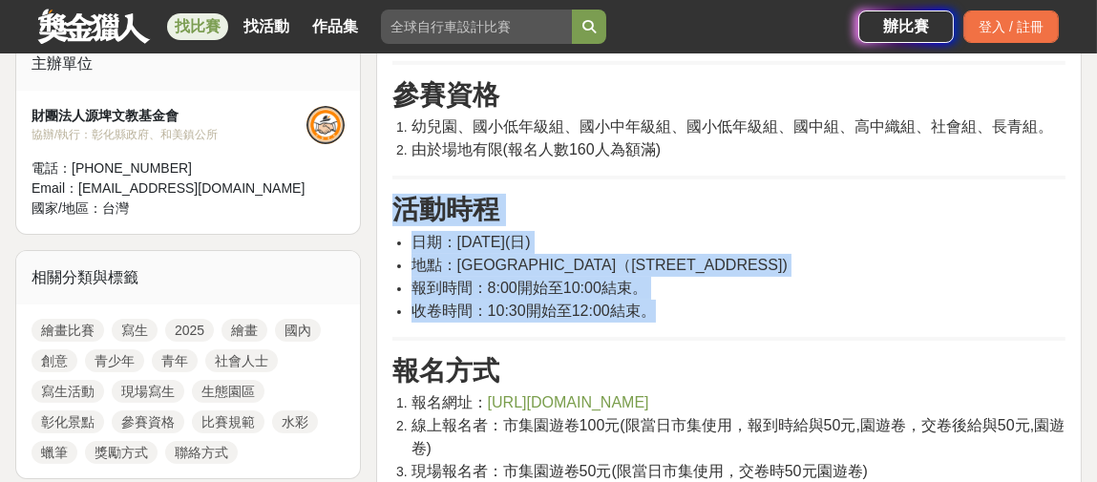
drag, startPoint x: 660, startPoint y: 304, endPoint x: 380, endPoint y: 201, distance: 298.3
click at [572, 217] on h3 "活動時程" at bounding box center [729, 210] width 673 height 32
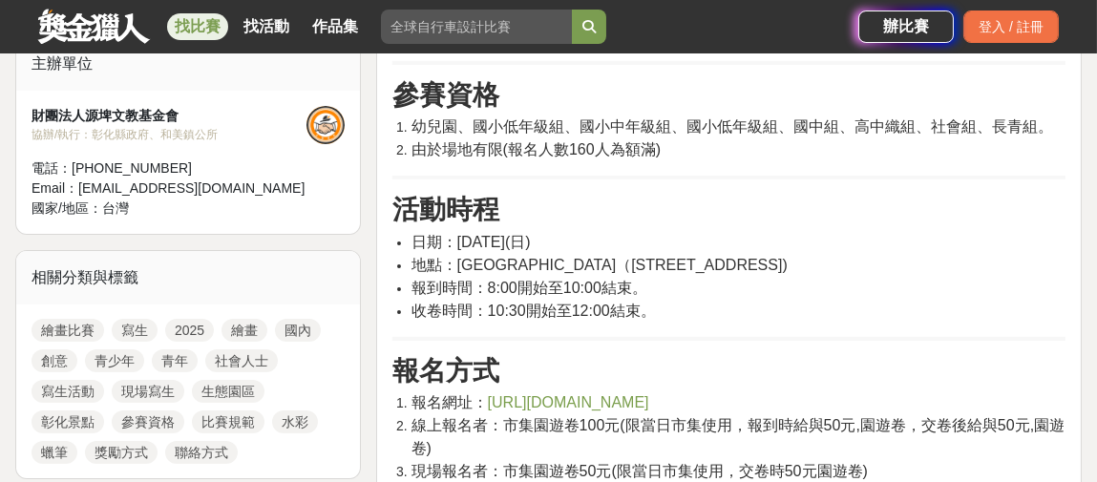
click at [637, 222] on h3 "活動時程" at bounding box center [729, 210] width 673 height 32
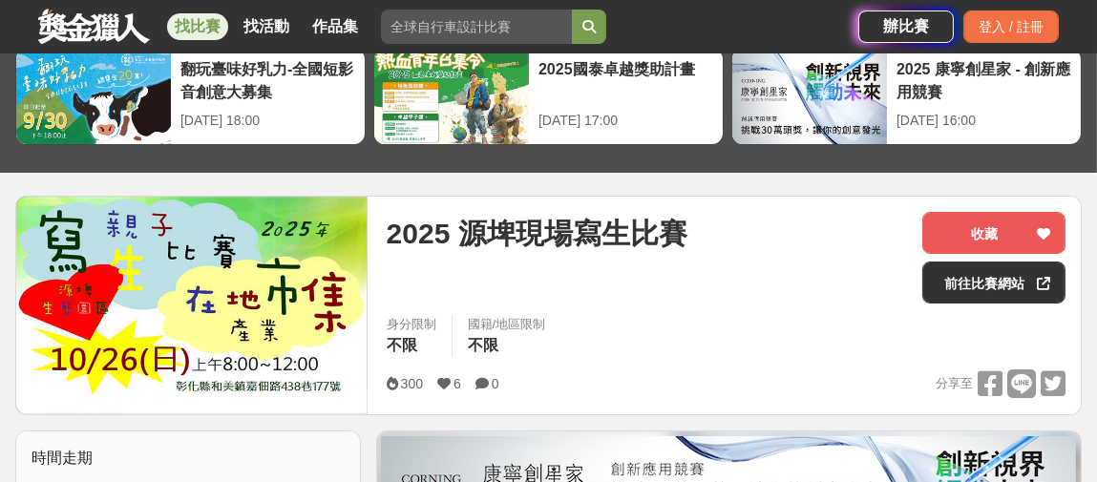
scroll to position [0, 0]
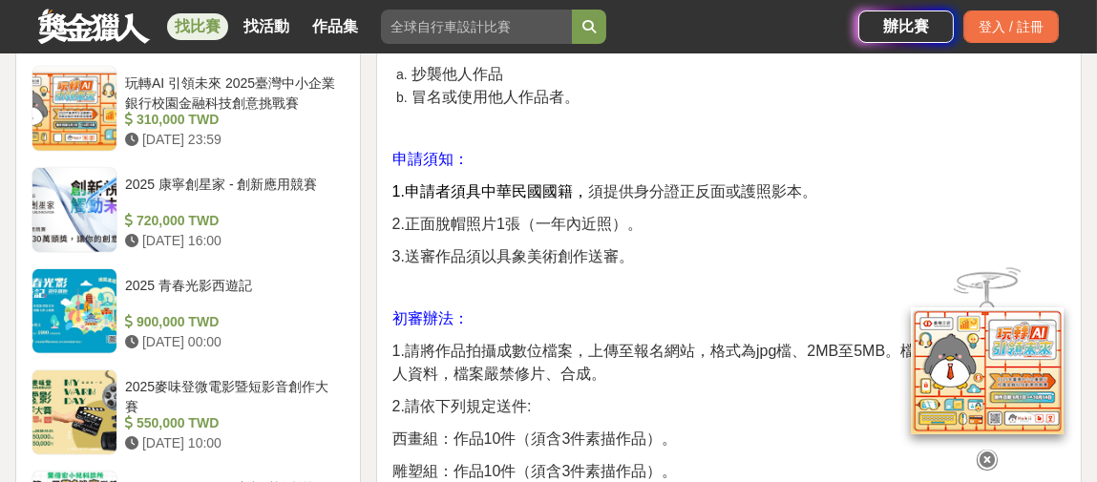
scroll to position [1910, 0]
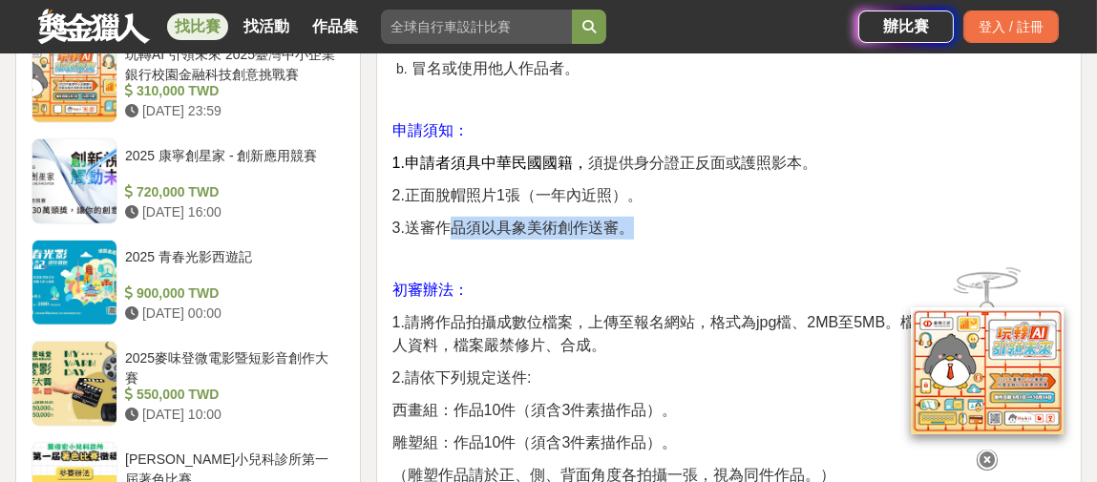
drag, startPoint x: 445, startPoint y: 226, endPoint x: 631, endPoint y: 221, distance: 186.3
click at [631, 221] on span "3.送審作品須以具象美術創作送審。" at bounding box center [514, 228] width 242 height 16
click at [591, 225] on span "3.送審作品須以具象美術創作送審。" at bounding box center [514, 228] width 242 height 16
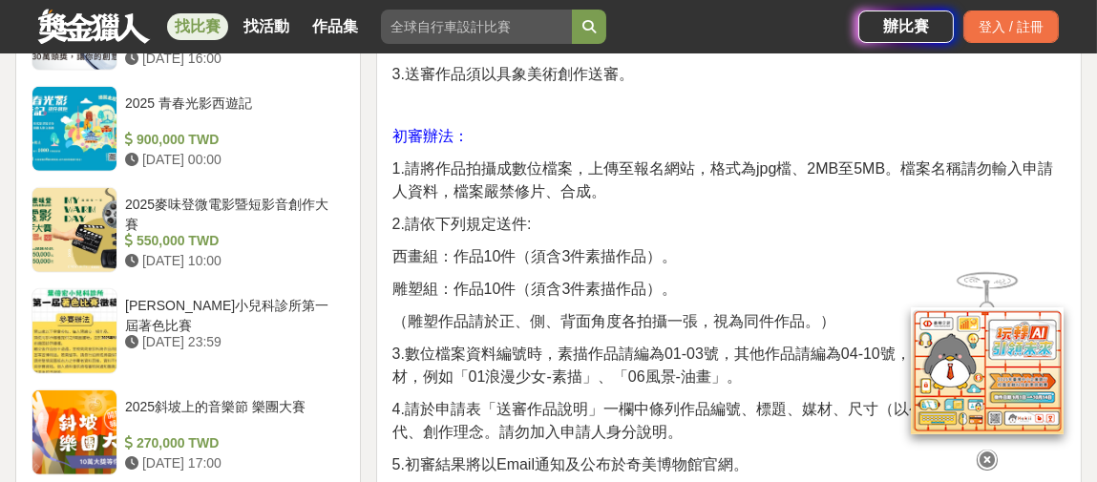
scroll to position [2101, 0]
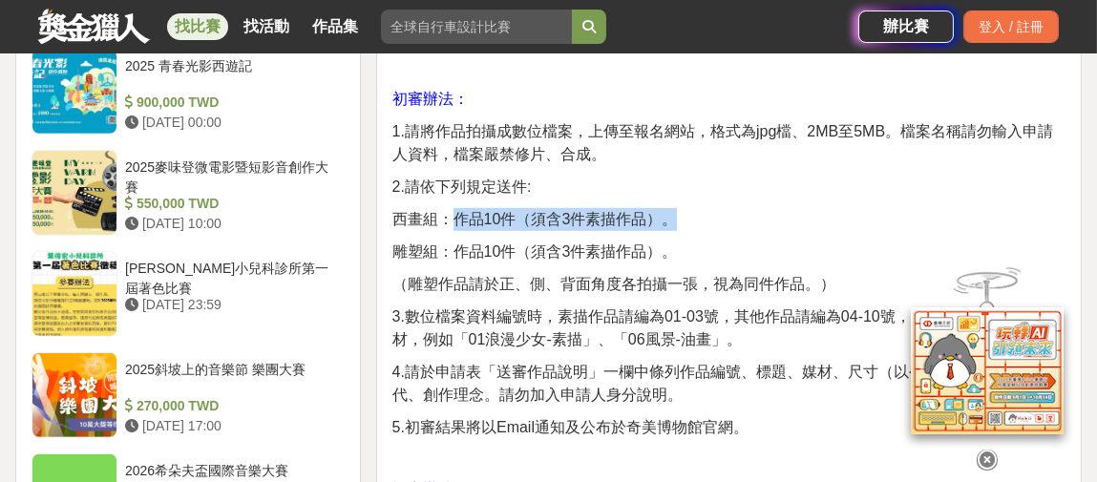
drag, startPoint x: 446, startPoint y: 218, endPoint x: 677, endPoint y: 210, distance: 231.3
click at [677, 210] on p "西畫組：作品10件（須含3件素描作品）。" at bounding box center [729, 219] width 673 height 23
click at [643, 213] on span "西畫組：作品10件（須含3件素描作品）。" at bounding box center [536, 219] width 286 height 16
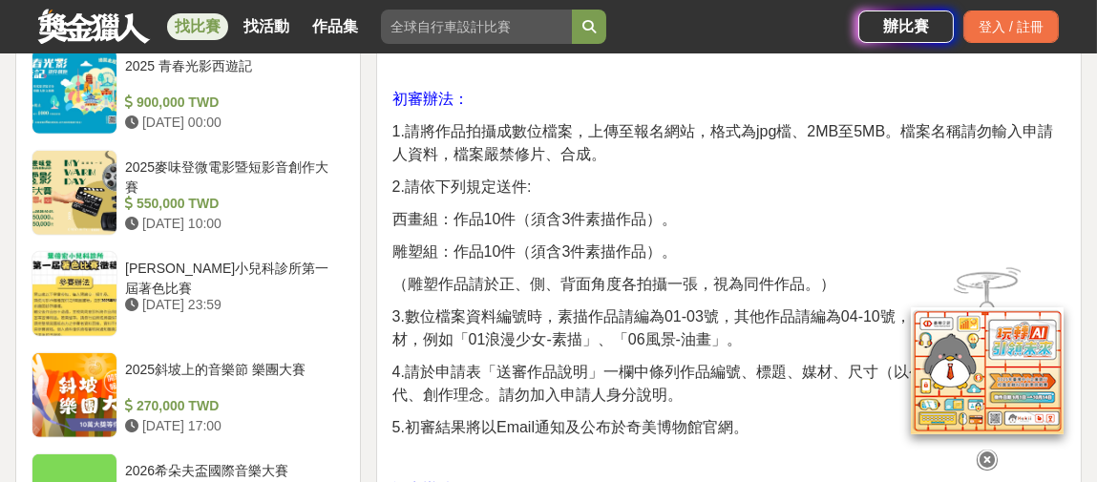
click at [621, 256] on span "雕塑組：作品10件（須含3件素描作品）。" at bounding box center [536, 252] width 286 height 16
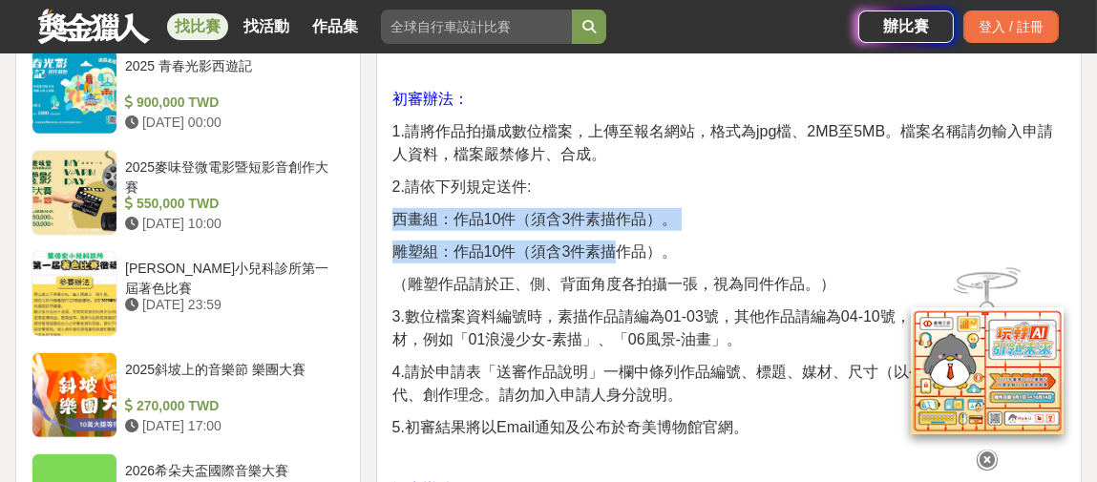
drag, startPoint x: 554, startPoint y: 251, endPoint x: 378, endPoint y: 211, distance: 180.3
click at [378, 211] on div "主旨 財團法人台南市奇美文化基金會為獎助優秀藝術人才，致力美術、音樂活動，以厚植國家藝術發展資源，特設置本獎助辦法。 評審辦法 1.由本會聘請專家組成評審團評…" at bounding box center [729, 358] width 706 height 3385
click at [397, 213] on span "西畫組：作品10件（須含3件素描作品）。" at bounding box center [536, 219] width 286 height 16
drag, startPoint x: 402, startPoint y: 215, endPoint x: 678, endPoint y: 257, distance: 279.2
click at [678, 257] on div "主旨 財團法人台南市奇美文化基金會為獎助優秀藝術人才，致力美術、音樂活動，以厚植國家藝術發展資源，特設置本獎助辦法。 評審辦法 1.由本會聘請專家組成評審團評…" at bounding box center [729, 353] width 673 height 3343
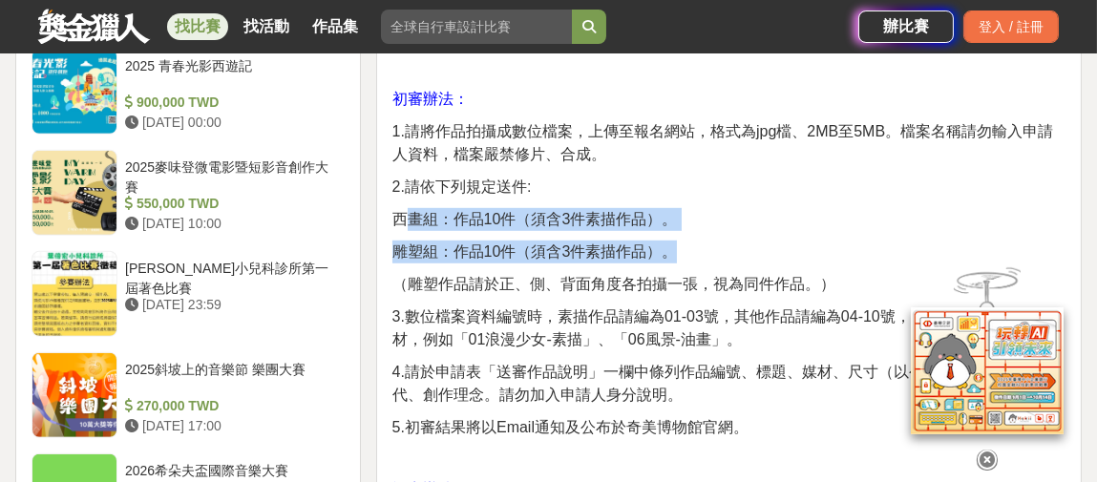
click at [649, 253] on span "雕塑組：作品10件（須含3件素描作品）。" at bounding box center [536, 252] width 286 height 16
drag, startPoint x: 680, startPoint y: 248, endPoint x: 394, endPoint y: 207, distance: 289.5
click at [394, 207] on div "主旨 財團法人台南市奇美文化基金會為獎助優秀藝術人才，致力美術、音樂活動，以厚植國家藝術發展資源，特設置本獎助辦法。 評審辦法 1.由本會聘請專家組成評審團評…" at bounding box center [729, 353] width 673 height 3343
click at [407, 211] on span "西畫組：作品10件（須含3件素描作品）。" at bounding box center [536, 219] width 286 height 16
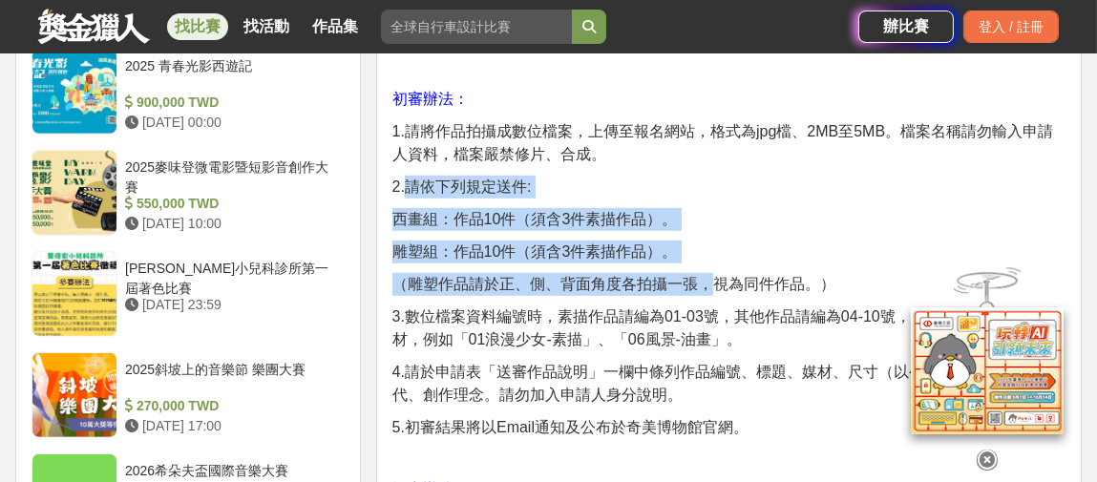
drag, startPoint x: 404, startPoint y: 185, endPoint x: 718, endPoint y: 274, distance: 326.6
click at [718, 274] on div "主旨 財團法人台南市奇美文化基金會為獎助優秀藝術人才，致力美術、音樂活動，以厚植國家藝術發展資源，特設置本獎助辦法。 評審辦法 1.由本會聘請專家組成評審團評…" at bounding box center [729, 353] width 673 height 3343
click at [662, 257] on span "雕塑組：作品10件（須含3件素描作品）。" at bounding box center [536, 252] width 286 height 16
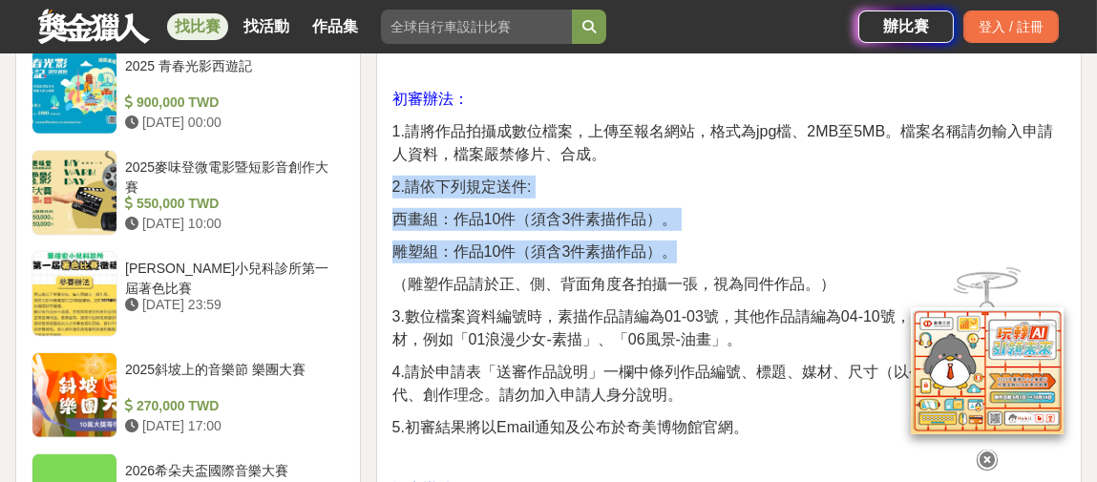
drag, startPoint x: 677, startPoint y: 250, endPoint x: 386, endPoint y: 178, distance: 300.2
click at [386, 178] on div "主旨 財團法人台南市奇美文化基金會為獎助優秀藝術人才，致力美術、音樂活動，以厚植國家藝術發展資源，特設置本獎助辦法。 評審辦法 1.由本會聘請專家組成評審團評…" at bounding box center [729, 358] width 706 height 3385
click at [404, 183] on span "2.請依下列規定送件:" at bounding box center [462, 187] width 139 height 16
drag, startPoint x: 393, startPoint y: 181, endPoint x: 698, endPoint y: 260, distance: 315.8
click at [698, 260] on div "主旨 財團法人台南市奇美文化基金會為獎助優秀藝術人才，致力美術、音樂活動，以厚植國家藝術發展資源，特設置本獎助辦法。 評審辦法 1.由本會聘請專家組成評審團評…" at bounding box center [729, 353] width 673 height 3343
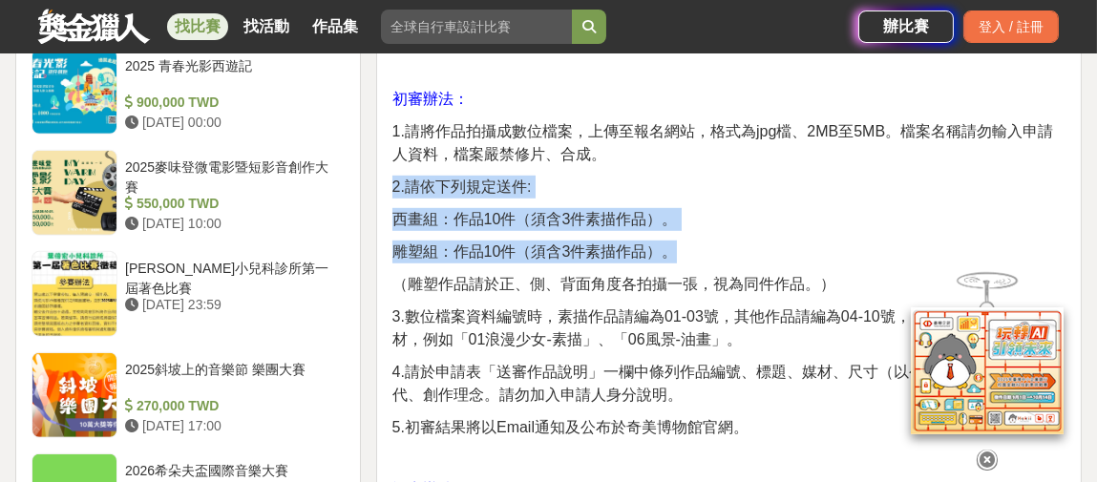
click at [655, 250] on span "雕塑組：作品10件（須含3件素描作品）。" at bounding box center [536, 252] width 286 height 16
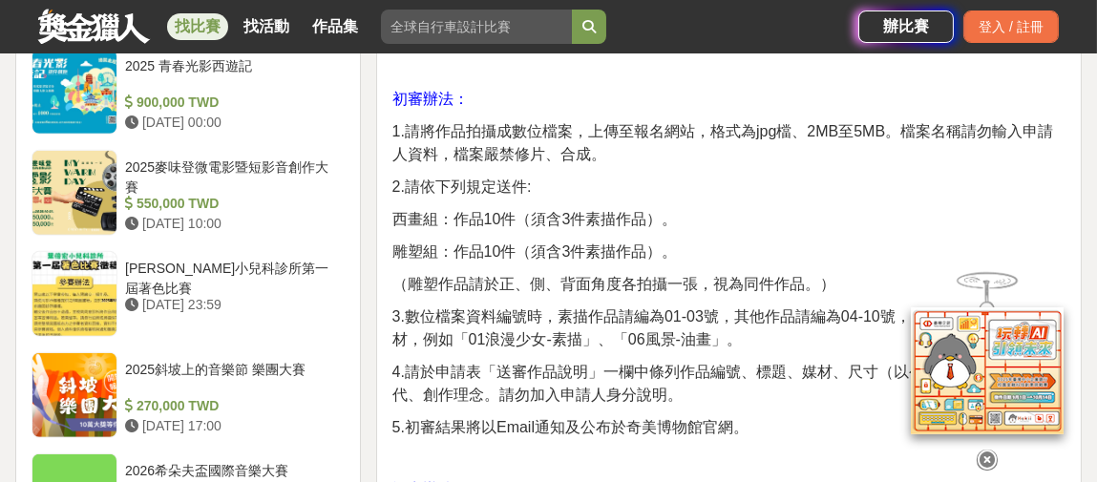
scroll to position [2197, 0]
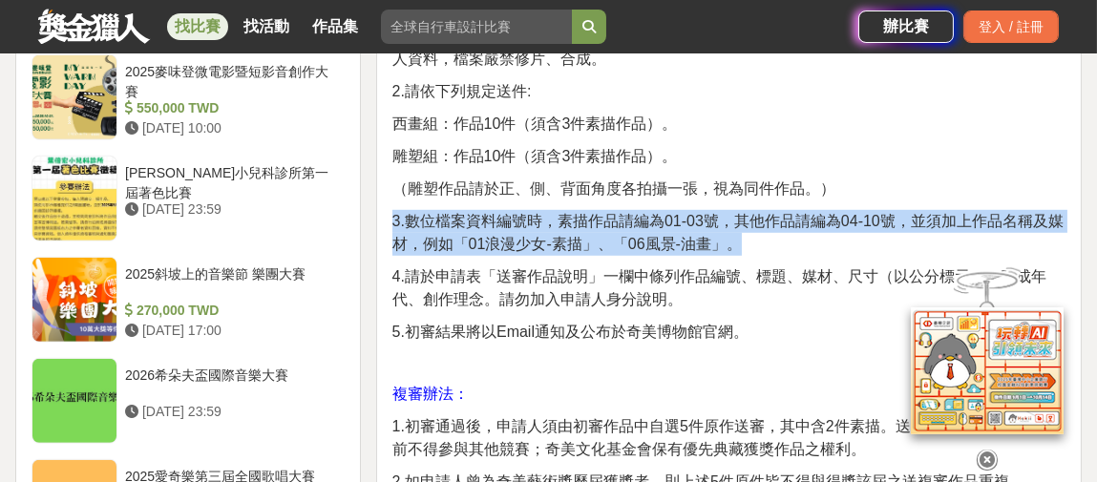
drag, startPoint x: 389, startPoint y: 217, endPoint x: 724, endPoint y: 244, distance: 336.3
click at [724, 244] on div "主旨 財團法人台南市奇美文化基金會為獎助優秀藝術人才，致力美術、音樂活動，以厚植國家藝術發展資源，特設置本獎助辦法。 評審辦法 1.由本會聘請專家組成評審團評…" at bounding box center [729, 262] width 706 height 3385
click at [707, 246] on span "3.數位檔案資料編號時，素描作品請編為01-03號，其他作品請編為04-10號，並須加上作品名稱及媒材，例如「01浪漫少女-素描」、「06風景-油畫」。" at bounding box center [728, 232] width 671 height 39
drag, startPoint x: 727, startPoint y: 244, endPoint x: 370, endPoint y: 221, distance: 358.0
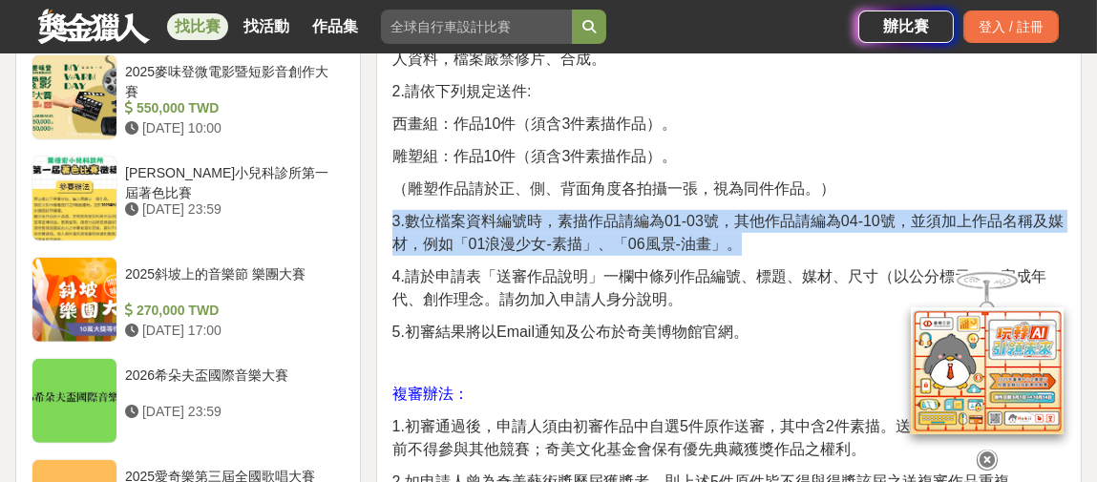
click at [476, 224] on span "3.數位檔案資料編號時，素描作品請編為01-03號，其他作品請編為04-10號，並須加上作品名稱及媒材，例如「01浪漫少女-素描」、「06風景-油畫」。" at bounding box center [728, 232] width 671 height 39
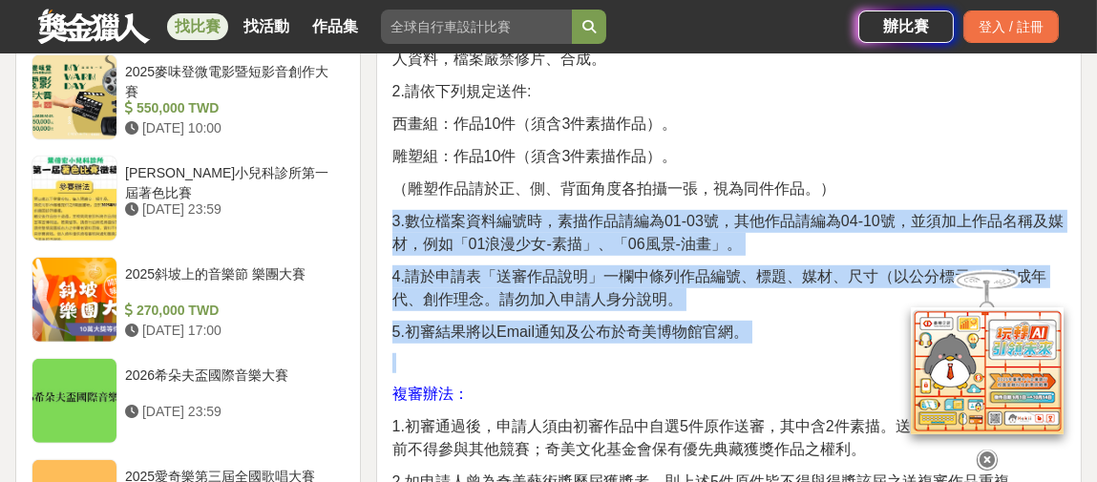
drag, startPoint x: 380, startPoint y: 217, endPoint x: 774, endPoint y: 351, distance: 415.9
click at [774, 351] on div "主旨 財團法人台南市奇美文化基金會為獎助優秀藝術人才，致力美術、音樂活動，以厚植國家藝術發展資源，特設置本獎助辦法。 評審辦法 1.由本會聘請專家組成評審團評…" at bounding box center [729, 262] width 706 height 3385
click at [775, 353] on p at bounding box center [729, 363] width 673 height 20
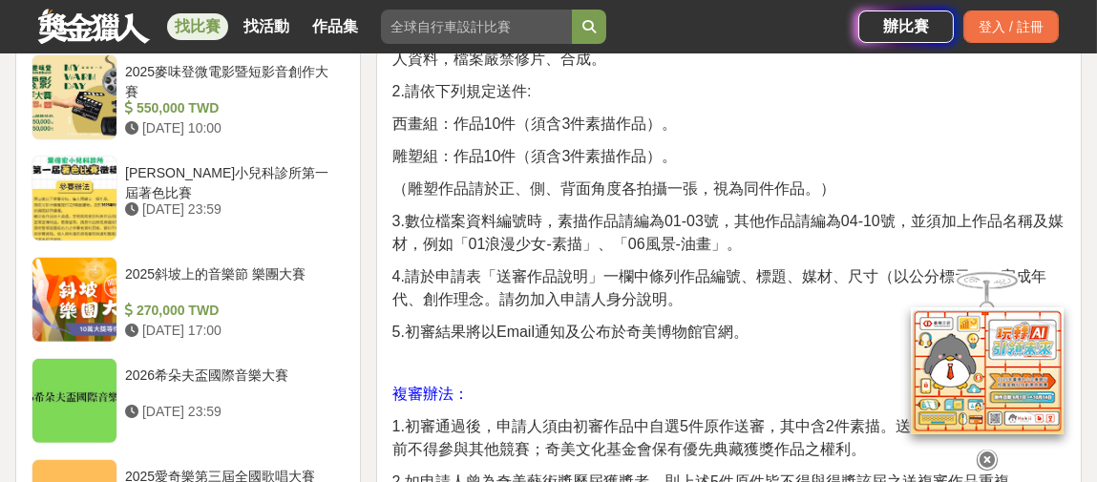
click at [981, 452] on icon at bounding box center [987, 460] width 21 height 21
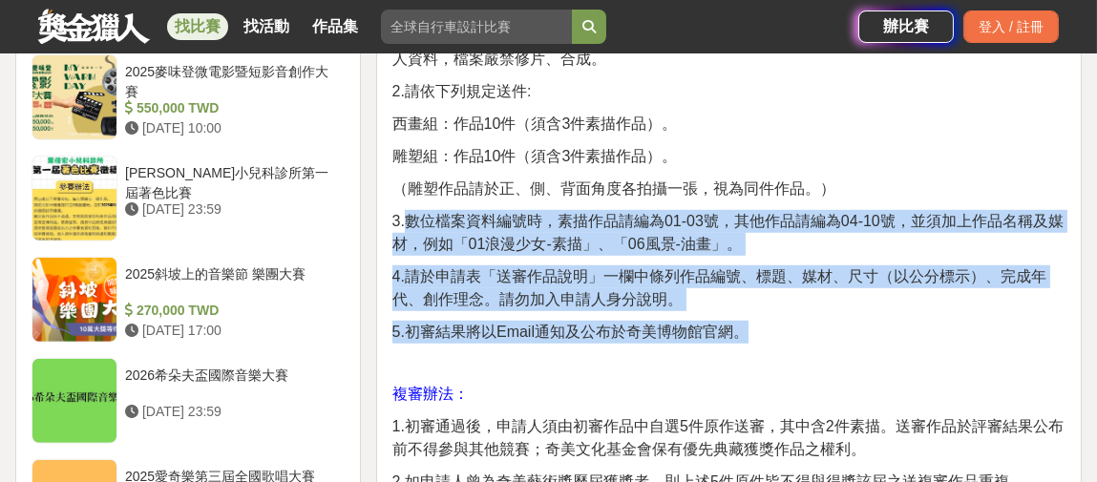
drag, startPoint x: 406, startPoint y: 217, endPoint x: 829, endPoint y: 339, distance: 440.4
click at [829, 339] on div "主旨 財團法人台南市奇美文化基金會為獎助優秀藝術人才，致力美術、音樂活動，以厚植國家藝術發展資源，特設置本獎助辦法。 評審辦法 1.由本會聘請專家組成評審團評…" at bounding box center [729, 257] width 673 height 3343
click at [744, 333] on span "5.初審結果將以Email通知及公布於奇美博物館官網。" at bounding box center [571, 332] width 356 height 16
drag, startPoint x: 751, startPoint y: 333, endPoint x: 372, endPoint y: 219, distance: 396.1
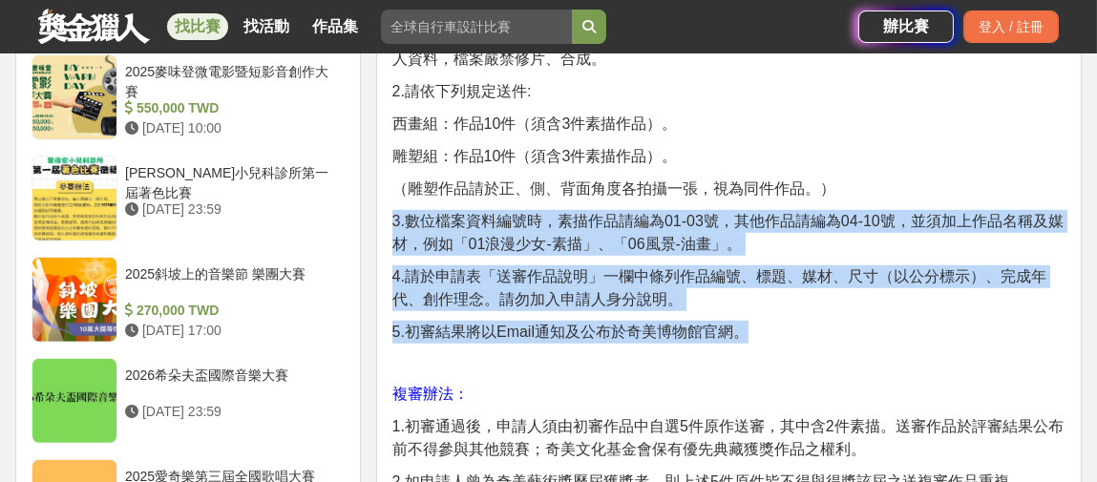
click at [410, 218] on span "3.數位檔案資料編號時，素描作品請編為01-03號，其他作品請編為04-10號，並須加上作品名稱及媒材，例如「01浪漫少女-素描」、「06風景-油畫」。" at bounding box center [728, 232] width 671 height 39
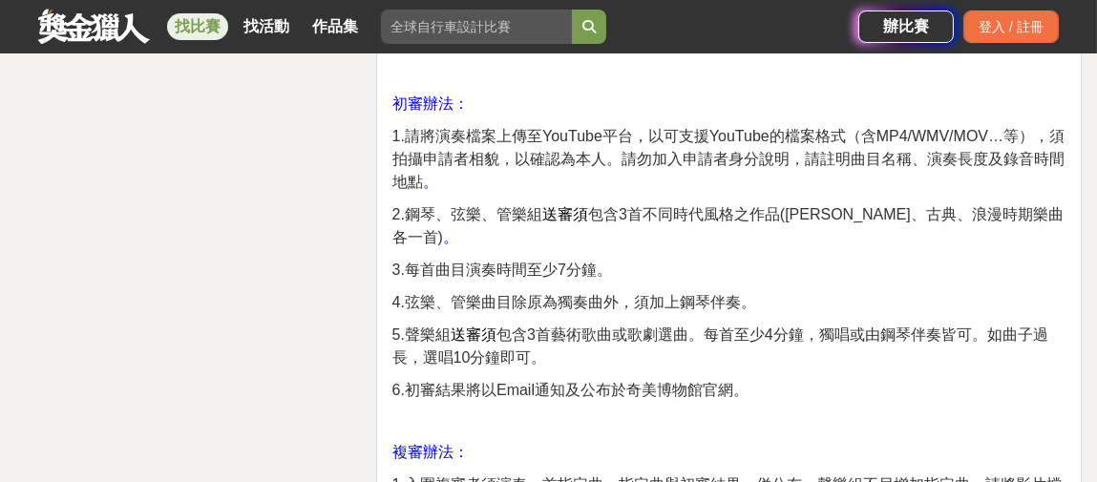
scroll to position [3630, 0]
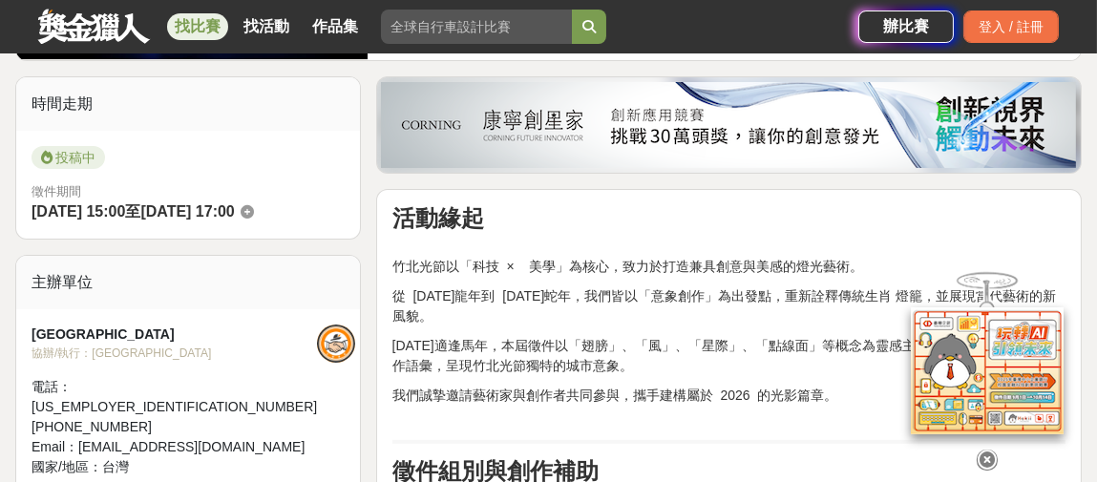
scroll to position [478, 0]
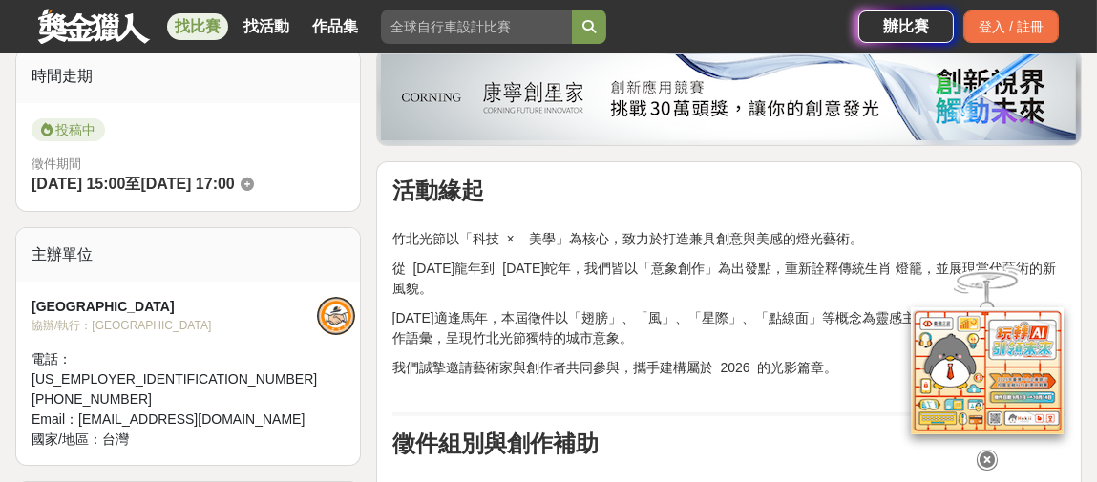
click at [989, 461] on icon at bounding box center [987, 460] width 21 height 21
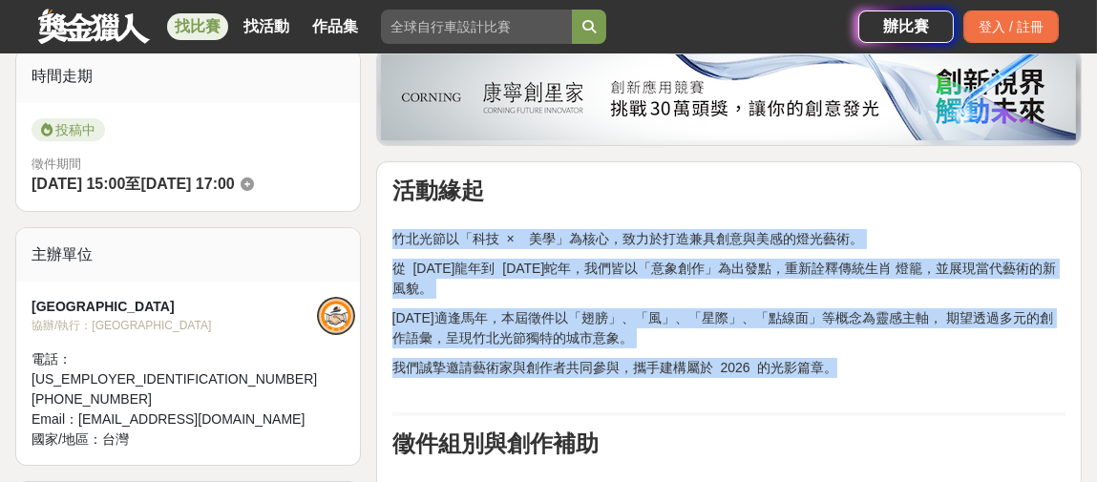
drag, startPoint x: 394, startPoint y: 235, endPoint x: 896, endPoint y: 373, distance: 520.0
click at [774, 358] on p "我們誠摯邀請藝術家與創作者共同參與，攜手建構屬於 2026 的光影篇章。" at bounding box center [729, 378] width 673 height 40
drag, startPoint x: 848, startPoint y: 359, endPoint x: 400, endPoint y: 232, distance: 465.6
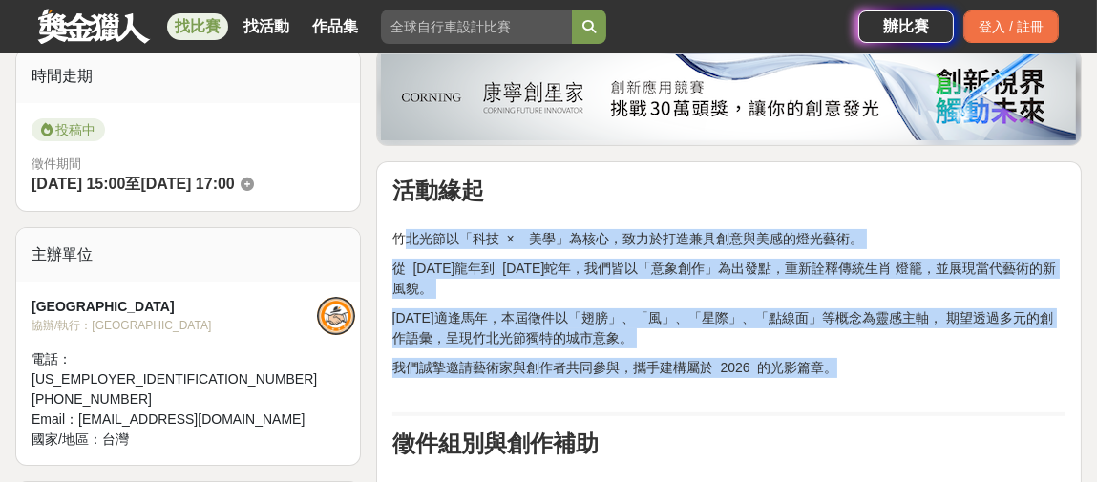
click at [566, 271] on p "從 [DATE]龍年到 [DATE]蛇年，我們皆以「意象創作」為出發點，重新詮釋傳統生肖 燈籠，並展現當代藝術的新風貌。" at bounding box center [729, 279] width 673 height 40
drag, startPoint x: 396, startPoint y: 237, endPoint x: 838, endPoint y: 358, distance: 457.6
click at [814, 362] on p "我們誠摯邀請藝術家與創作者共同參與，攜手建構屬於 2026 的光影篇章。" at bounding box center [729, 378] width 673 height 40
drag, startPoint x: 837, startPoint y: 362, endPoint x: 395, endPoint y: 232, distance: 460.0
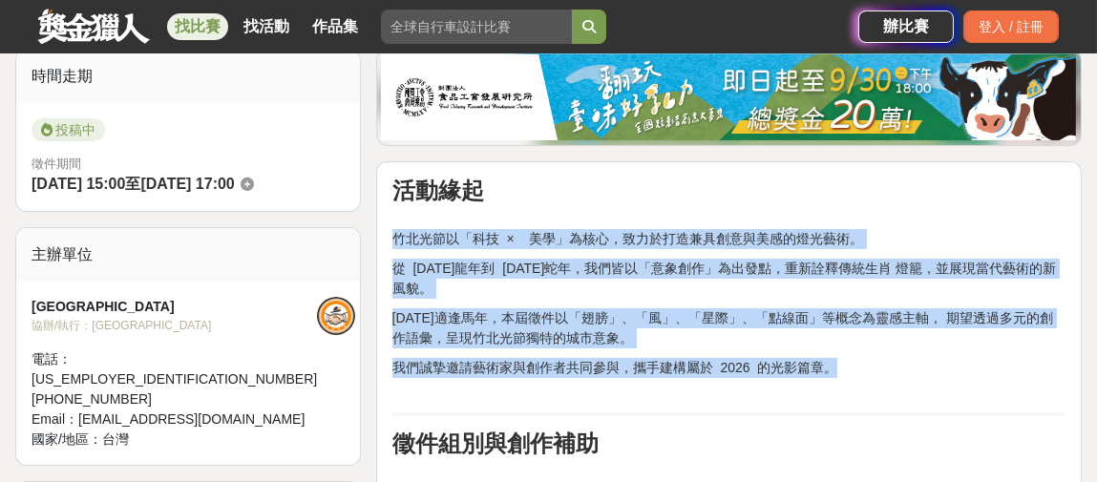
click at [430, 238] on p "竹北光節以「科技 × 美學」為核心，致力於打造兼具創意與美感的燈光藝術。" at bounding box center [729, 229] width 673 height 40
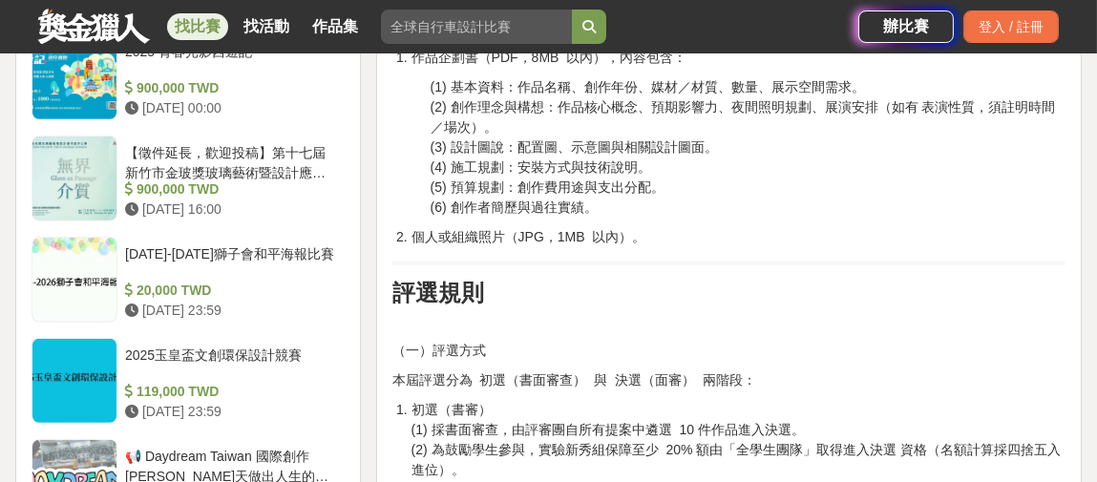
scroll to position [2197, 0]
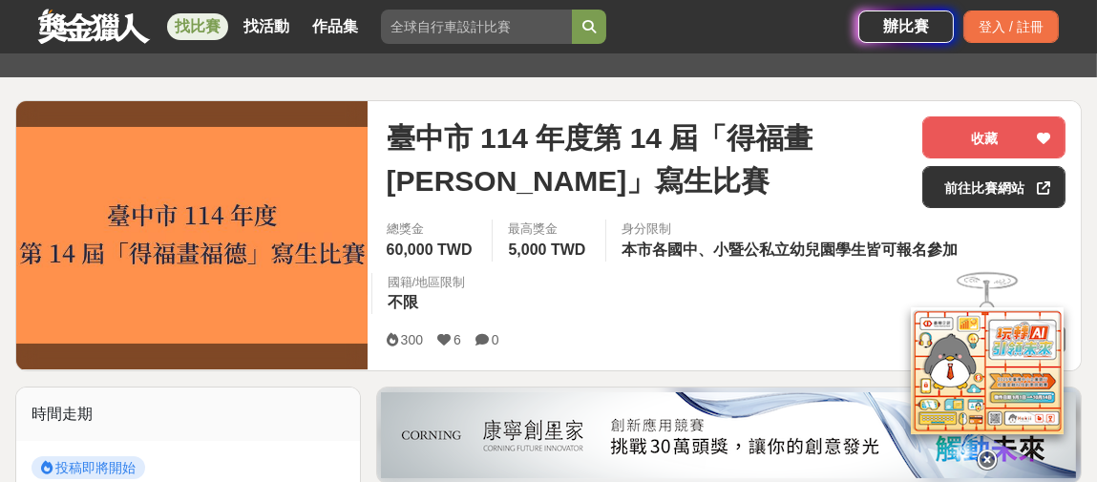
scroll to position [287, 0]
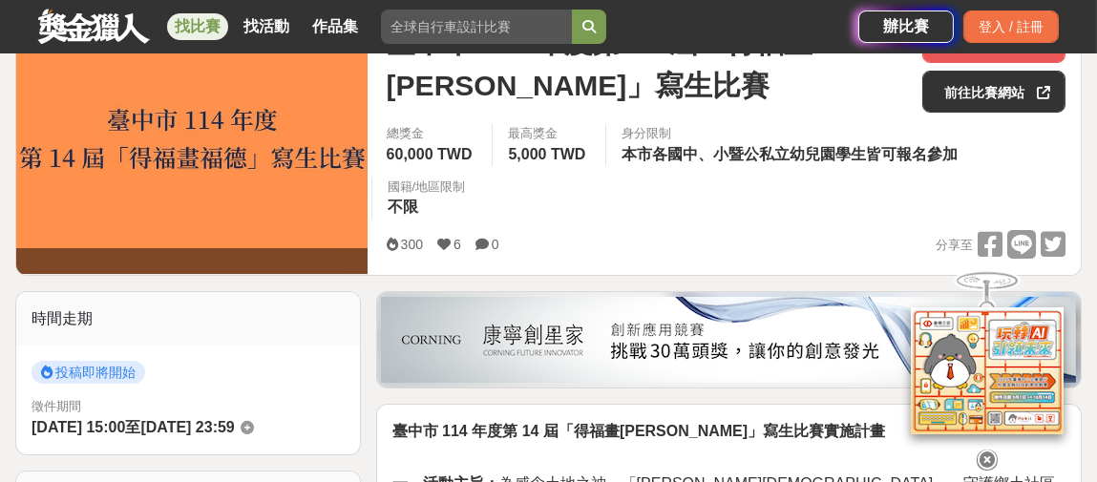
click at [986, 460] on icon at bounding box center [987, 460] width 21 height 21
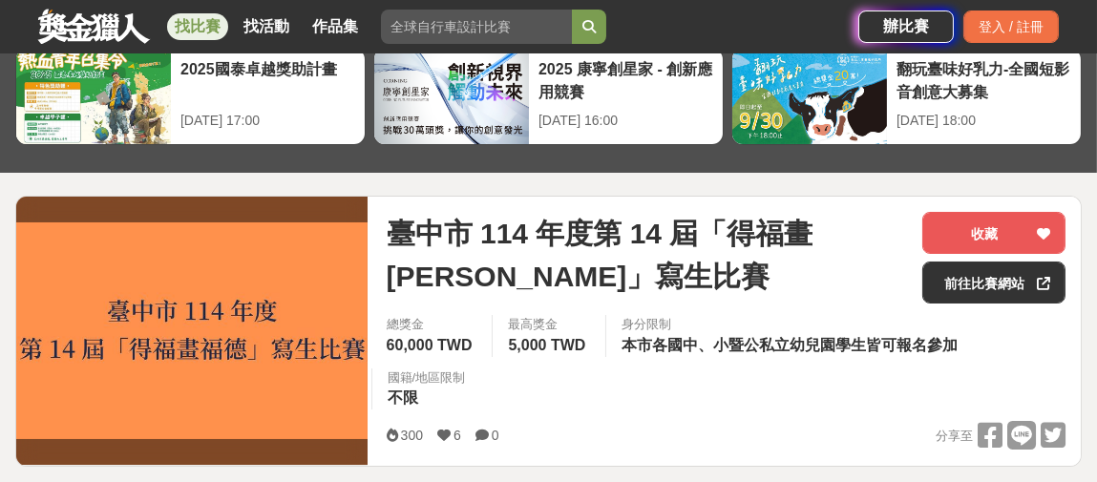
scroll to position [96, 0]
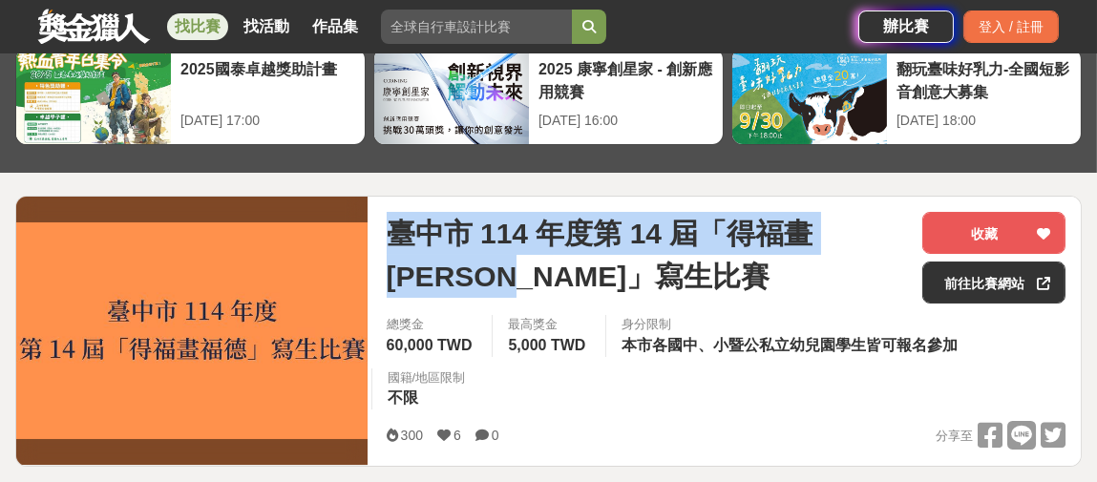
drag, startPoint x: 528, startPoint y: 282, endPoint x: 394, endPoint y: 232, distance: 142.6
click at [394, 232] on span "臺中市 114 年度第 14 屆「得福畫[PERSON_NAME]」寫生比賽" at bounding box center [647, 255] width 521 height 86
click at [565, 275] on span "臺中市 114 年度第 14 屆「得福畫[PERSON_NAME]」寫生比賽" at bounding box center [647, 255] width 521 height 86
drag, startPoint x: 565, startPoint y: 275, endPoint x: 397, endPoint y: 234, distance: 173.1
click at [397, 234] on span "臺中市 114 年度第 14 屆「得福畫[PERSON_NAME]」寫生比賽" at bounding box center [647, 255] width 521 height 86
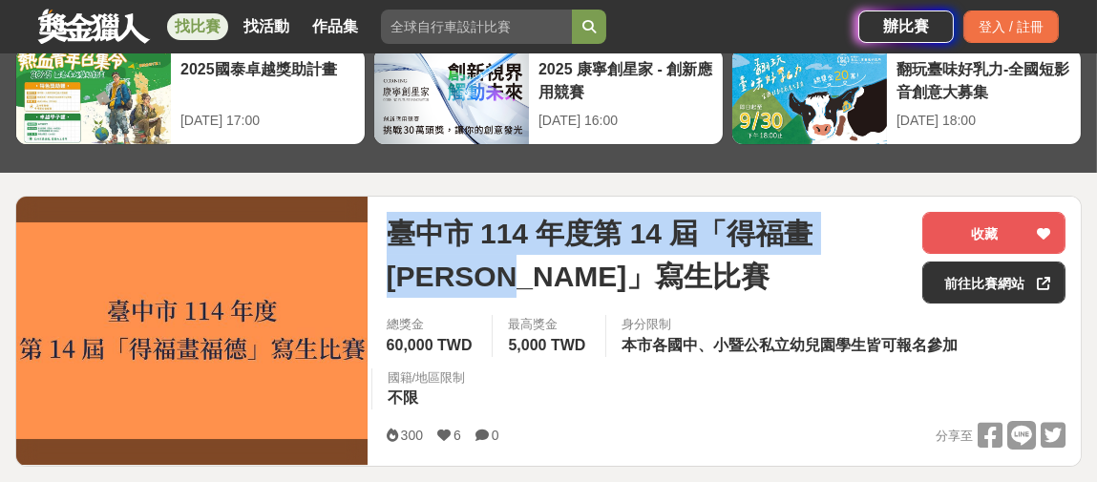
click at [407, 233] on span "臺中市 114 年度第 14 屆「得福畫[PERSON_NAME]」寫生比賽" at bounding box center [647, 255] width 521 height 86
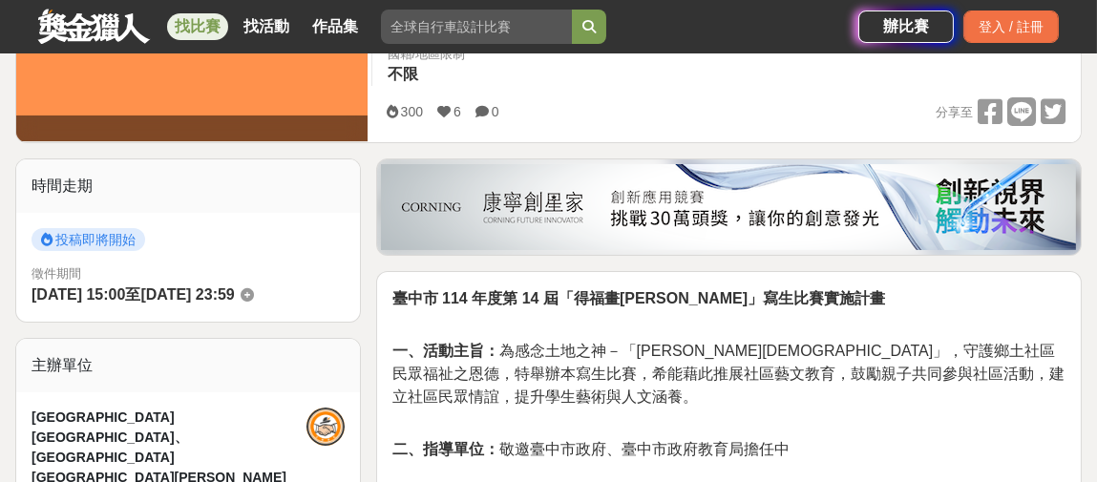
scroll to position [478, 0]
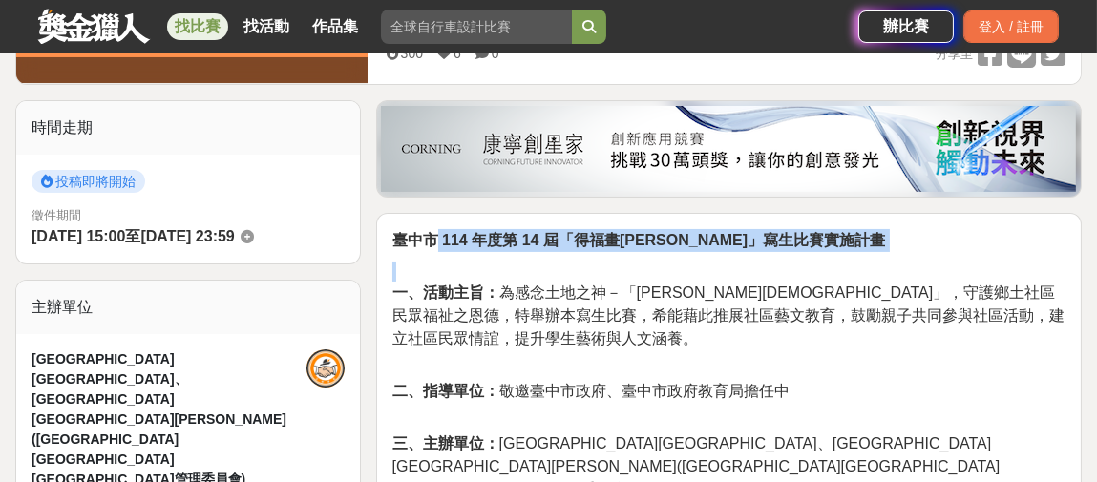
drag, startPoint x: 435, startPoint y: 238, endPoint x: 821, endPoint y: 251, distance: 387.1
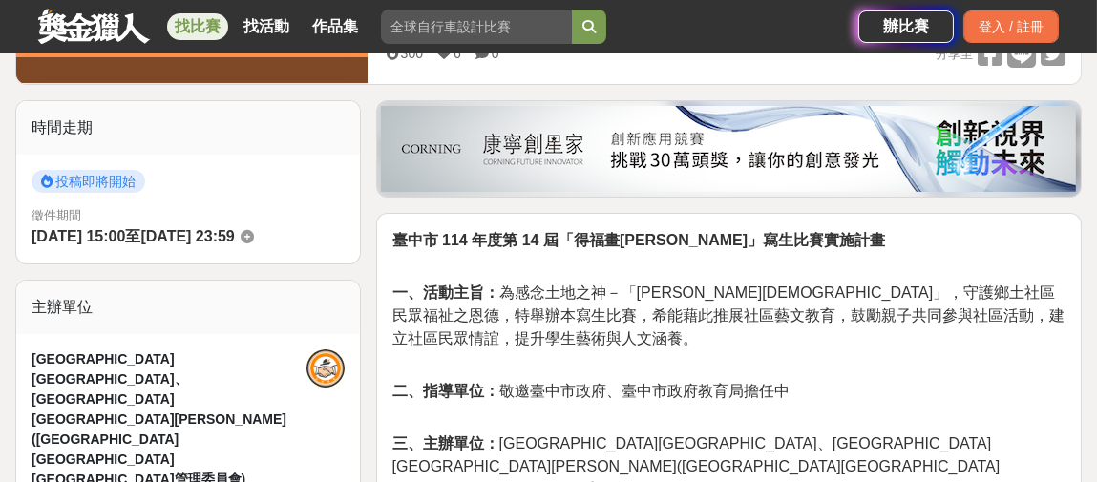
click at [809, 286] on span "一、活動主旨： 為感念土地之神－「[PERSON_NAME]正神」，守護鄉土社區民眾福祉之恩德，特舉辦本寫生比賽，希能藉此推展社區藝文教育，鼓勵親子共同參與社…" at bounding box center [729, 316] width 672 height 62
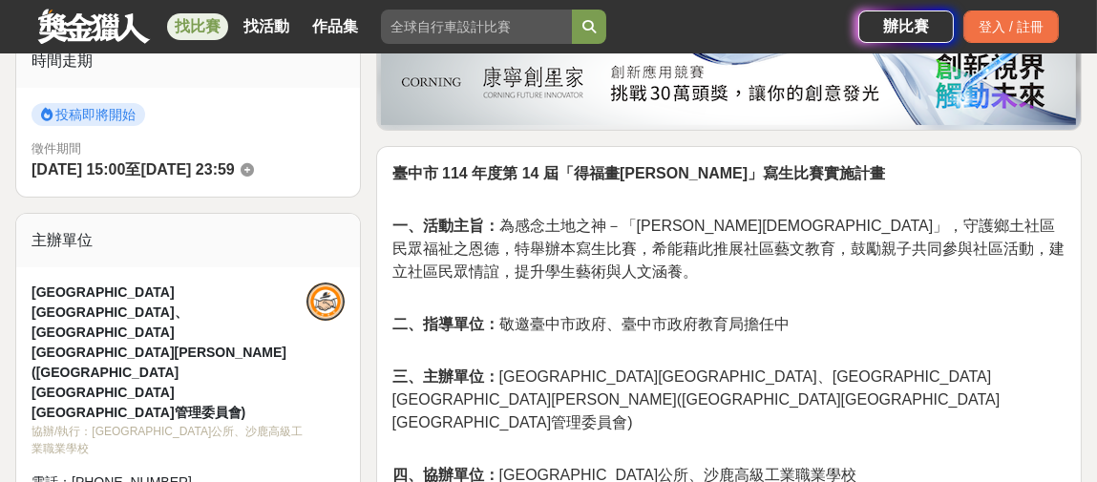
scroll to position [573, 0]
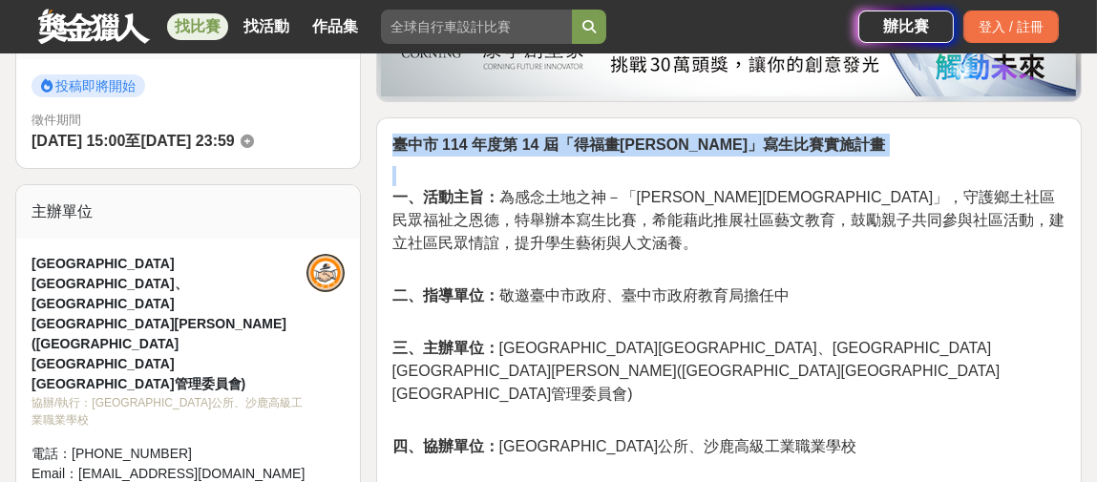
drag, startPoint x: 394, startPoint y: 146, endPoint x: 736, endPoint y: 167, distance: 342.6
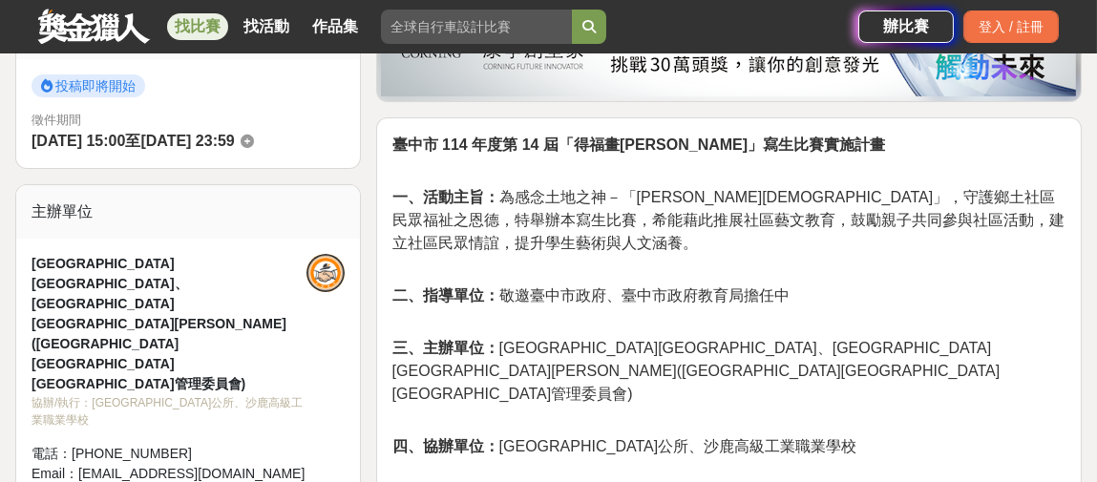
click at [704, 189] on span "一、活動主旨： 為感念土地之神－「[PERSON_NAME]正神」，守護鄉土社區民眾福祉之恩德，特舉辦本寫生比賽，希能藉此推展社區藝文教育，鼓勵親子共同參與社…" at bounding box center [729, 220] width 672 height 62
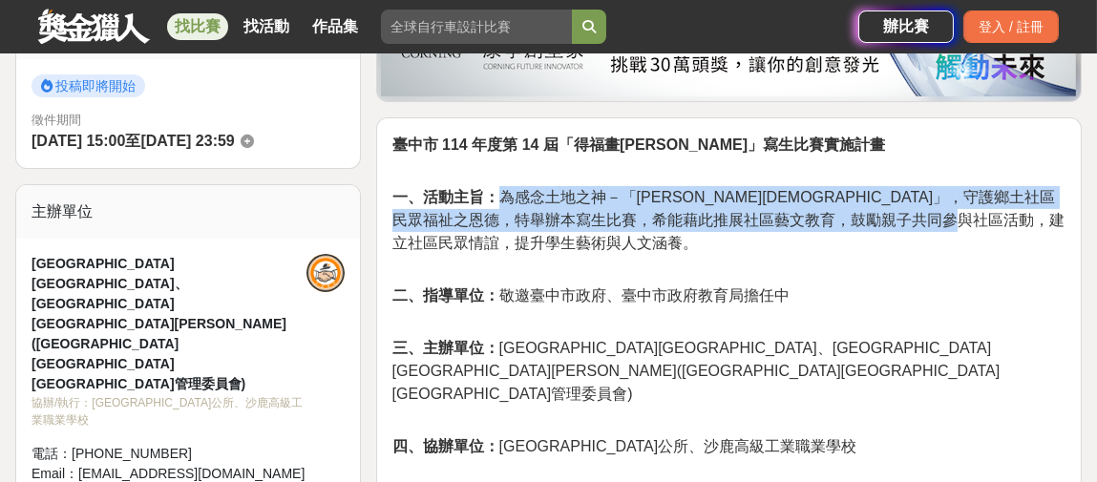
drag, startPoint x: 501, startPoint y: 194, endPoint x: 532, endPoint y: 238, distance: 53.5
click at [532, 238] on p "一、活動主旨： 為感念土地之神－「[PERSON_NAME]正神」，守護鄉土社區民眾福祉之恩德，特舉辦本寫生比賽，希能藉此推展社區藝文教育，鼓勵親子共同參與社…" at bounding box center [729, 210] width 673 height 89
click at [601, 251] on p "一、活動主旨： 為感念土地之神－「[PERSON_NAME]正神」，守護鄉土社區民眾福祉之恩德，特舉辦本寫生比賽，希能藉此推展社區藝文教育，鼓勵親子共同參與社…" at bounding box center [729, 210] width 673 height 89
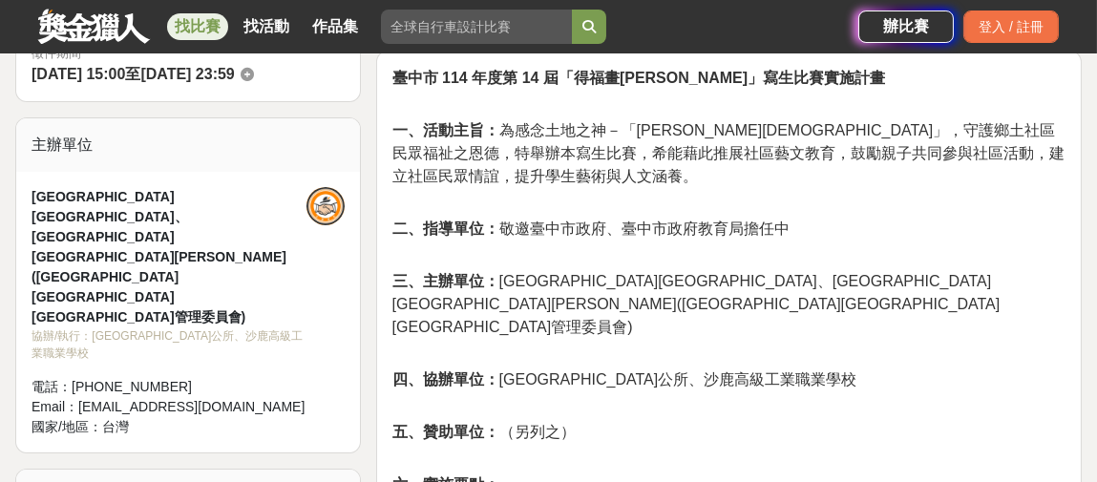
scroll to position [669, 0]
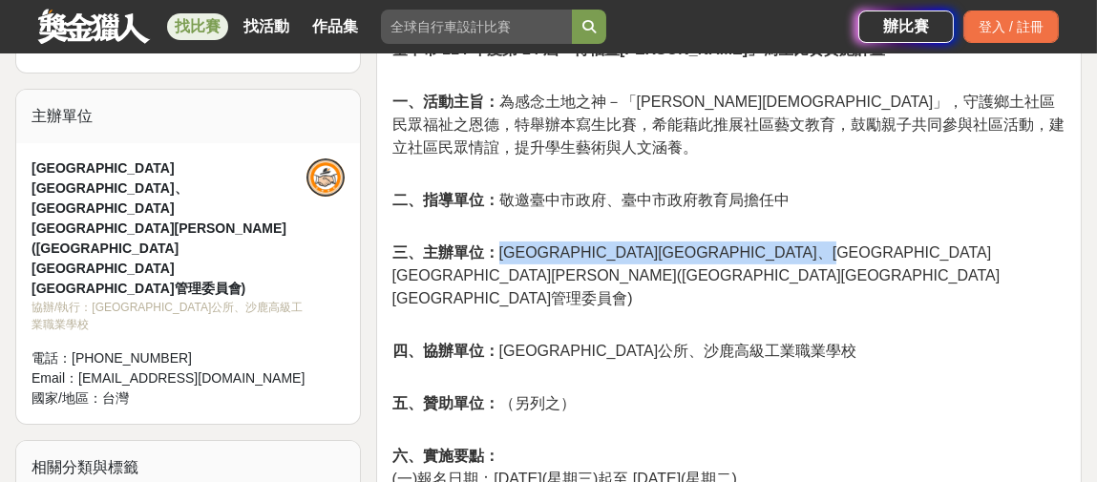
drag, startPoint x: 497, startPoint y: 253, endPoint x: 1037, endPoint y: 252, distance: 540.6
click at [1037, 252] on p "三、主辦單位： [GEOGRAPHIC_DATA]竹林國民小學、[GEOGRAPHIC_DATA][GEOGRAPHIC_DATA][PERSON_NAME]…" at bounding box center [729, 266] width 673 height 89
click at [967, 253] on span "三、主辦單位： [GEOGRAPHIC_DATA]竹林國民小學、[GEOGRAPHIC_DATA][GEOGRAPHIC_DATA][PERSON_NAME]…" at bounding box center [697, 276] width 608 height 62
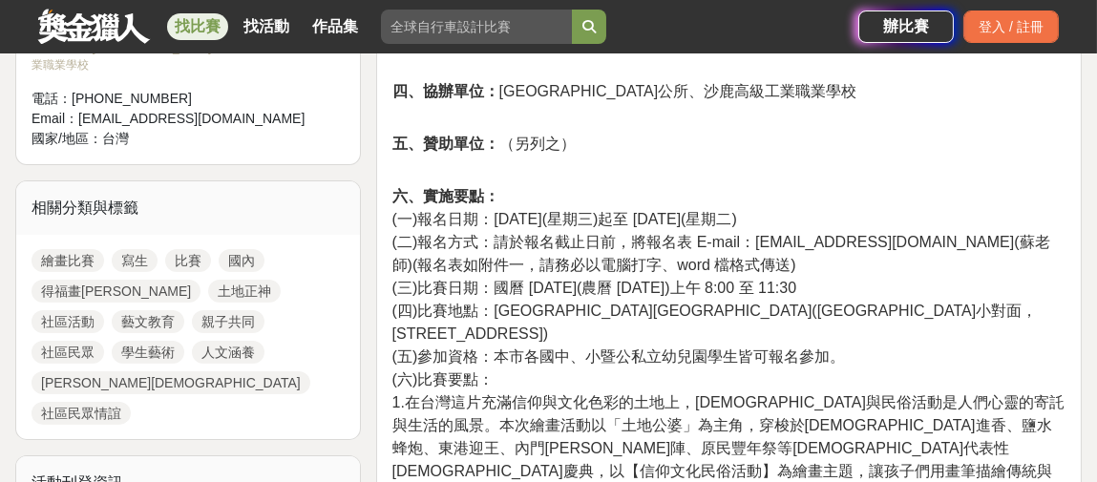
scroll to position [955, 0]
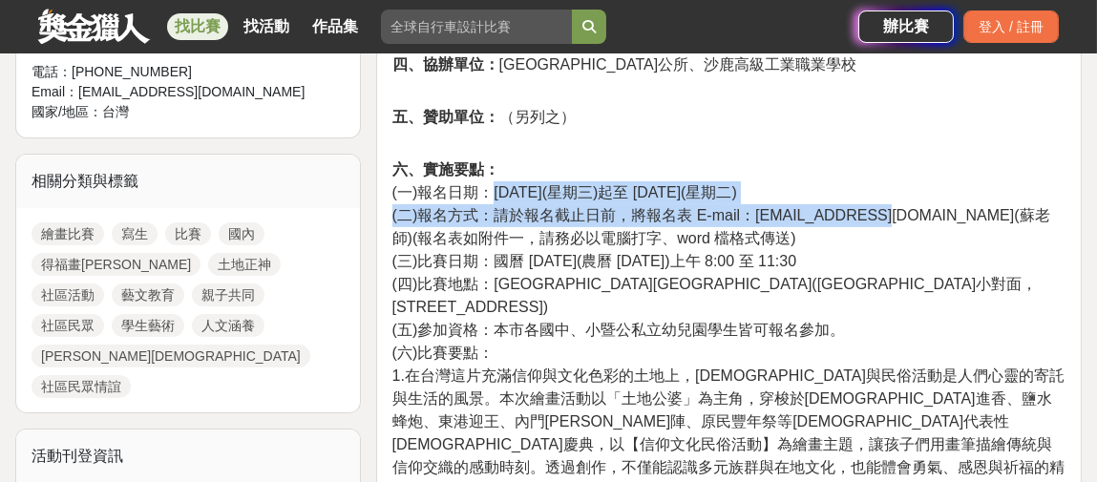
drag, startPoint x: 486, startPoint y: 148, endPoint x: 884, endPoint y: 165, distance: 398.7
click at [884, 165] on p "六、實施要點： (一)報名日期：[DATE](星期三)起至 [DATE](星期二) (二)報名方式：請於報名截止日前，將報名表 E-mail：[EMAIL_A…" at bounding box center [729, 366] width 673 height 456
click at [686, 207] on span "(二)報名方式：請於報名截止日前，將報名表 E-mail：[EMAIL_ADDRESS][DOMAIN_NAME](蘇老師)(報名表如附件一，請務必以電腦打字…" at bounding box center [722, 226] width 658 height 39
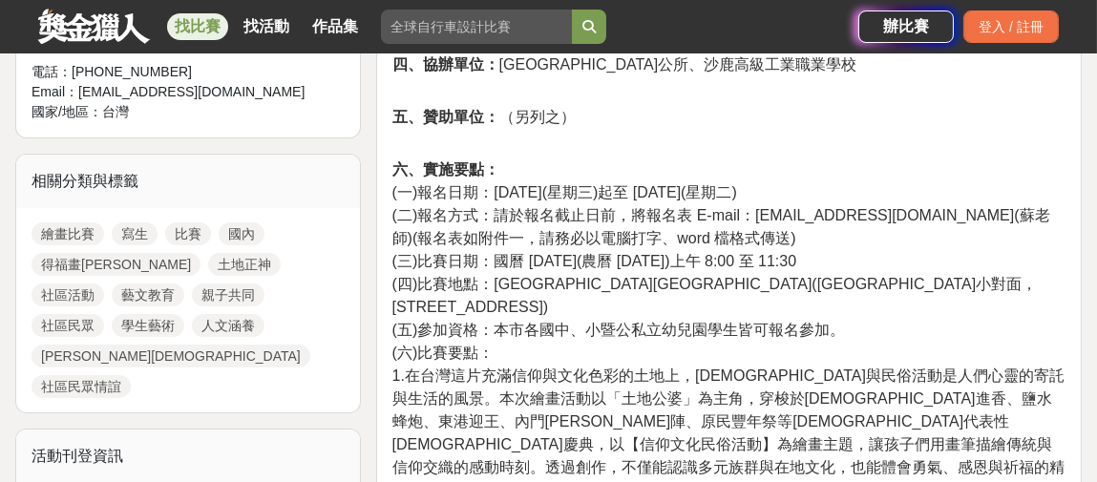
click at [602, 253] on span "(三)比賽日期：國曆 [DATE](農曆 [DATE])上午 8:00 至 11:30" at bounding box center [595, 261] width 404 height 16
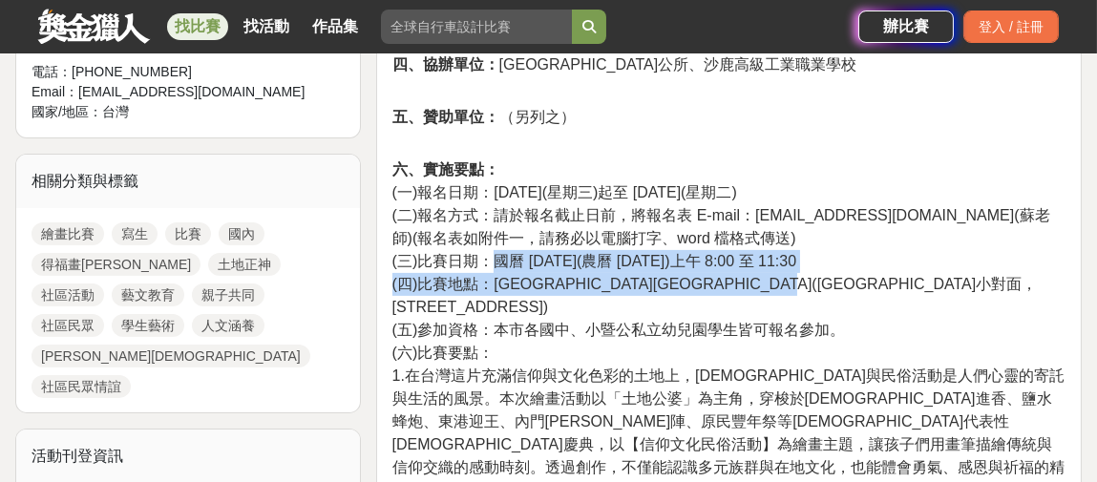
drag, startPoint x: 495, startPoint y: 212, endPoint x: 901, endPoint y: 246, distance: 407.4
click at [901, 246] on p "六、實施要點： (一)報名日期：[DATE](星期三)起至 [DATE](星期二) (二)報名方式：請於報名截止日前，將報名表 E-mail：[EMAIL_A…" at bounding box center [729, 366] width 673 height 456
click at [793, 276] on span "(四)比賽地點：[GEOGRAPHIC_DATA][GEOGRAPHIC_DATA]([GEOGRAPHIC_DATA]小對面，[STREET_ADDRESS…" at bounding box center [716, 295] width 646 height 39
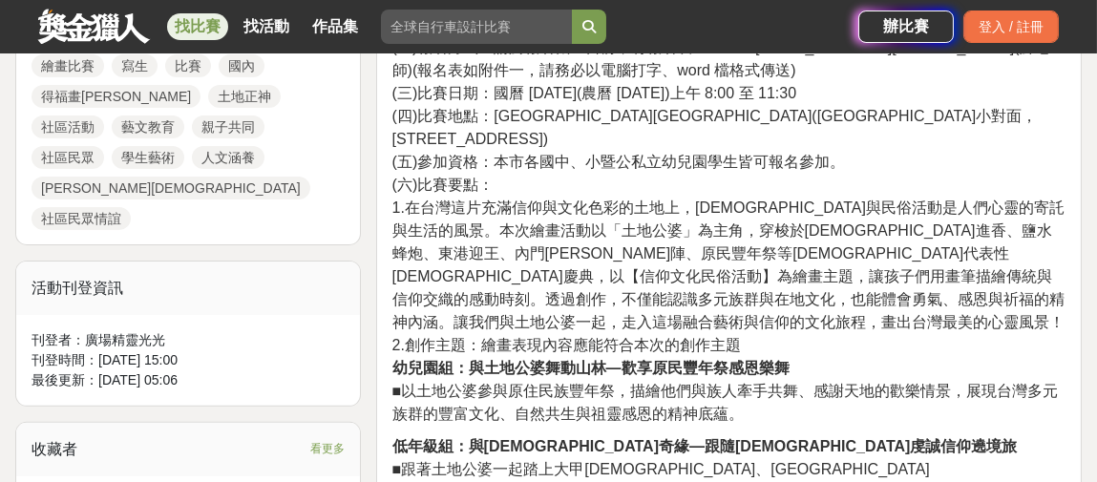
scroll to position [1146, 0]
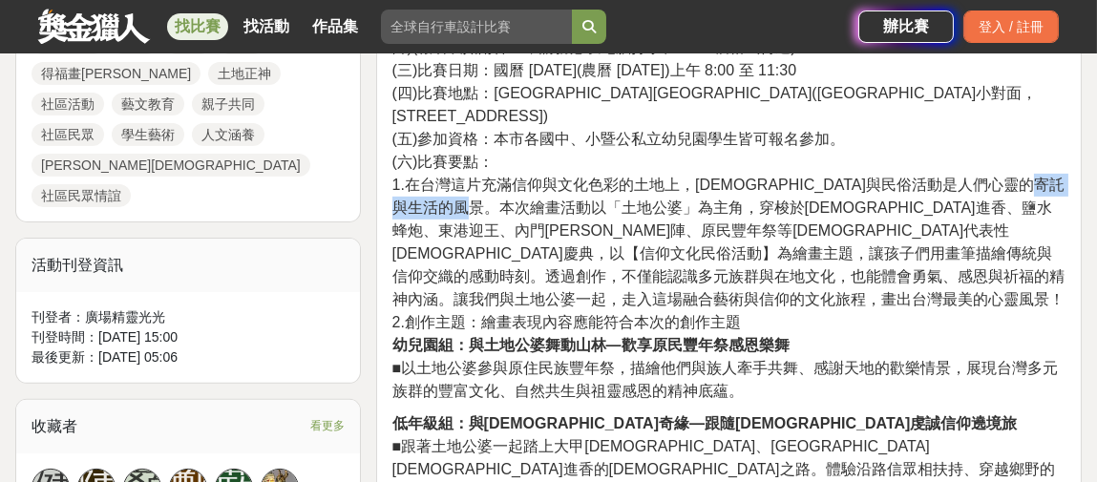
drag, startPoint x: 465, startPoint y: 138, endPoint x: 580, endPoint y: 136, distance: 114.7
click at [580, 177] on span "1.在台灣這片充滿信仰與文化色彩的土地上，[DEMOGRAPHIC_DATA]與民俗活動是人們心靈的寄託與生活的風景。本次繪畫活動以「土地公婆」為主角，穿梭於…" at bounding box center [729, 242] width 672 height 131
click at [629, 177] on span "1.在台灣這片充滿信仰與文化色彩的土地上，[DEMOGRAPHIC_DATA]與民俗活動是人們心靈的寄託與生活的風景。本次繪畫活動以「土地公婆」為主角，穿梭於…" at bounding box center [729, 242] width 672 height 131
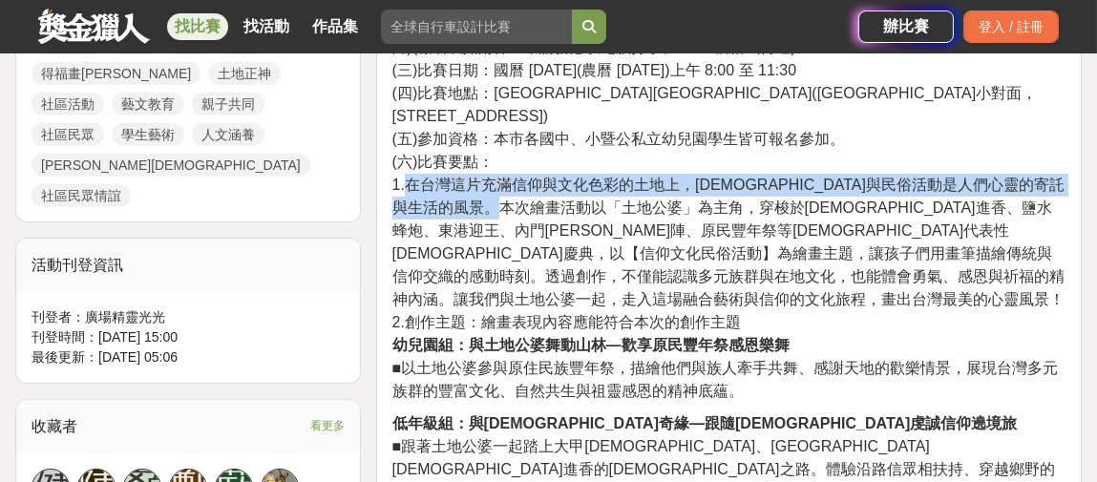
drag, startPoint x: 602, startPoint y: 137, endPoint x: 408, endPoint y: 117, distance: 194.9
click at [408, 177] on span "1.在台灣這片充滿信仰與文化色彩的土地上，[DEMOGRAPHIC_DATA]與民俗活動是人們心靈的寄託與生活的風景。本次繪畫活動以「土地公婆」為主角，穿梭於…" at bounding box center [729, 242] width 672 height 131
click at [420, 177] on span "1.在台灣這片充滿信仰與文化色彩的土地上，[DEMOGRAPHIC_DATA]與民俗活動是人們心靈的寄託與生活的風景。本次繪畫活動以「土地公婆」為主角，穿梭於…" at bounding box center [729, 242] width 672 height 131
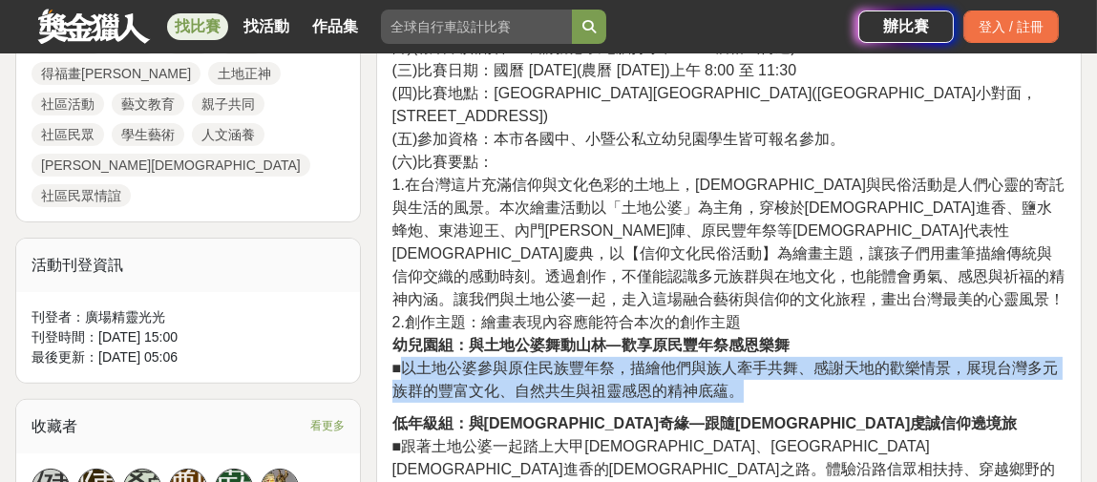
drag, startPoint x: 405, startPoint y: 275, endPoint x: 757, endPoint y: 308, distance: 353.9
click at [757, 308] on p "六、實施要點： (一)報名日期：[DATE](星期三)起至 [DATE](星期二) (二)報名方式：請於報名截止日前，將報名表 E-mail：[EMAIL_A…" at bounding box center [729, 175] width 673 height 456
click at [699, 360] on span "■以土地公婆參與原住民族豐年祭，描繪他們與族人牽手共舞、感謝天地的歡樂情景，展現台灣多元族群的豐富文化、自然共生與祖靈感恩的精神底蘊。" at bounding box center [726, 379] width 667 height 39
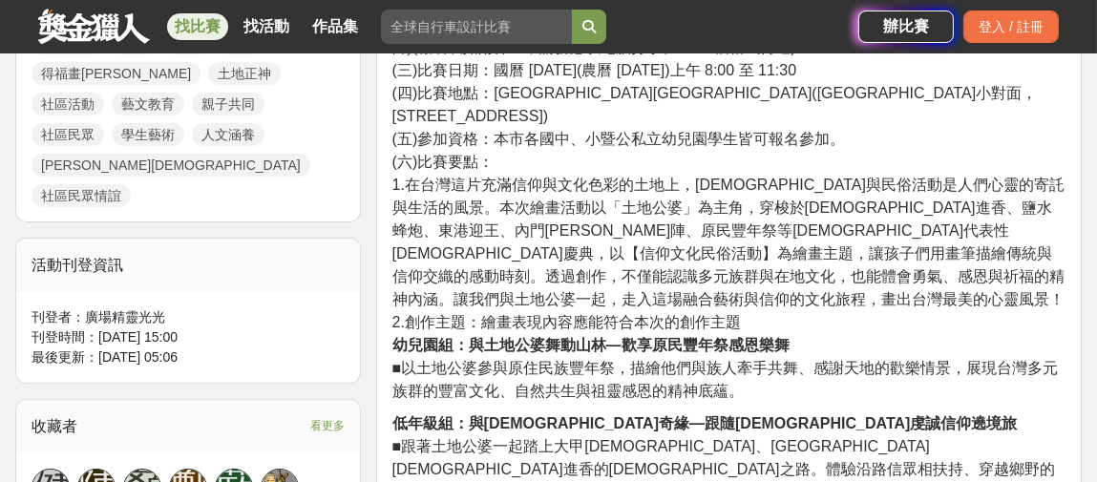
scroll to position [1242, 0]
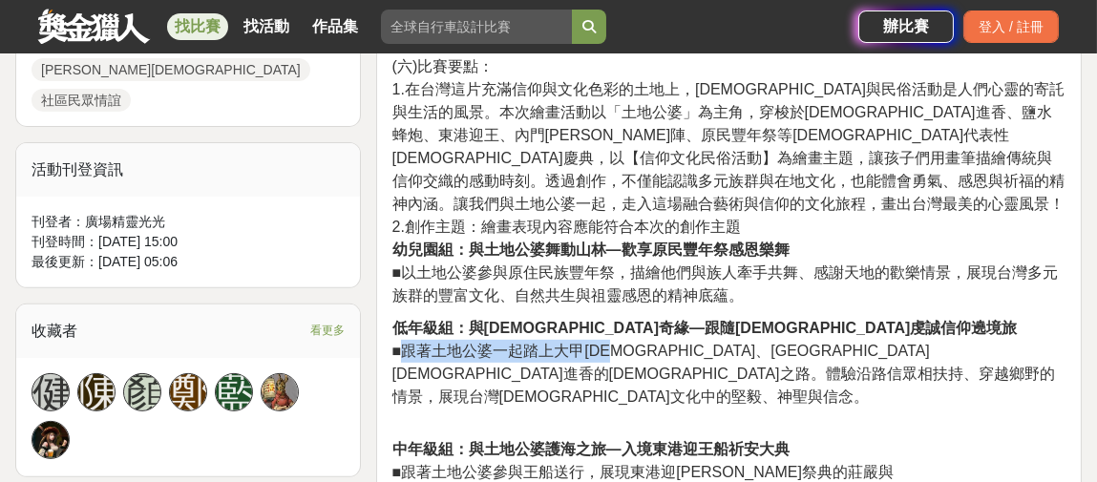
drag, startPoint x: 408, startPoint y: 254, endPoint x: 628, endPoint y: 259, distance: 220.7
click at [628, 343] on span "■跟著土地公婆一起踏上大甲[DEMOGRAPHIC_DATA]、[GEOGRAPHIC_DATA][DEMOGRAPHIC_DATA]進香的[DEMOGRAP…" at bounding box center [724, 374] width 663 height 62
click at [595, 343] on span "■跟著土地公婆一起踏上大甲[DEMOGRAPHIC_DATA]、[GEOGRAPHIC_DATA][DEMOGRAPHIC_DATA]進香的[DEMOGRAP…" at bounding box center [724, 374] width 663 height 62
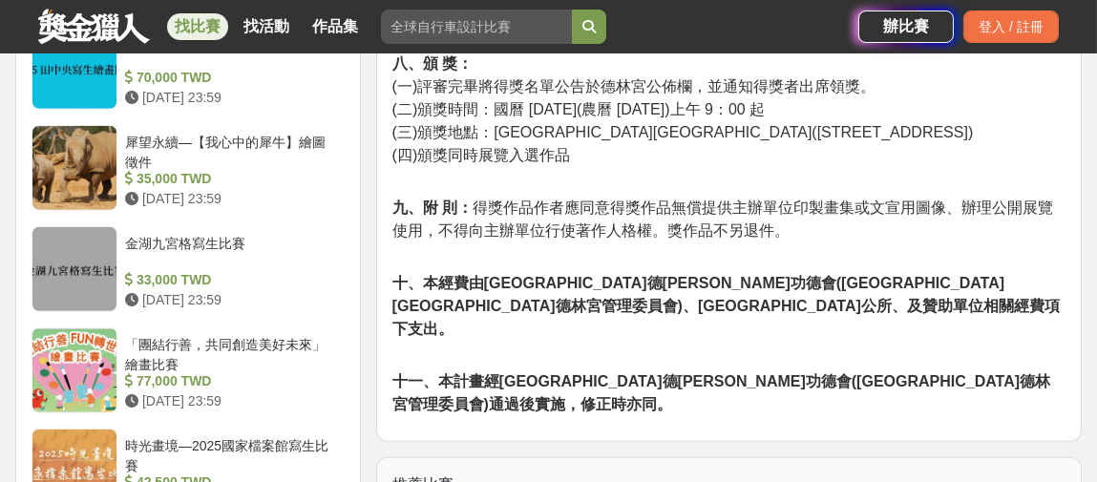
scroll to position [2483, 0]
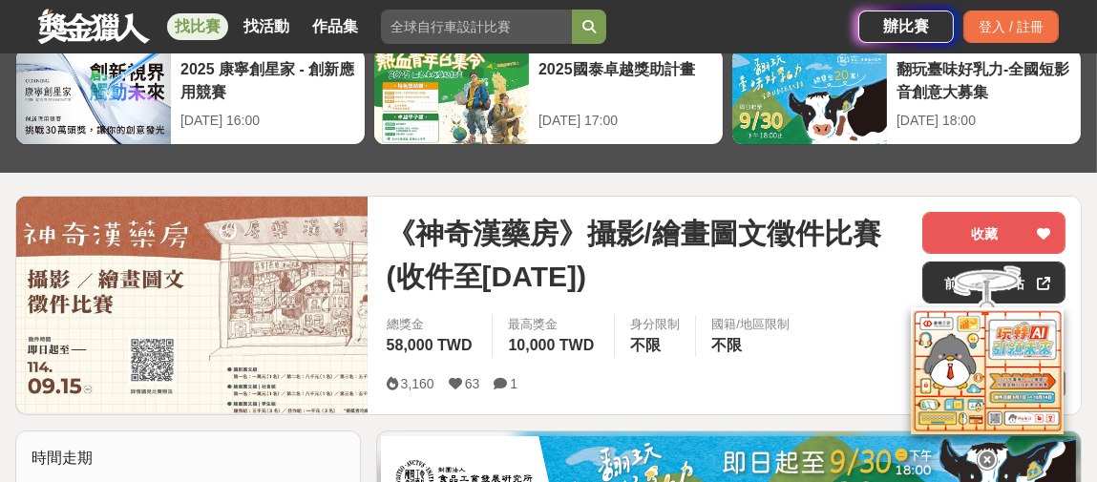
scroll to position [191, 0]
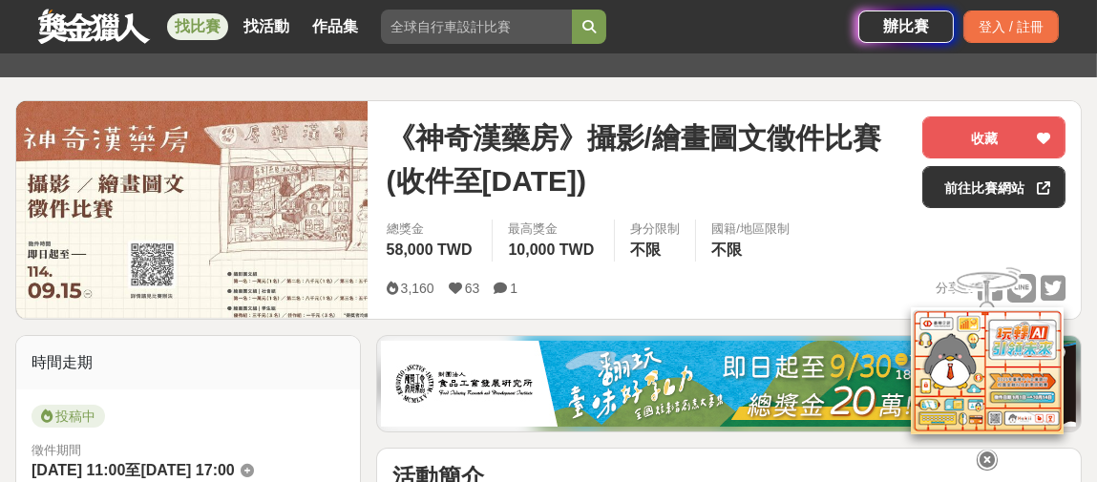
click at [990, 455] on icon at bounding box center [987, 458] width 21 height 21
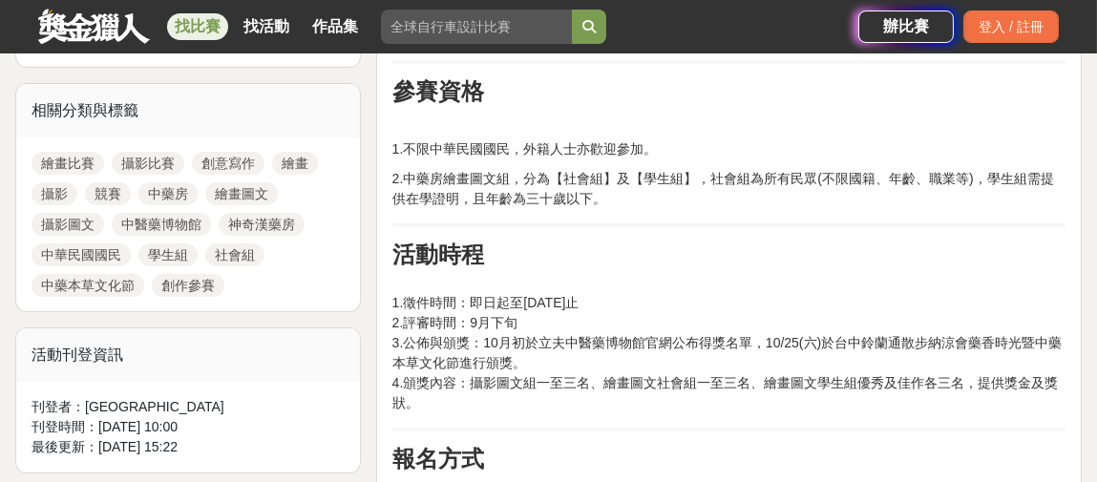
scroll to position [860, 0]
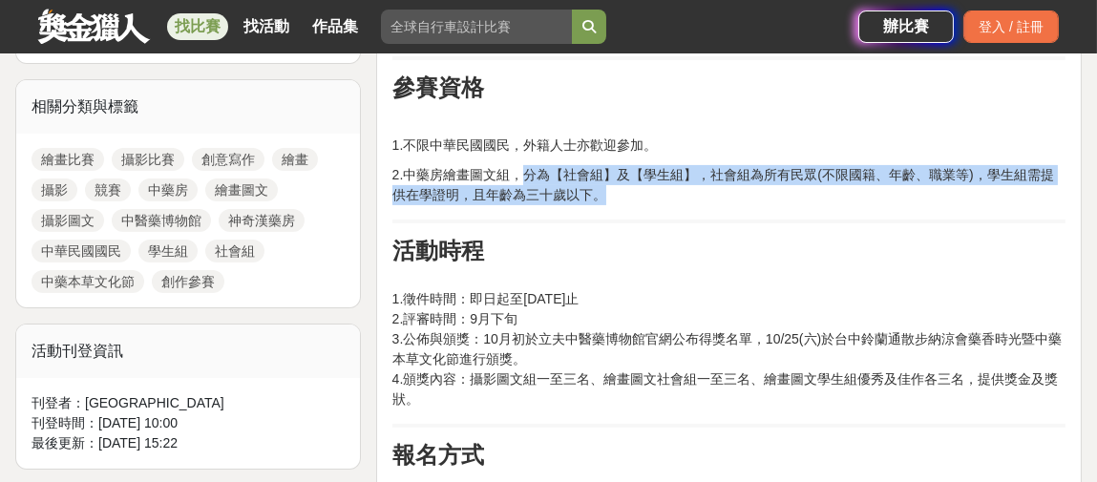
drag, startPoint x: 522, startPoint y: 169, endPoint x: 650, endPoint y: 187, distance: 129.3
click at [650, 187] on p "2.中藥房繪畫圖文組，分為【社會組】及【學生組】，社會組為所有民眾(不限國籍、年齡、職業等)，學生組需提供在學證明，且年齡為三十歲以下。" at bounding box center [729, 185] width 673 height 40
click at [795, 173] on p "2.中藥房繪畫圖文組，分為【社會組】及【學生組】，社會組為所有民眾(不限國籍、年齡、職業等)，學生組需提供在學證明，且年齡為三十歲以下。" at bounding box center [729, 185] width 673 height 40
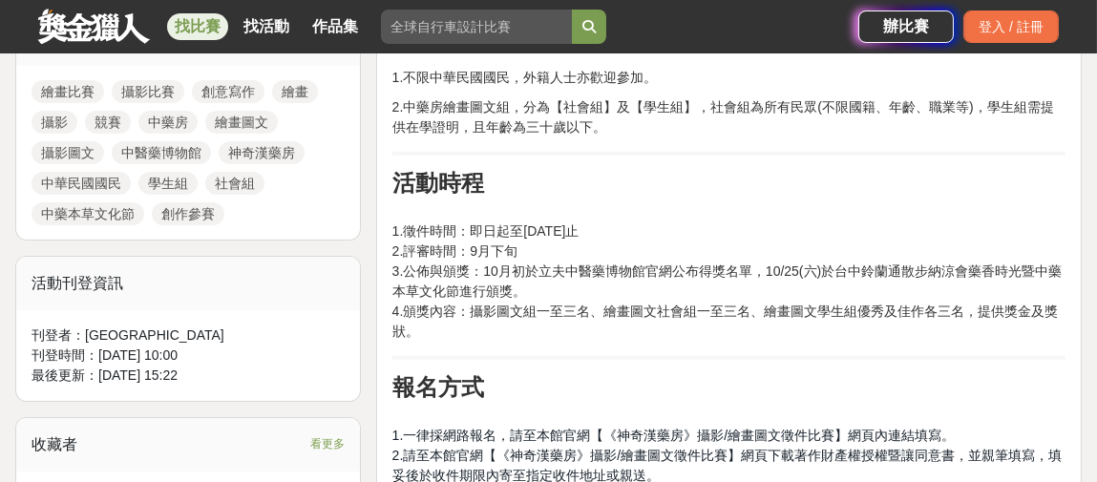
scroll to position [955, 0]
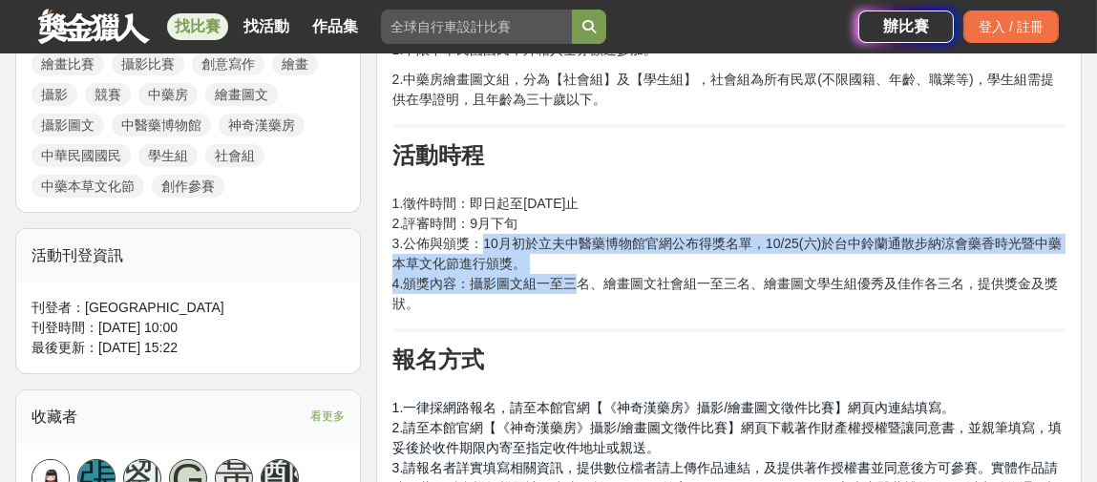
drag, startPoint x: 482, startPoint y: 244, endPoint x: 574, endPoint y: 278, distance: 97.9
click at [574, 278] on p "1.徵件時間：即日起至[DATE]止 2.評審時間：9月下旬 3.公佈與頒獎：10月初於立夫中醫藥博物館官網公布得獎名單，10/25(六)於台中鈴蘭通散步納涼…" at bounding box center [729, 244] width 673 height 140
click at [585, 266] on p "1.徵件時間：即日起至[DATE]止 2.評審時間：9月下旬 3.公佈與頒獎：10月初於立夫中醫藥博物館官網公布得獎名單，10/25(六)於台中鈴蘭通散步納涼…" at bounding box center [729, 244] width 673 height 140
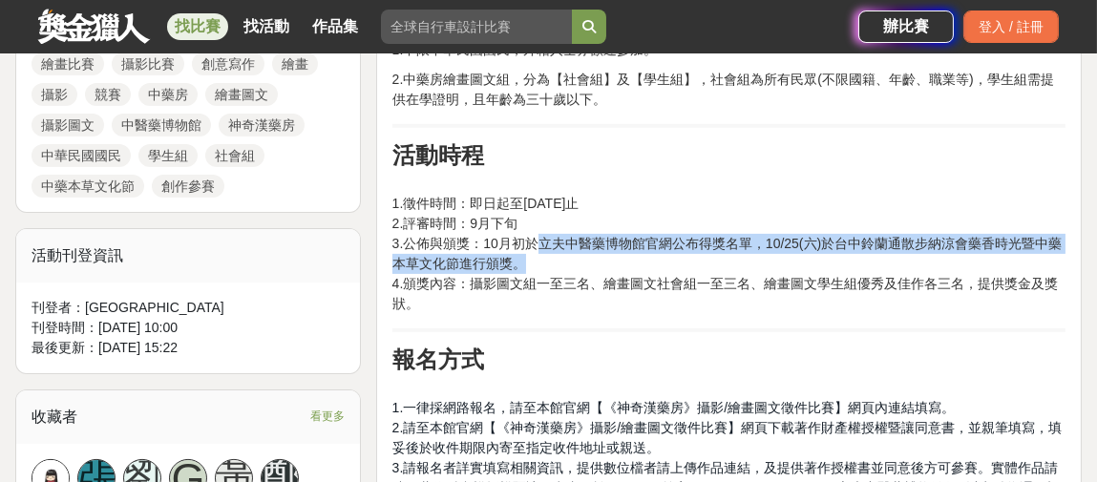
drag, startPoint x: 536, startPoint y: 242, endPoint x: 851, endPoint y: 252, distance: 315.4
click at [851, 252] on p "1.徵件時間：即日起至[DATE]止 2.評審時間：9月下旬 3.公佈與頒獎：10月初於立夫中醫藥博物館官網公布得獎名單，10/25(六)於台中鈴蘭通散步納涼…" at bounding box center [729, 244] width 673 height 140
drag, startPoint x: 764, startPoint y: 237, endPoint x: 868, endPoint y: 259, distance: 106.4
click at [868, 259] on p "1.徵件時間：即日起至[DATE]止 2.評審時間：9月下旬 3.公佈與頒獎：10月初於立夫中醫藥博物館官網公布得獎名單，10/25(六)於台中鈴蘭通散步納涼…" at bounding box center [729, 244] width 673 height 140
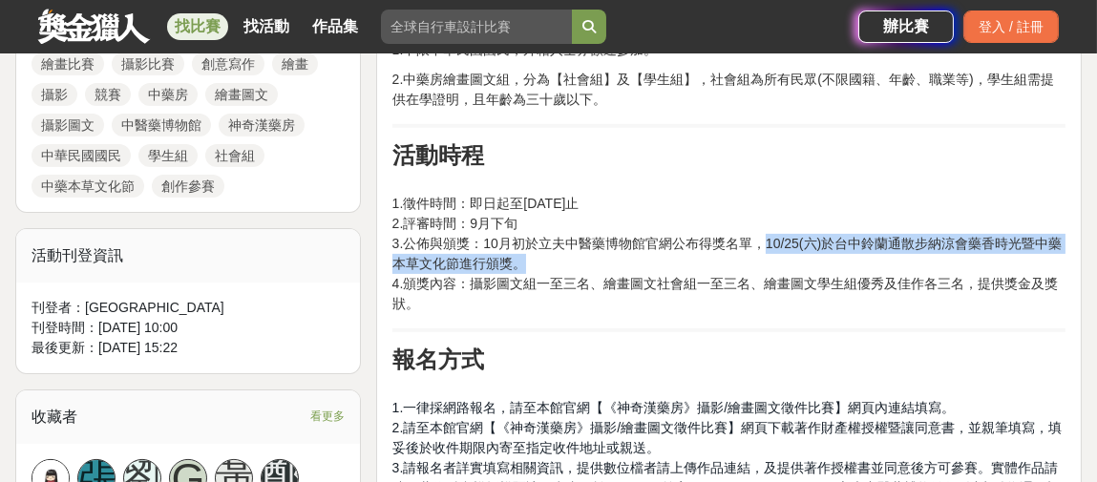
click at [849, 246] on p "1.徵件時間：即日起至[DATE]止 2.評審時間：9月下旬 3.公佈與頒獎：10月初於立夫中醫藥博物館官網公布得獎名單，10/25(六)於台中鈴蘭通散步納涼…" at bounding box center [729, 244] width 673 height 140
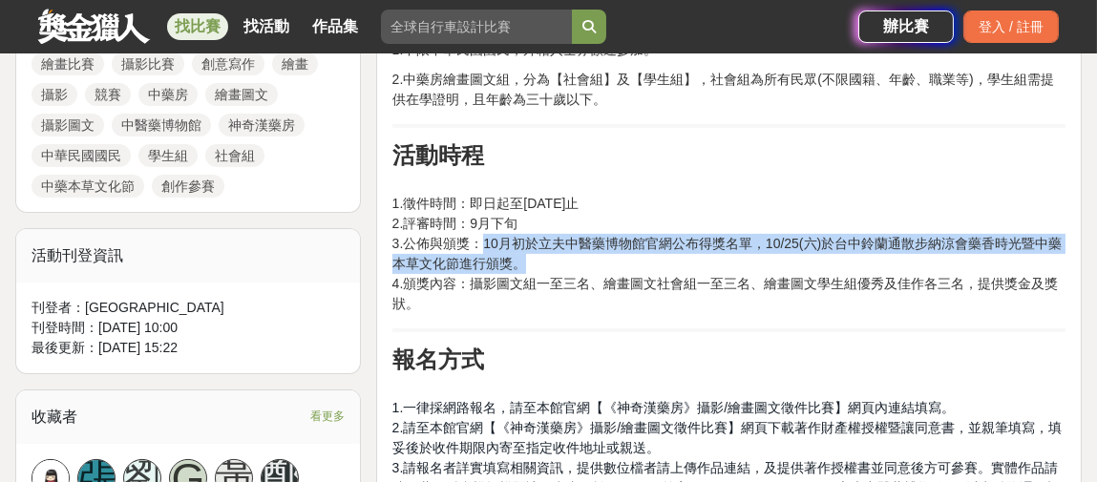
drag, startPoint x: 482, startPoint y: 241, endPoint x: 568, endPoint y: 260, distance: 88.1
click at [568, 260] on p "1.徵件時間：即日起至[DATE]止 2.評審時間：9月下旬 3.公佈與頒獎：10月初於立夫中醫藥博物館官網公布得獎名單，10/25(六)於台中鈴蘭通散步納涼…" at bounding box center [729, 244] width 673 height 140
click at [549, 267] on p "1.徵件時間：即日起至[DATE]止 2.評審時間：9月下旬 3.公佈與頒獎：10月初於立夫中醫藥博物館官網公布得獎名單，10/25(六)於台中鈴蘭通散步納涼…" at bounding box center [729, 244] width 673 height 140
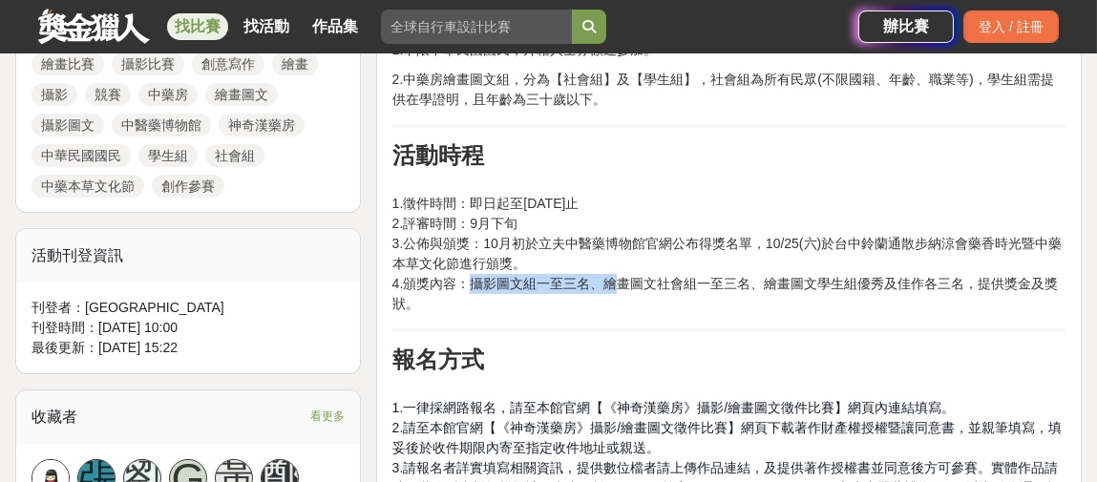
drag, startPoint x: 467, startPoint y: 283, endPoint x: 614, endPoint y: 284, distance: 147.1
click at [614, 284] on p "1.徵件時間：即日起至[DATE]止 2.評審時間：9月下旬 3.公佈與頒獎：10月初於立夫中醫藥博物館官網公布得獎名單，10/25(六)於台中鈴蘭通散步納涼…" at bounding box center [729, 244] width 673 height 140
click at [592, 287] on p "1.徵件時間：即日起至[DATE]止 2.評審時間：9月下旬 3.公佈與頒獎：10月初於立夫中醫藥博物館官網公布得獎名單，10/25(六)於台中鈴蘭通散步納涼…" at bounding box center [729, 244] width 673 height 140
click at [551, 288] on p "1.徵件時間：即日起至[DATE]止 2.評審時間：9月下旬 3.公佈與頒獎：10月初於立夫中醫藥博物館官網公布得獎名單，10/25(六)於台中鈴蘭通散步納涼…" at bounding box center [729, 244] width 673 height 140
drag, startPoint x: 530, startPoint y: 284, endPoint x: 741, endPoint y: 282, distance: 211.1
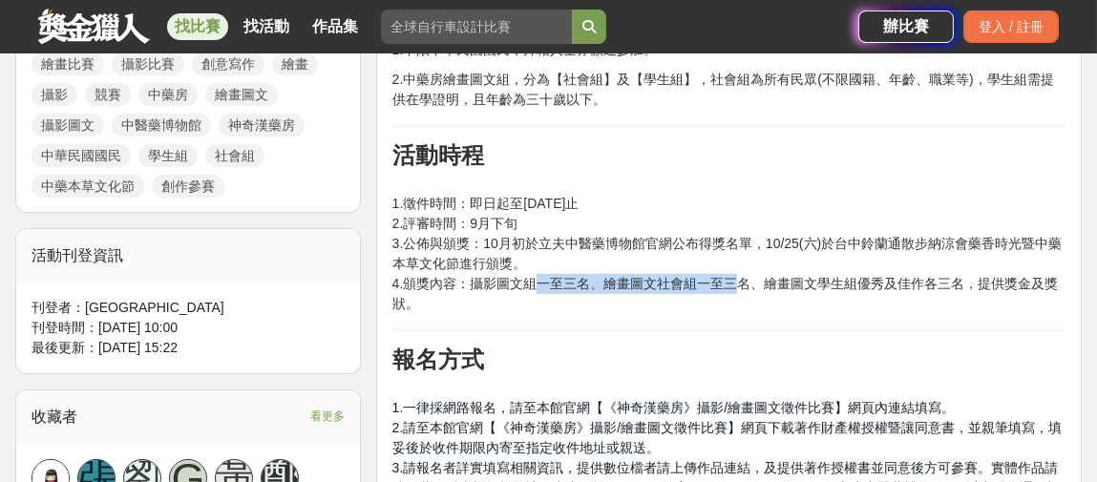
click at [741, 282] on p "1.徵件時間：即日起至[DATE]止 2.評審時間：9月下旬 3.公佈與頒獎：10月初於立夫中醫藥博物館官網公布得獎名單，10/25(六)於台中鈴蘭通散步納涼…" at bounding box center [729, 244] width 673 height 140
click at [671, 292] on p "1.徵件時間：即日起至[DATE]止 2.評審時間：9月下旬 3.公佈與頒獎：10月初於立夫中醫藥博物館官網公布得獎名單，10/25(六)於台中鈴蘭通散步納涼…" at bounding box center [729, 244] width 673 height 140
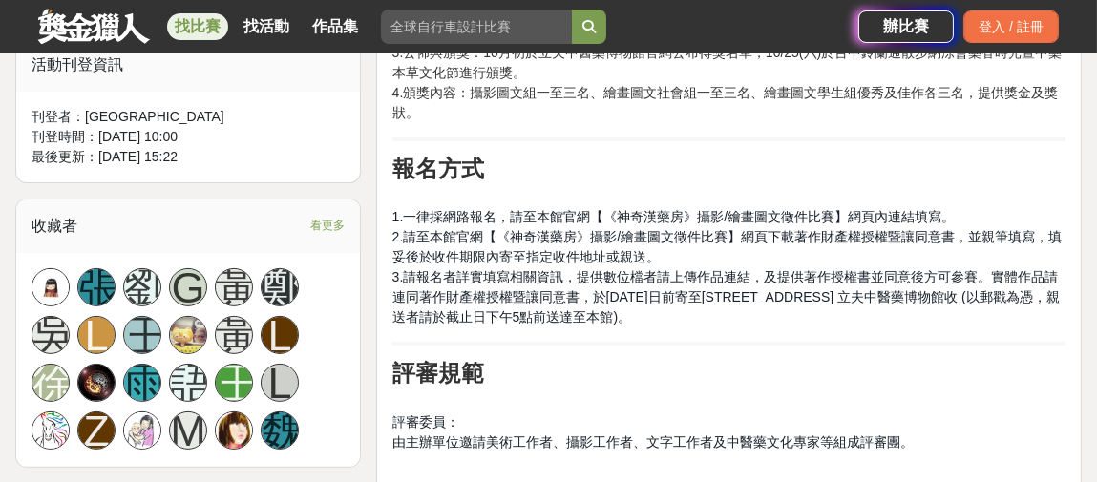
scroll to position [1242, 0]
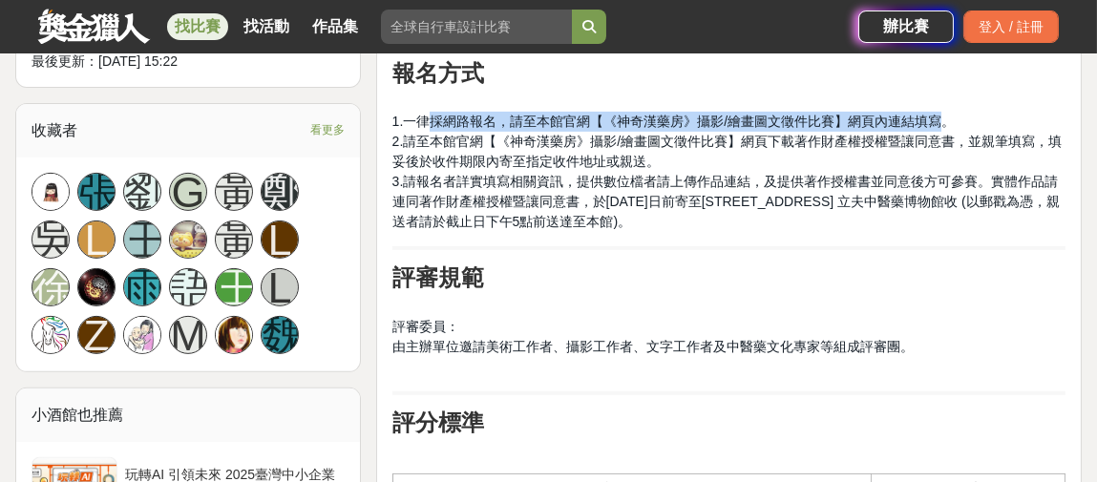
drag, startPoint x: 434, startPoint y: 117, endPoint x: 942, endPoint y: 115, distance: 508.1
click at [942, 115] on span "1.一律採網路報名，請至本館官網【《神奇漢藥房》攝影/繪畫圖文徵件比賽】網頁內連結填寫。" at bounding box center [675, 121] width 564 height 15
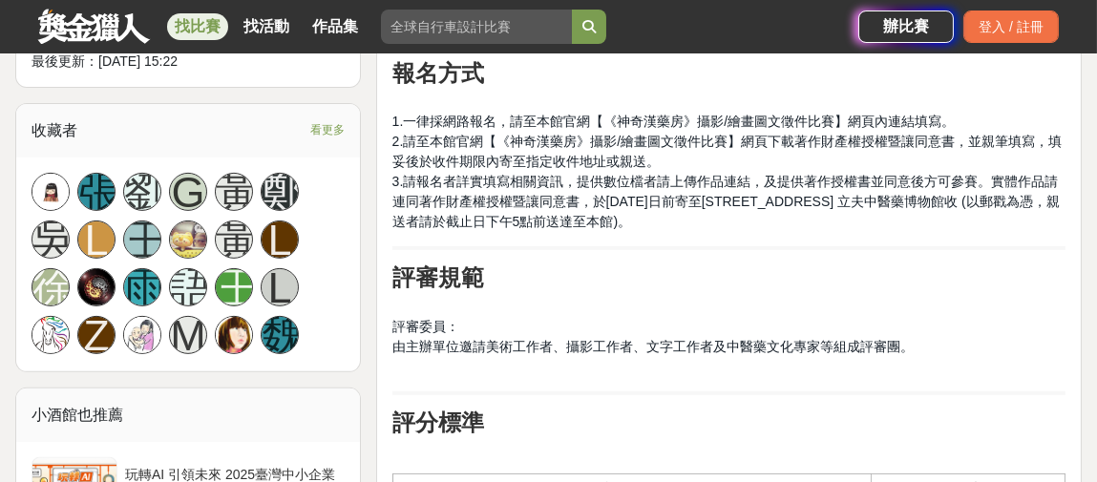
click at [507, 137] on span "2.請至本館官網【《神奇漢藥房》攝影/繪畫圖文徵件比賽】網頁下載著作財產權授權暨讓同意書，並親筆填寫，填妥後於收件期限內寄至指定收件地址或親送。" at bounding box center [728, 151] width 671 height 35
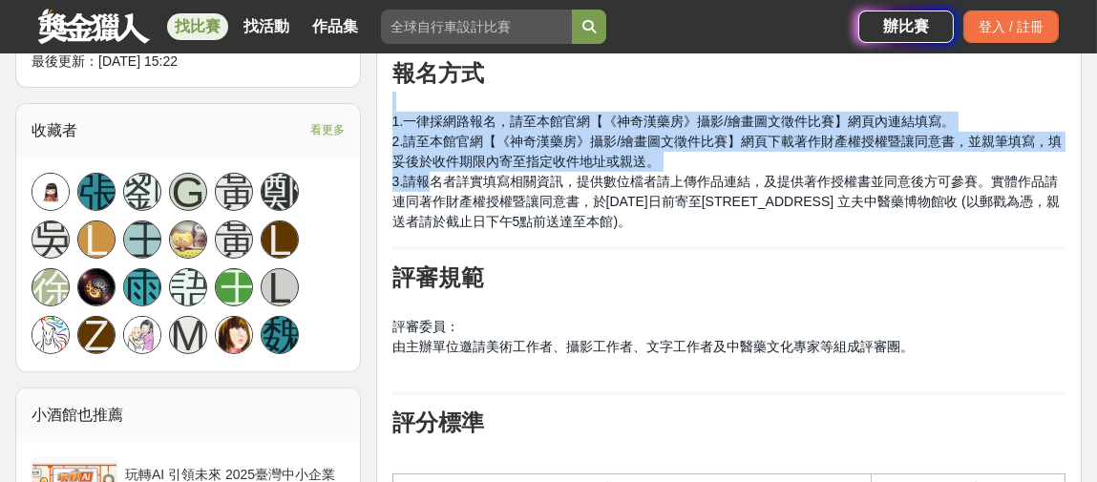
drag, startPoint x: 423, startPoint y: 181, endPoint x: 798, endPoint y: 240, distance: 379.1
click at [701, 224] on p "1.一律採網路報名，請至本館官網【《神奇漢藥房》攝影/繪畫圖文徵件比賽】網頁內連結填寫。 2.請至本館官網【《神奇漢藥房》攝影/繪畫圖文徵件比賽】網頁下載著作…" at bounding box center [729, 162] width 673 height 140
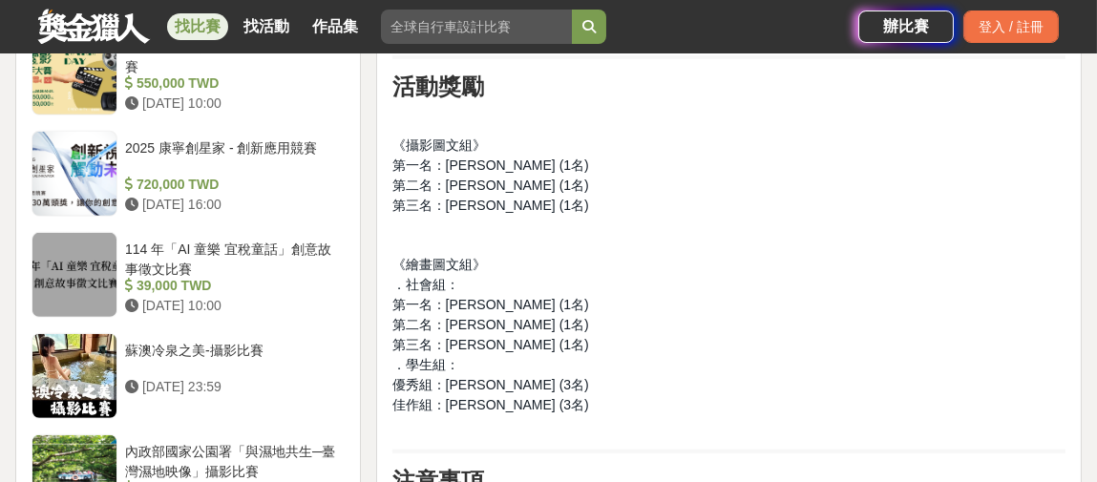
scroll to position [1910, 0]
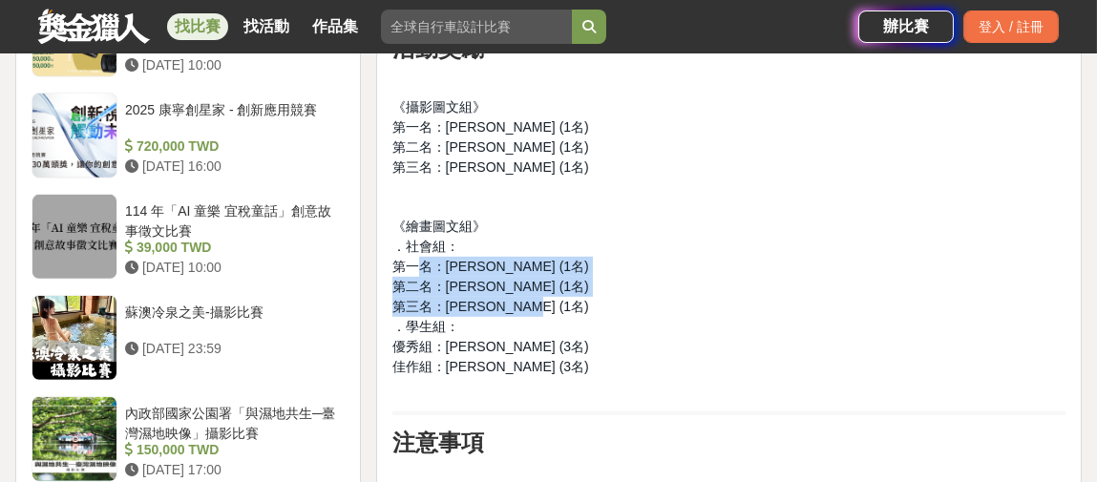
drag, startPoint x: 541, startPoint y: 304, endPoint x: 396, endPoint y: 257, distance: 151.6
click at [396, 257] on p "《繪畫圖文組》 ．社會組： 第一名：[PERSON_NAME] (1名) 第二名：[PERSON_NAME] (1名) 第三名：[PERSON_NAME] (…" at bounding box center [729, 307] width 673 height 181
click at [421, 262] on span "第一名：[PERSON_NAME] (1名)" at bounding box center [491, 266] width 197 height 15
drag, startPoint x: 397, startPoint y: 262, endPoint x: 541, endPoint y: 304, distance: 149.3
click at [541, 304] on p "《繪畫圖文組》 ．社會組： 第一名：[PERSON_NAME] (1名) 第二名：[PERSON_NAME] (1名) 第三名：[PERSON_NAME] (…" at bounding box center [729, 307] width 673 height 181
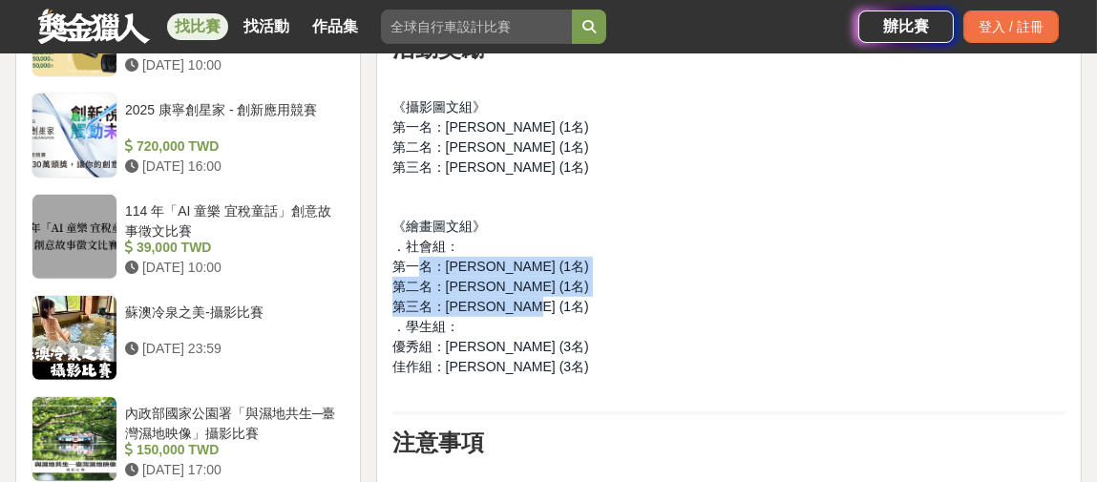
click at [519, 306] on span "第三名：[PERSON_NAME] (1名)" at bounding box center [491, 306] width 197 height 15
drag, startPoint x: 543, startPoint y: 306, endPoint x: 392, endPoint y: 264, distance: 157.6
click at [393, 264] on p "《繪畫圖文組》 ．社會組： 第一名：[PERSON_NAME] (1名) 第二名：[PERSON_NAME] (1名) 第三名：[PERSON_NAME] (…" at bounding box center [729, 307] width 673 height 181
click at [423, 266] on span "第一名：[PERSON_NAME] (1名)" at bounding box center [491, 266] width 197 height 15
drag, startPoint x: 391, startPoint y: 263, endPoint x: 548, endPoint y: 304, distance: 162.9
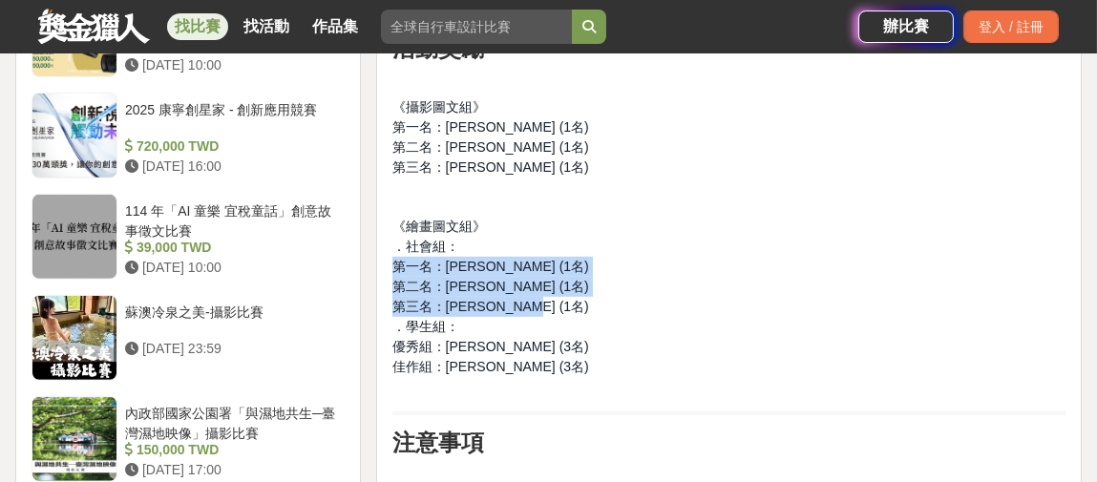
click at [554, 305] on p "《繪畫圖文組》 ．社會組： 第一名：[PERSON_NAME] (1名) 第二名：[PERSON_NAME] (1名) 第三名：[PERSON_NAME] (…" at bounding box center [729, 307] width 673 height 181
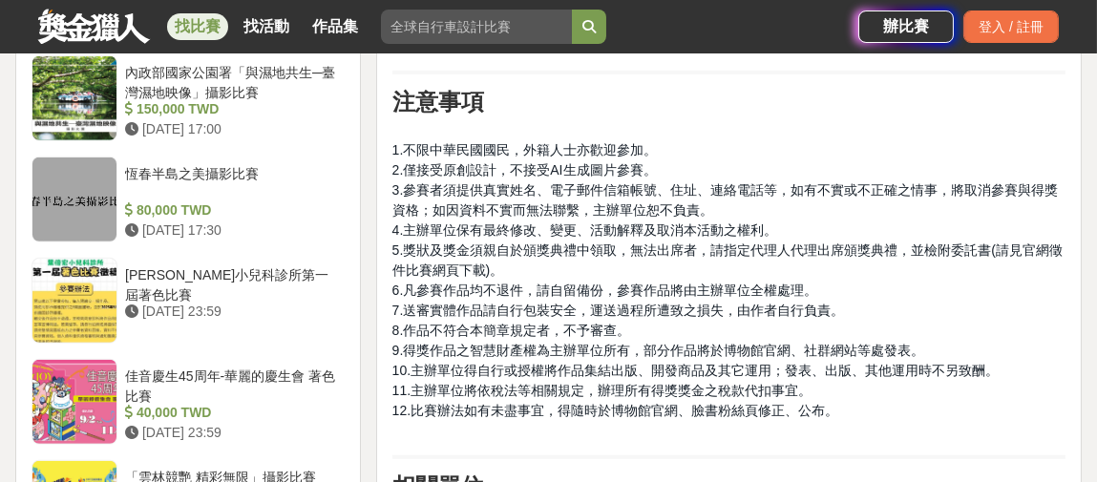
scroll to position [2292, 0]
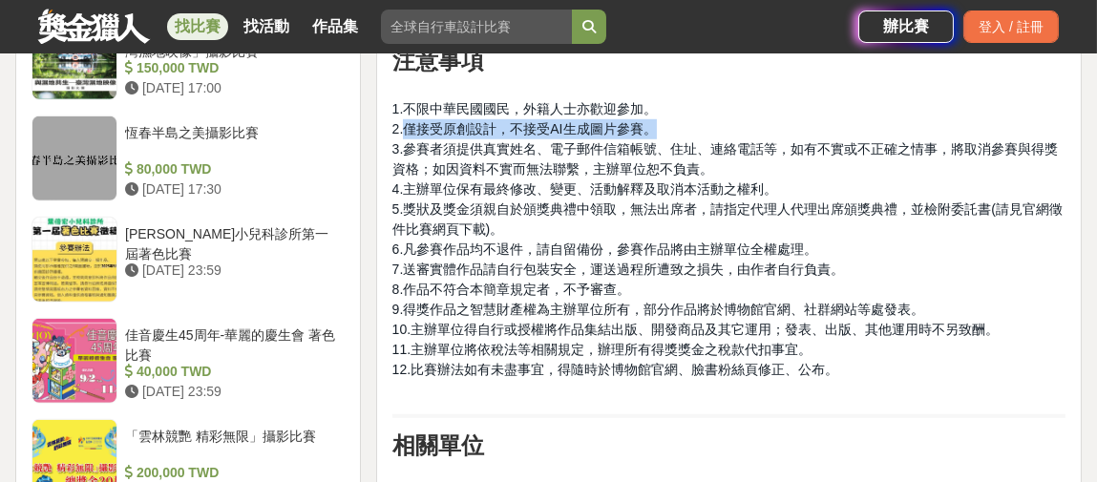
drag, startPoint x: 405, startPoint y: 123, endPoint x: 661, endPoint y: 130, distance: 256.1
click at [661, 130] on p "1.不限中華民國國民，外籍人士亦歡迎參加。 2.僅接受原創設計，不接受AI生成圖片參賽。 3.參賽者須提供真實姓名、電子郵件信箱帳號、住址、連絡電話等，如有不…" at bounding box center [729, 239] width 673 height 321
click at [633, 133] on span "2.僅接受原創設計，不接受AI生成圖片參賽。" at bounding box center [525, 128] width 265 height 15
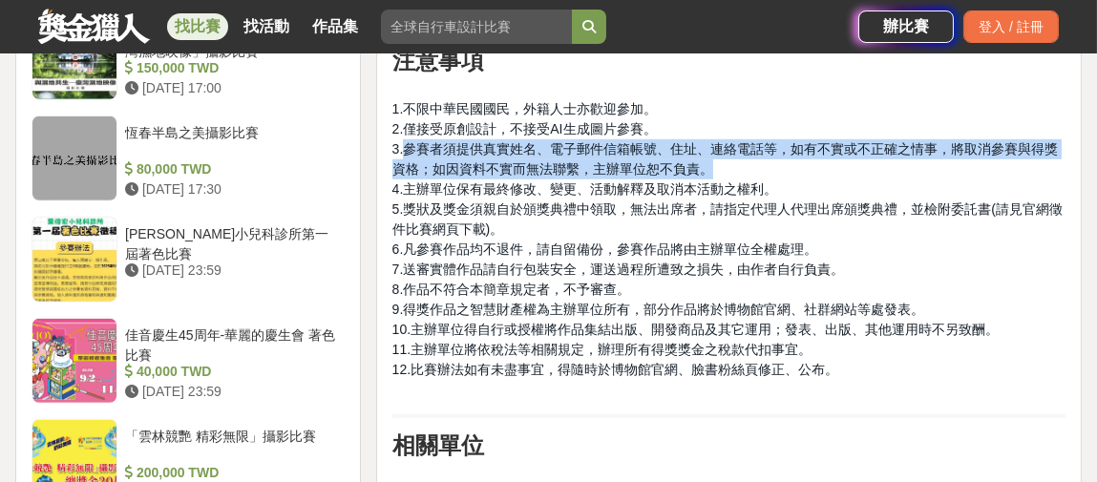
drag, startPoint x: 402, startPoint y: 144, endPoint x: 755, endPoint y: 172, distance: 353.5
click at [755, 172] on p "1.不限中華民國國民，外籍人士亦歡迎參加。 2.僅接受原創設計，不接受AI生成圖片參賽。 3.參賽者須提供真實姓名、電子郵件信箱帳號、住址、連絡電話等，如有不…" at bounding box center [729, 239] width 673 height 321
click at [735, 167] on p "1.不限中華民國國民，外籍人士亦歡迎參加。 2.僅接受原創設計，不接受AI生成圖片參賽。 3.參賽者須提供真實姓名、電子郵件信箱帳號、住址、連絡電話等，如有不…" at bounding box center [729, 239] width 673 height 321
click at [484, 169] on span "3.參賽者須提供真實姓名、電子郵件信箱帳號、住址、連絡電話等，如有不實或不正確之情事，將取消參賽與得獎資格；如因資料不實而無法聯繫，主辦單位恕不負責。" at bounding box center [726, 158] width 667 height 35
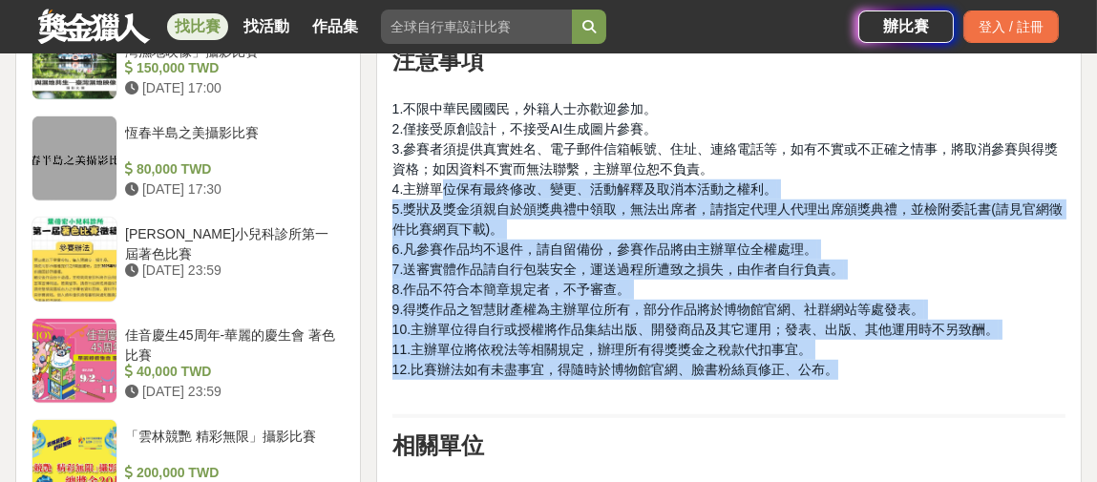
drag, startPoint x: 493, startPoint y: 186, endPoint x: 841, endPoint y: 372, distance: 394.8
click at [841, 372] on p "1.不限中華民國國民，外籍人士亦歡迎參加。 2.僅接受原創設計，不接受AI生成圖片參賽。 3.參賽者須提供真實姓名、電子郵件信箱帳號、住址、連絡電話等，如有不…" at bounding box center [729, 239] width 673 height 321
click at [765, 347] on span "11.主辦單位將依稅法等相關規定，辦理所有得獎獎金之稅款代扣事宜。" at bounding box center [602, 349] width 419 height 15
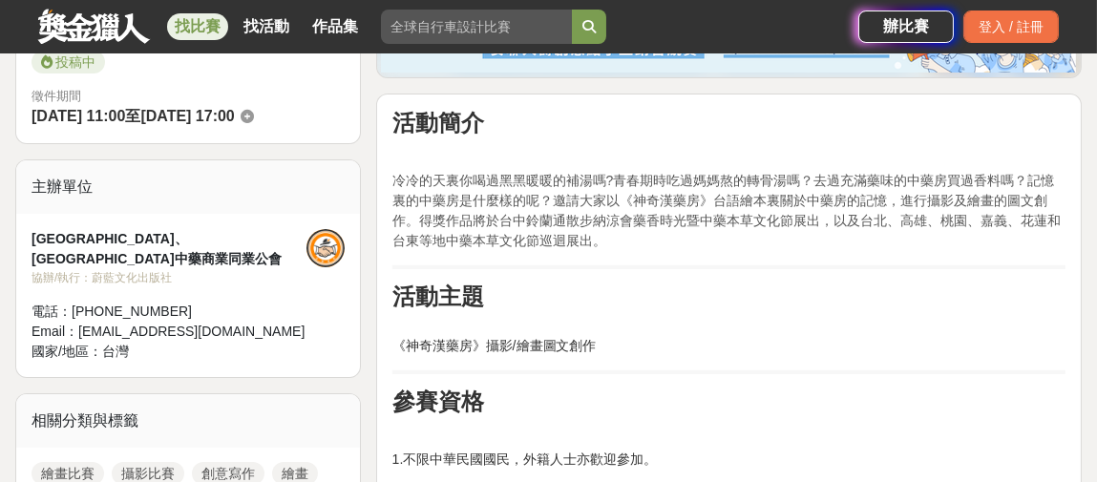
scroll to position [573, 0]
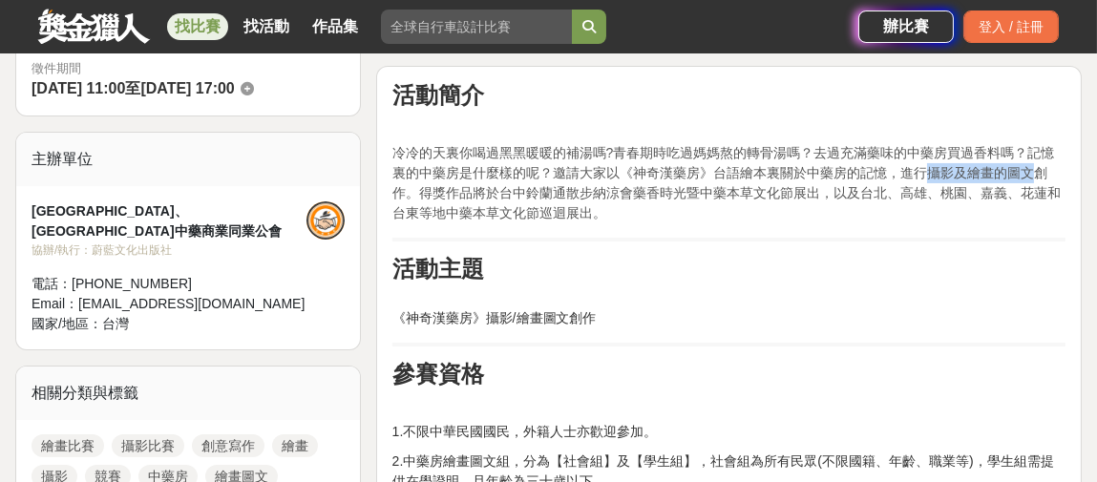
drag, startPoint x: 928, startPoint y: 168, endPoint x: 1038, endPoint y: 172, distance: 109.9
click at [1038, 172] on span "冷冷的天裏你喝過黑黑暖暖的補湯嗎?青春期時吃過媽媽熬的轉骨湯嗎？去過充滿藥味的中藥房買過香料嗎？記憶裏的中藥房是什麼樣的呢？邀請大家以《神奇漢藥房》台語繪本裏…" at bounding box center [727, 182] width 669 height 75
click at [1001, 172] on span "冷冷的天裏你喝過黑黑暖暖的補湯嗎?青春期時吃過媽媽熬的轉骨湯嗎？去過充滿藥味的中藥房買過香料嗎？記憶裏的中藥房是什麼樣的呢？邀請大家以《神奇漢藥房》台語繪本裏…" at bounding box center [727, 182] width 669 height 75
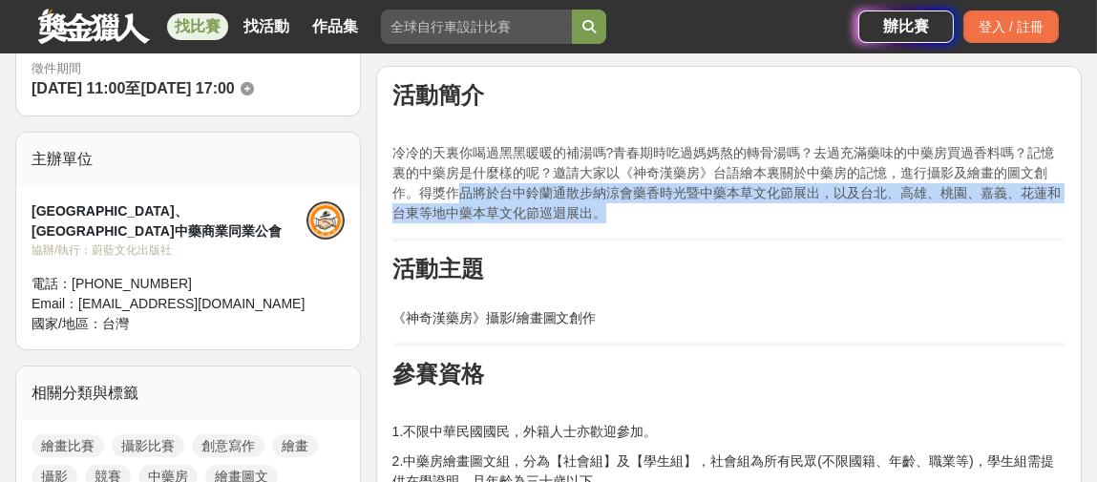
drag, startPoint x: 462, startPoint y: 190, endPoint x: 667, endPoint y: 208, distance: 205.2
click at [667, 208] on p "冷冷的天裏你喝過黑黑暖暖的補湯嗎?青春期時吃過媽媽熬的轉骨湯嗎？去過充滿藥味的中藥房買過香料嗎？記憶裏的中藥房是什麼樣的呢？邀請大家以《神奇漢藥房》台語繪本裏…" at bounding box center [729, 183] width 673 height 80
click at [659, 210] on p "冷冷的天裏你喝過黑黑暖暖的補湯嗎?青春期時吃過媽媽熬的轉骨湯嗎？去過充滿藥味的中藥房買過香料嗎？記憶裏的中藥房是什麼樣的呢？邀請大家以《神奇漢藥房》台語繪本裏…" at bounding box center [729, 183] width 673 height 80
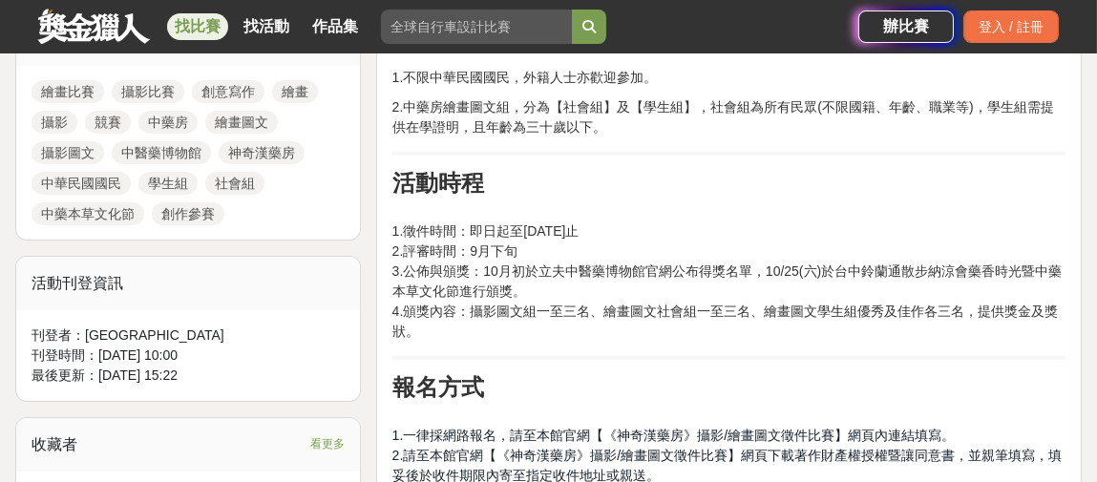
scroll to position [955, 0]
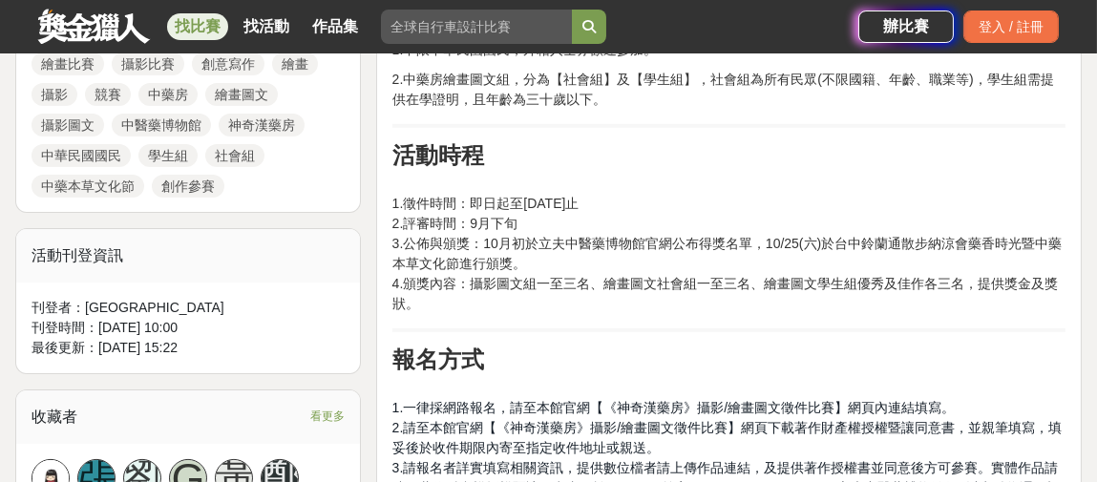
click at [609, 244] on p "1.徵件時間：即日起至[DATE]止 2.評審時間：9月下旬 3.公佈與頒獎：10月初於立夫中醫藥博物館官網公布得獎名單，10/25(六)於台中鈴蘭通散步納涼…" at bounding box center [729, 244] width 673 height 140
click at [427, 246] on p "1.徵件時間：即日起至[DATE]止 2.評審時間：9月下旬 3.公佈與頒獎：10月初於立夫中醫藥博物館官網公布得獎名單，10/25(六)於台中鈴蘭通散步納涼…" at bounding box center [729, 244] width 673 height 140
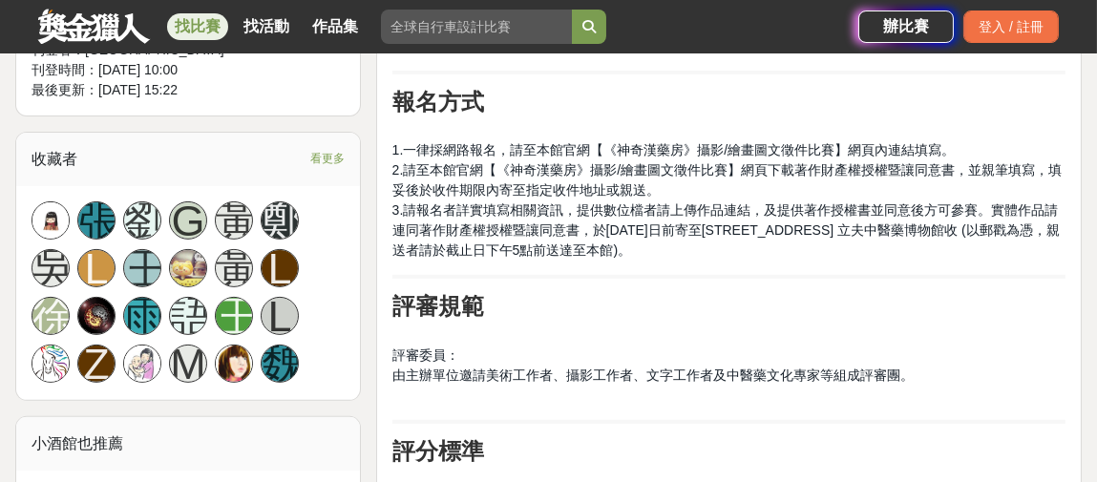
scroll to position [1242, 0]
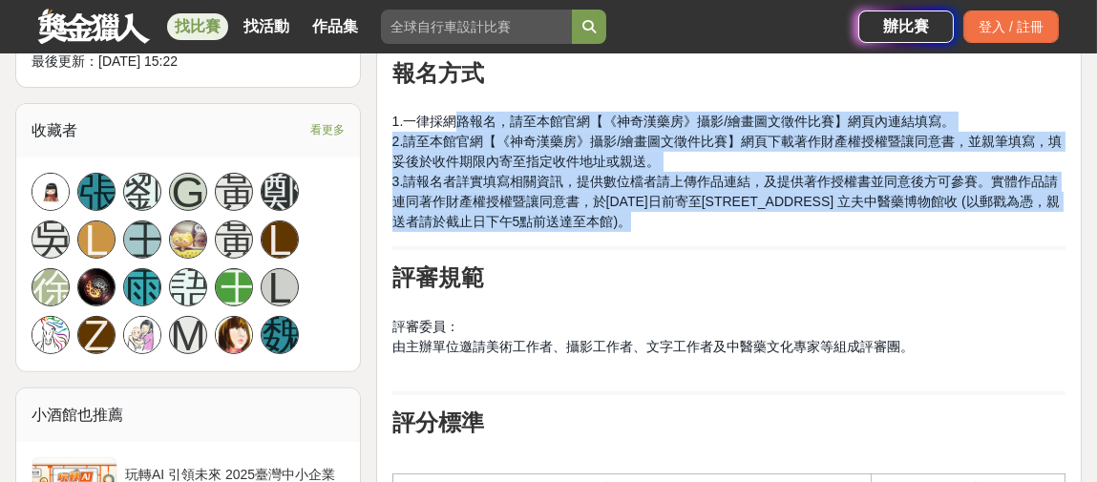
drag, startPoint x: 454, startPoint y: 112, endPoint x: 729, endPoint y: 221, distance: 295.8
click at [729, 221] on p "1.一律採網路報名，請至本館官網【《神奇漢藥房》攝影/繪畫圖文徵件比賽】網頁內連結填寫。 2.請至本館官網【《神奇漢藥房》攝影/繪畫圖文徵件比賽】網頁下載著作…" at bounding box center [729, 162] width 673 height 140
click at [680, 215] on span "3.請報名者詳實填寫相關資訊，提供數位檔者請上傳作品連結，及提供著作授權書並同意後方可參賽。實體作品請連同著作財產權授權暨讓同意書，於[DATE]日前寄至[S…" at bounding box center [727, 201] width 668 height 55
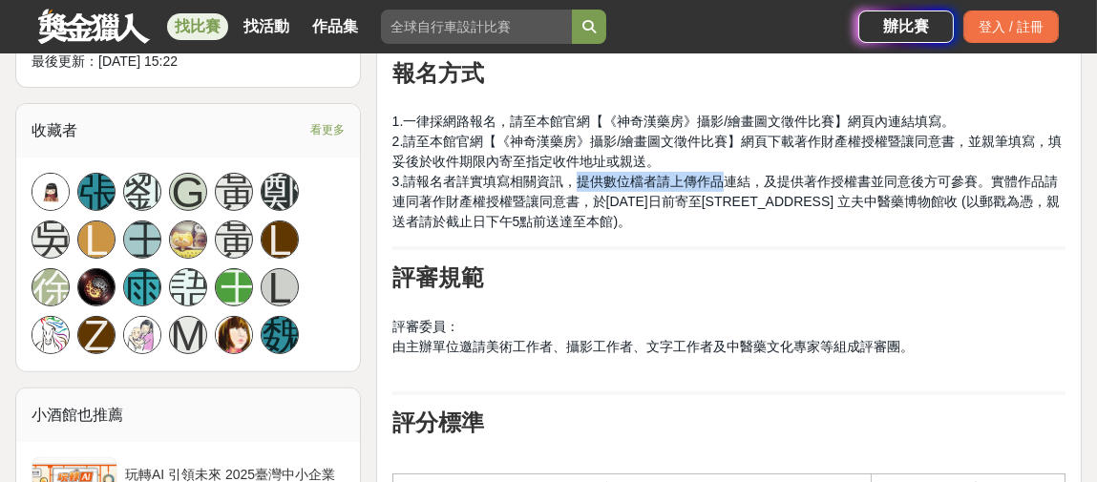
drag, startPoint x: 576, startPoint y: 177, endPoint x: 724, endPoint y: 177, distance: 148.0
click at [724, 177] on span "3.請報名者詳實填寫相關資訊，提供數位檔者請上傳作品連結，及提供著作授權書並同意後方可參賽。實體作品請連同著作財產權授權暨讓同意書，於[DATE]日前寄至[S…" at bounding box center [727, 201] width 668 height 55
click at [696, 180] on span "3.請報名者詳實填寫相關資訊，提供數位檔者請上傳作品連結，及提供著作授權書並同意後方可參賽。實體作品請連同著作財產權授權暨讓同意書，於[DATE]日前寄至[S…" at bounding box center [727, 201] width 668 height 55
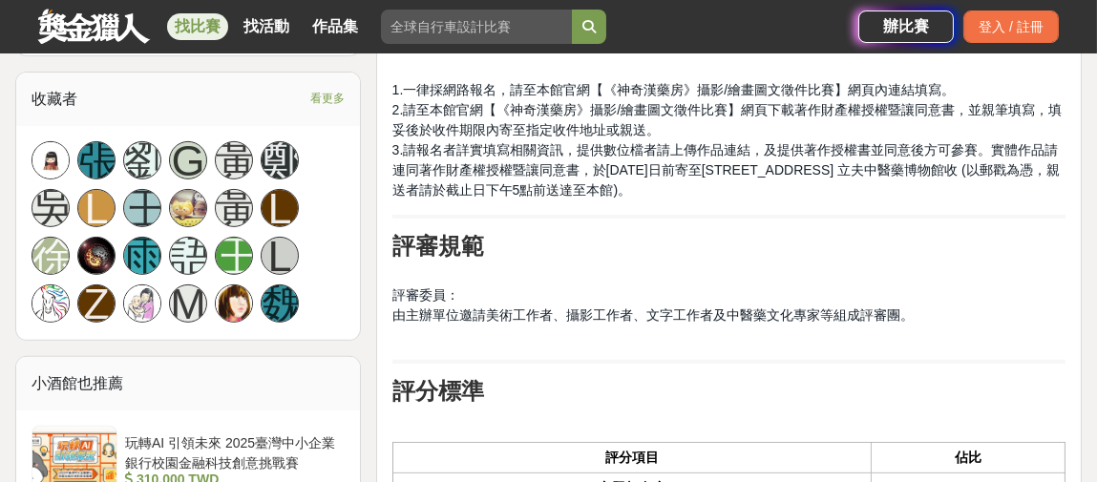
scroll to position [1051, 0]
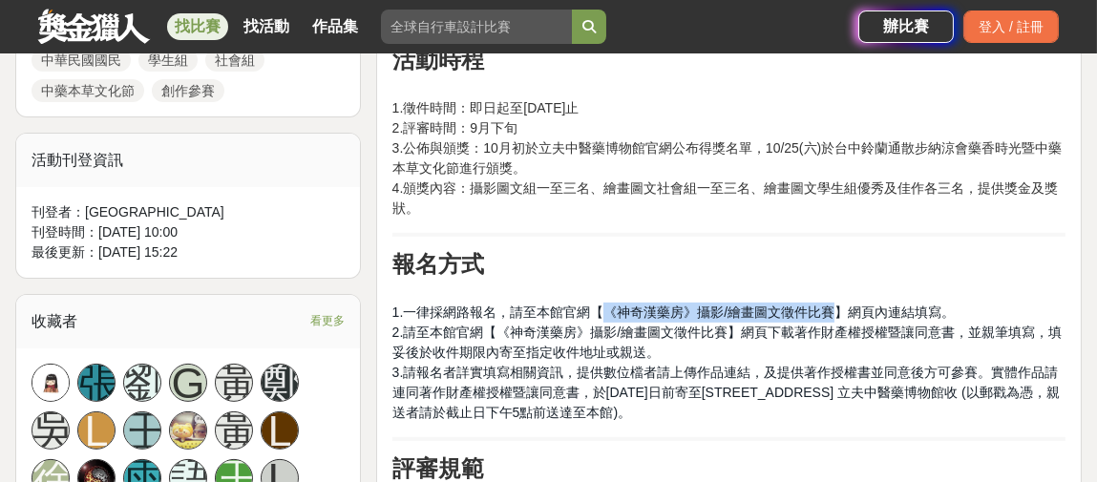
drag, startPoint x: 602, startPoint y: 310, endPoint x: 828, endPoint y: 315, distance: 226.4
click at [828, 315] on span "1.一律採網路報名，請至本館官網【《神奇漢藥房》攝影/繪畫圖文徵件比賽】網頁內連結填寫。" at bounding box center [675, 312] width 564 height 15
copy span "《神奇漢藥房》攝影/繪畫圖文徵件比賽"
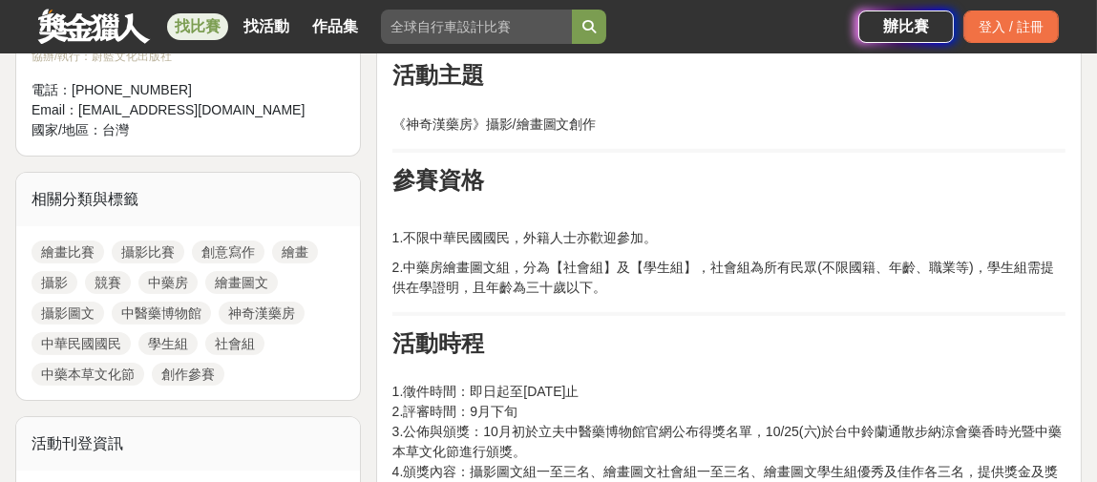
scroll to position [764, 0]
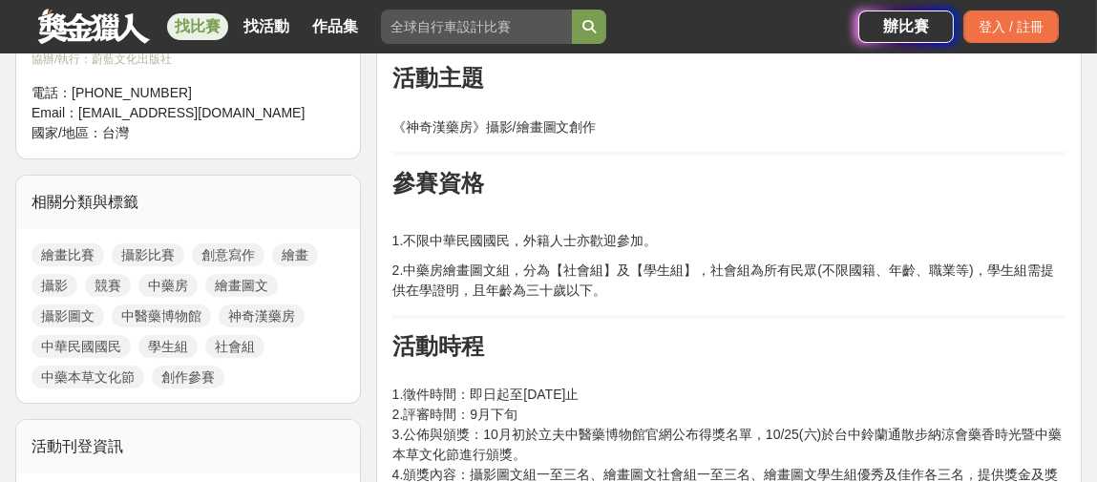
click at [711, 261] on p "2.中藥房繪畫圖文組，分為【社會組】及【學生組】，社會組為所有民眾(不限國籍、年齡、職業等)，學生組需提供在學證明，且年齡為三十歲以下。" at bounding box center [729, 281] width 673 height 40
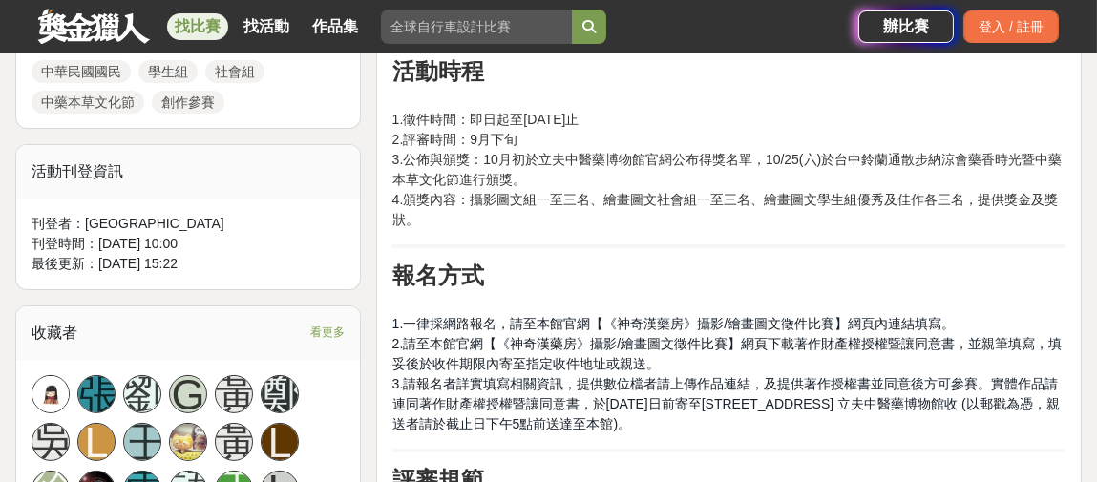
scroll to position [955, 0]
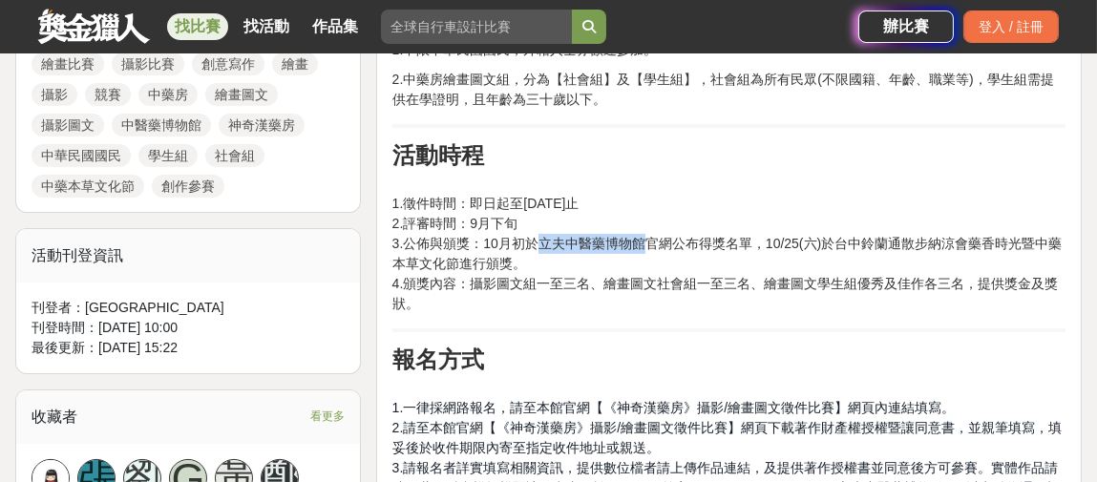
drag, startPoint x: 537, startPoint y: 243, endPoint x: 645, endPoint y: 244, distance: 107.9
click at [645, 244] on p "1.徵件時間：即日起至[DATE]止 2.評審時間：9月下旬 3.公佈與頒獎：10月初於立夫中醫藥博物館官網公布得獎名單，10/25(六)於台中鈴蘭通散步納涼…" at bounding box center [729, 244] width 673 height 140
copy p "立夫中醫藥博物館"
